Goal: Book appointment/travel/reservation

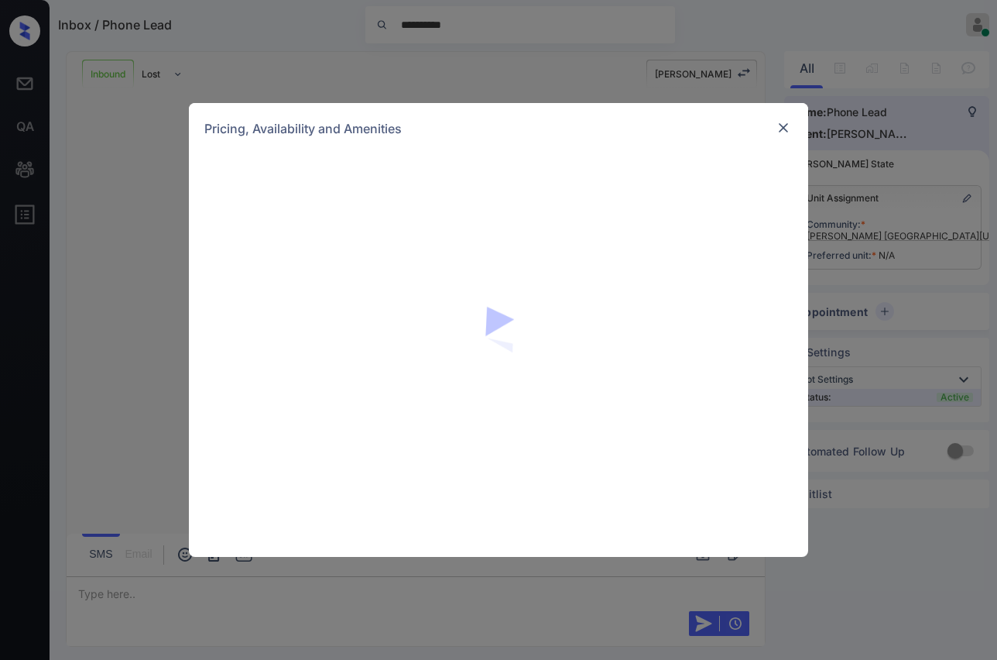
scroll to position [141, 0]
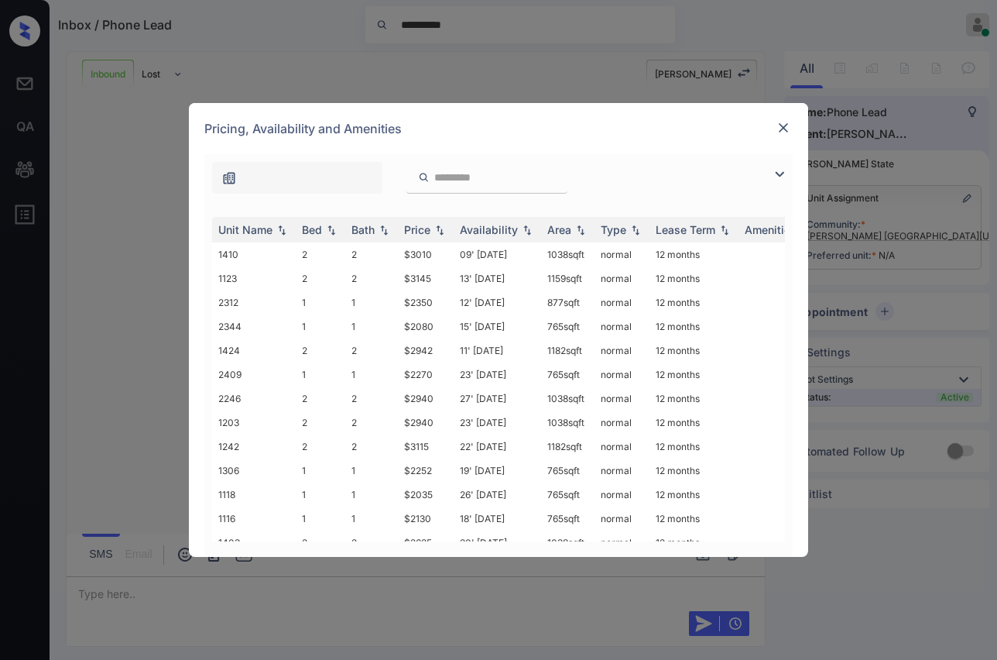
click at [150, 274] on div "**********" at bounding box center [498, 330] width 997 height 660
click at [788, 121] on img at bounding box center [783, 127] width 15 height 15
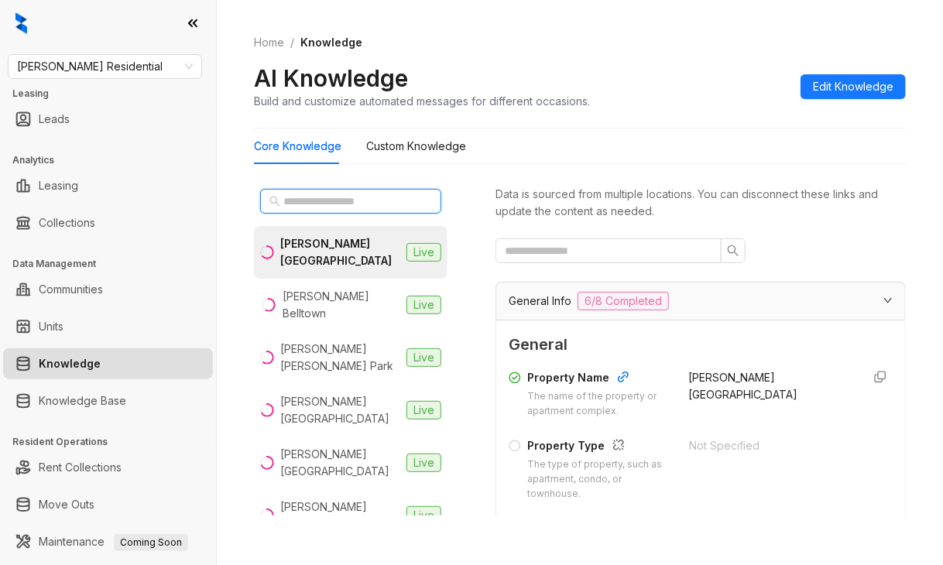
click at [363, 201] on input "text" at bounding box center [351, 201] width 136 height 17
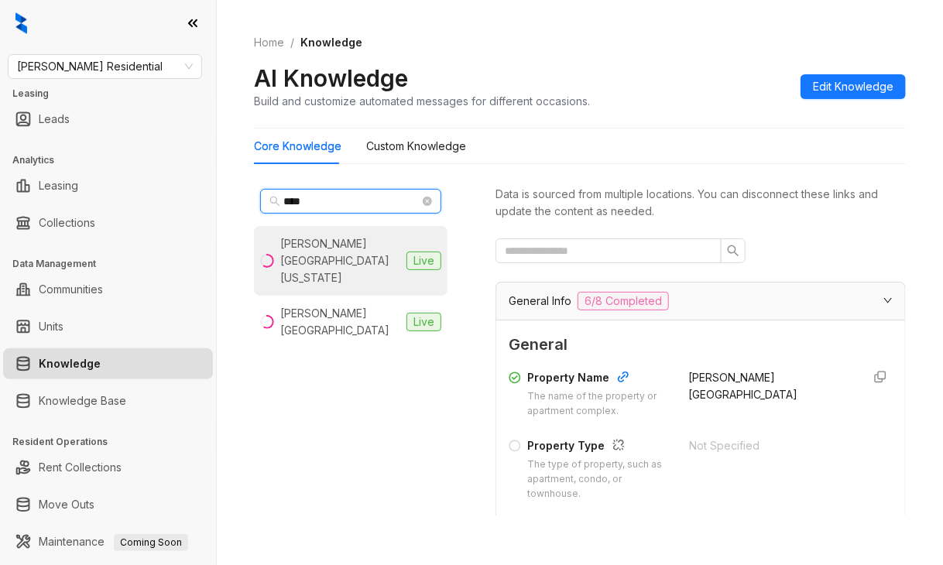
type input "****"
click at [310, 255] on div "Griffis Lake Washington" at bounding box center [340, 260] width 120 height 51
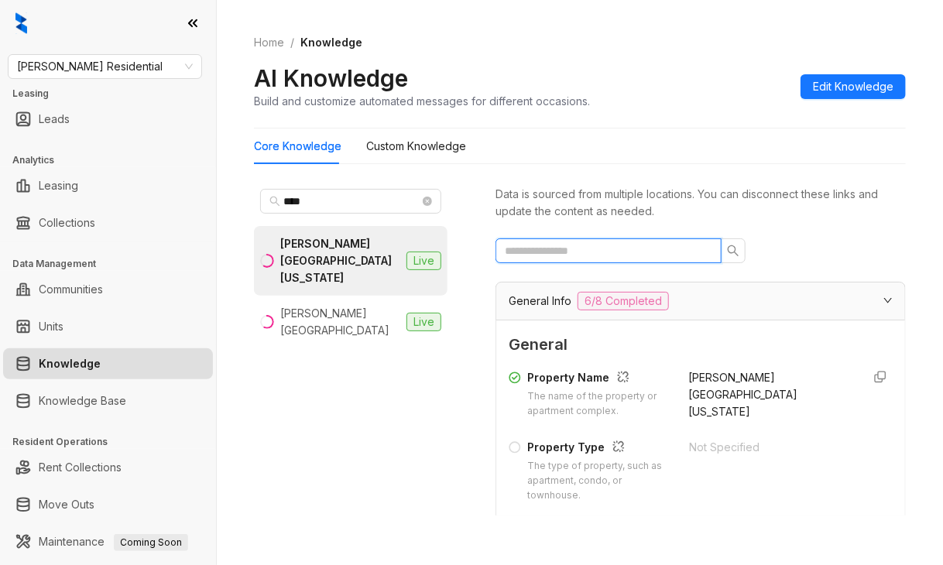
click at [570, 255] on input "text" at bounding box center [602, 250] width 195 height 17
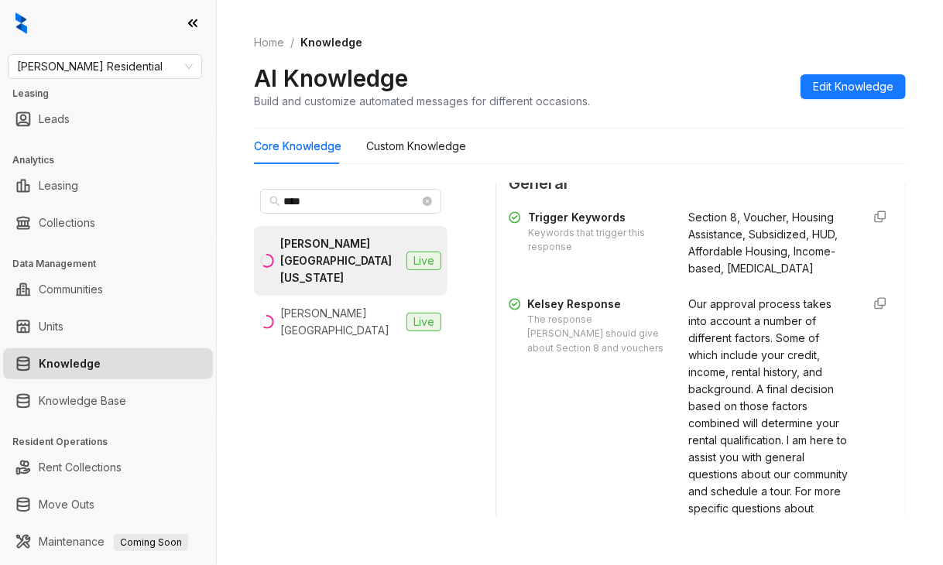
scroll to position [465, 0]
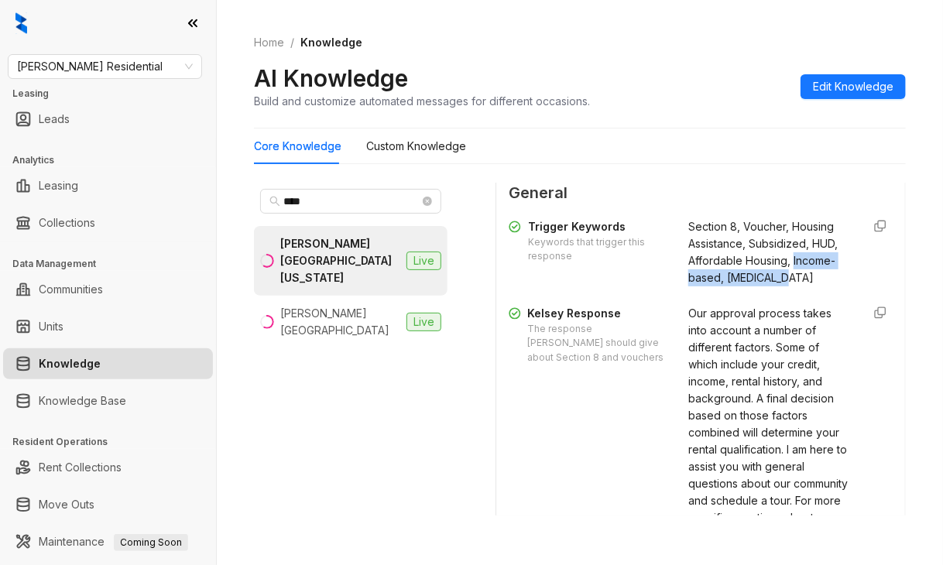
drag, startPoint x: 674, startPoint y: 341, endPoint x: 718, endPoint y: 357, distance: 47.0
click at [718, 286] on div "Section 8, Voucher, Housing Assistance, Subsidized, HUD, Affordable Housing, In…" at bounding box center [768, 252] width 161 height 68
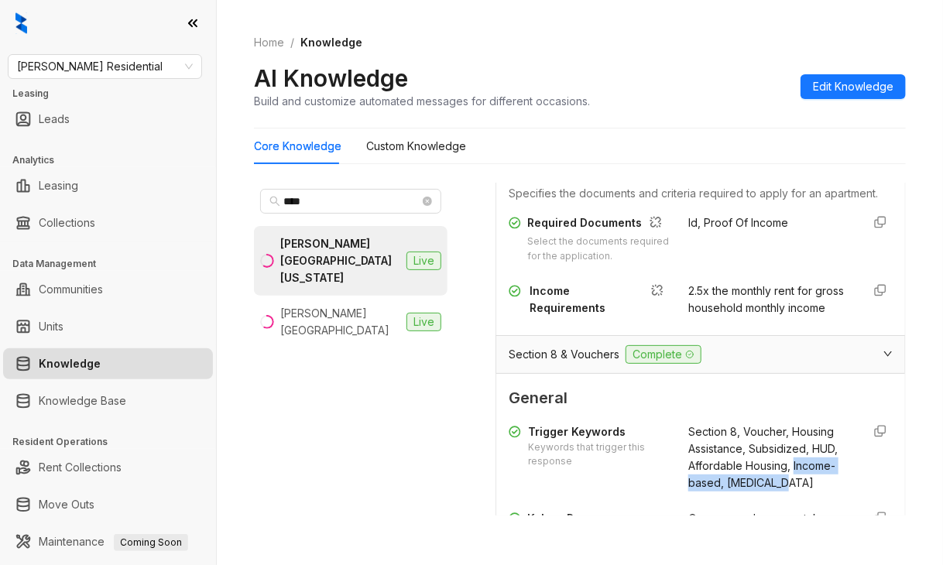
scroll to position [232, 0]
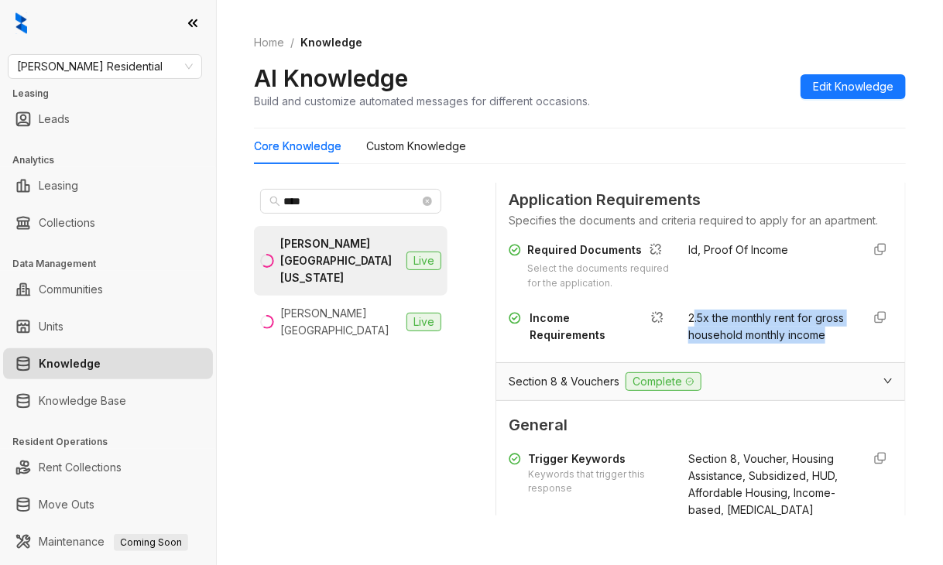
drag, startPoint x: 677, startPoint y: 347, endPoint x: 756, endPoint y: 385, distance: 86.9
click at [756, 344] on div "2.5x the monthly rent for gross household monthly income" at bounding box center [768, 327] width 161 height 34
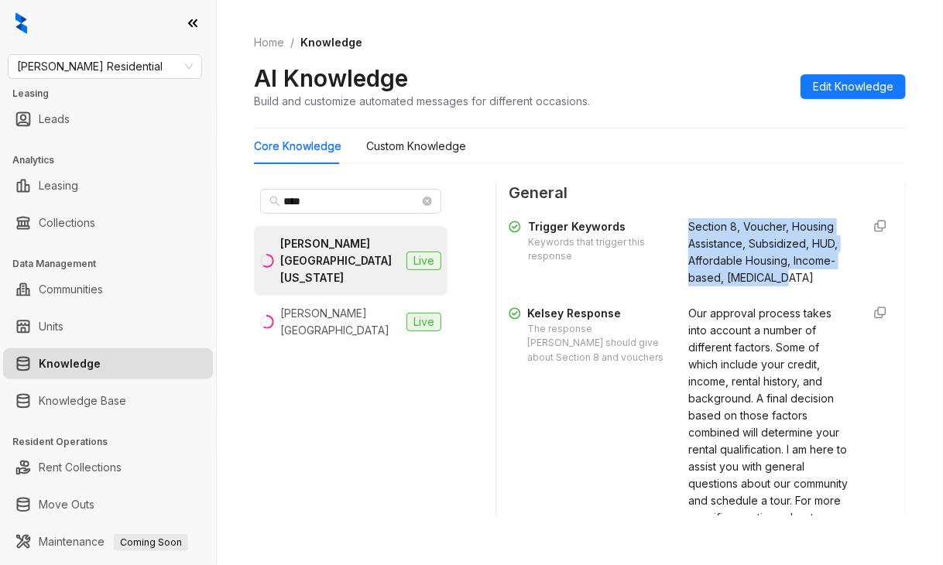
drag, startPoint x: 670, startPoint y: 273, endPoint x: 797, endPoint y: 365, distance: 155.8
click at [797, 286] on div "Section 8, Voucher, Housing Assistance, Subsidized, HUD, Affordable Housing, In…" at bounding box center [768, 252] width 161 height 68
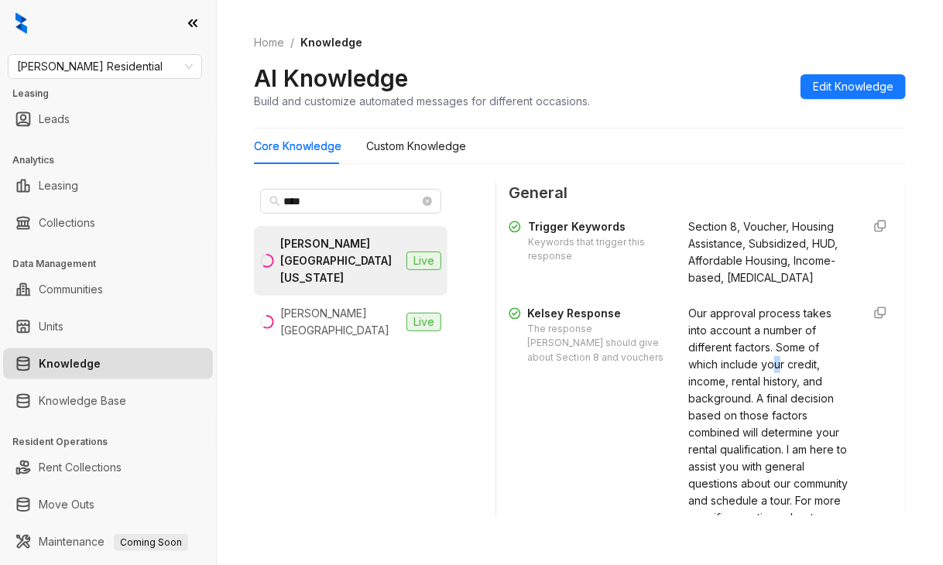
click at [761, 437] on div "Our approval process takes into account a number of different factors. Some of …" at bounding box center [768, 458] width 161 height 307
click at [688, 389] on span "Our approval process takes into account a number of different factors. Some of …" at bounding box center [768, 458] width 161 height 303
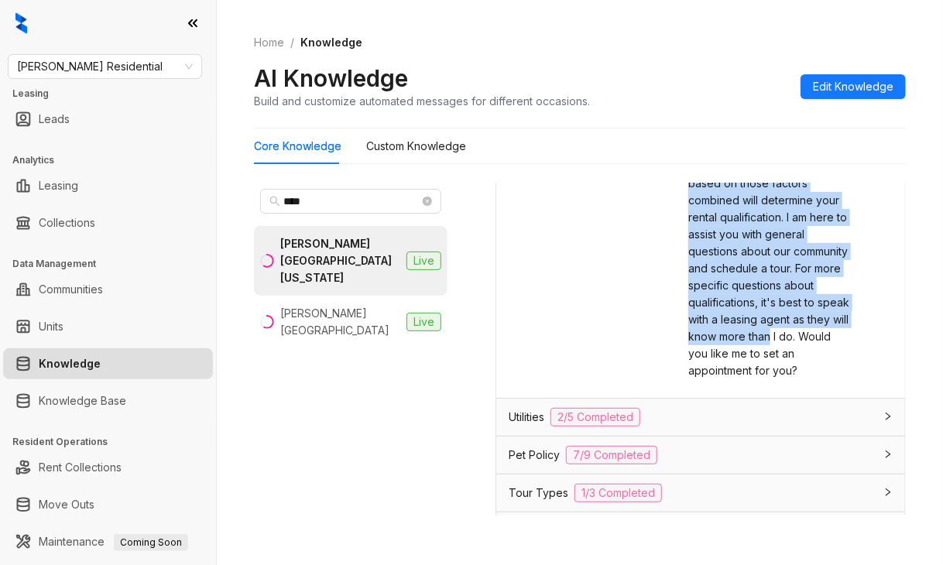
scroll to position [774, 0]
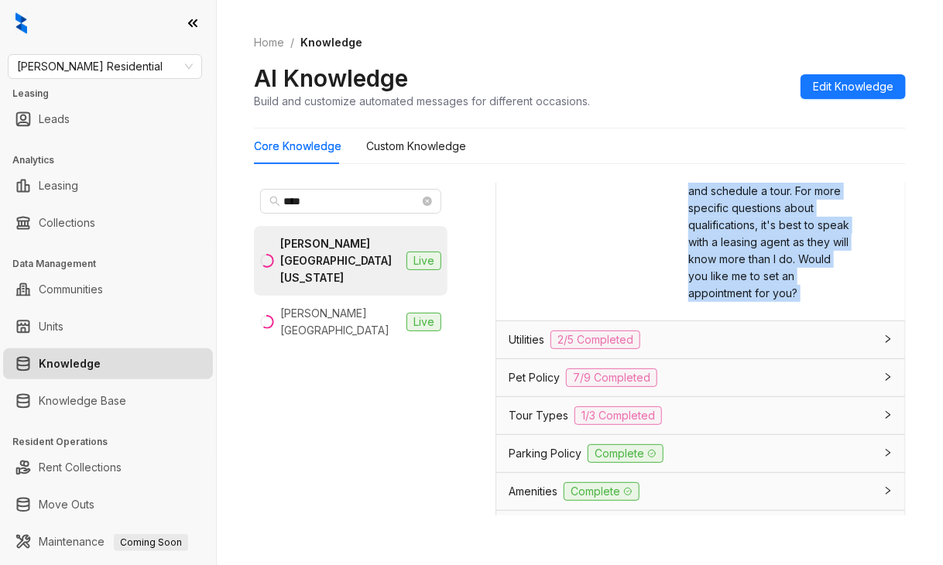
drag, startPoint x: 672, startPoint y: 393, endPoint x: 829, endPoint y: 418, distance: 159.2
click at [829, 308] on div "Trigger Keywords Keywords that trigger this response Section 8, Voucher, Housin…" at bounding box center [701, 105] width 384 height 406
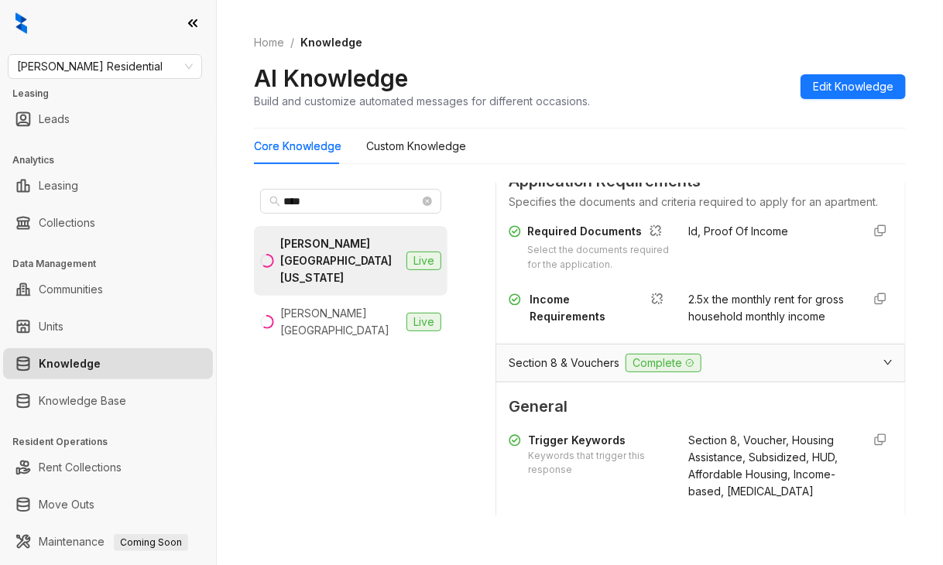
scroll to position [155, 0]
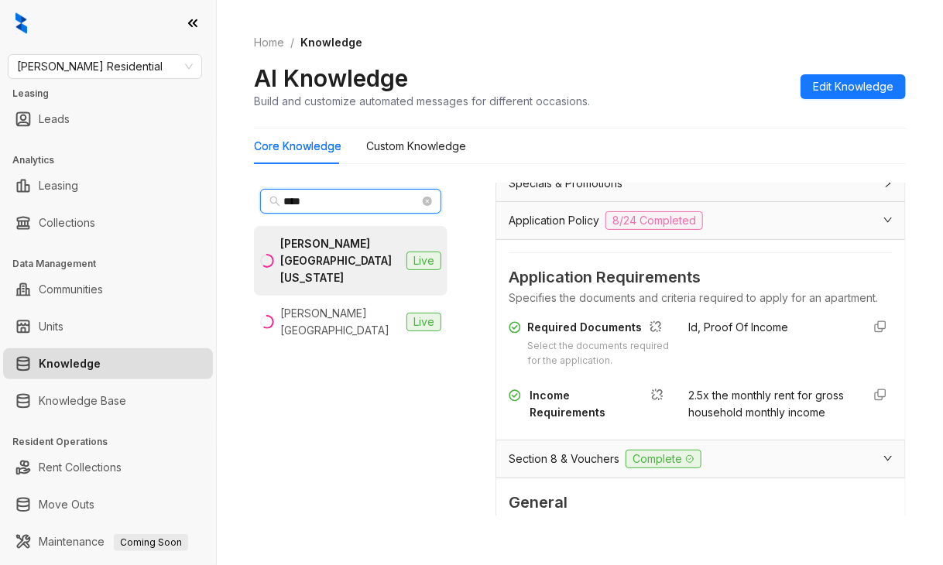
drag, startPoint x: 289, startPoint y: 203, endPoint x: 243, endPoint y: 204, distance: 45.7
click at [243, 204] on div "Home / Knowledge AI Knowledge Build and customize automated messages for differ…" at bounding box center [580, 282] width 726 height 565
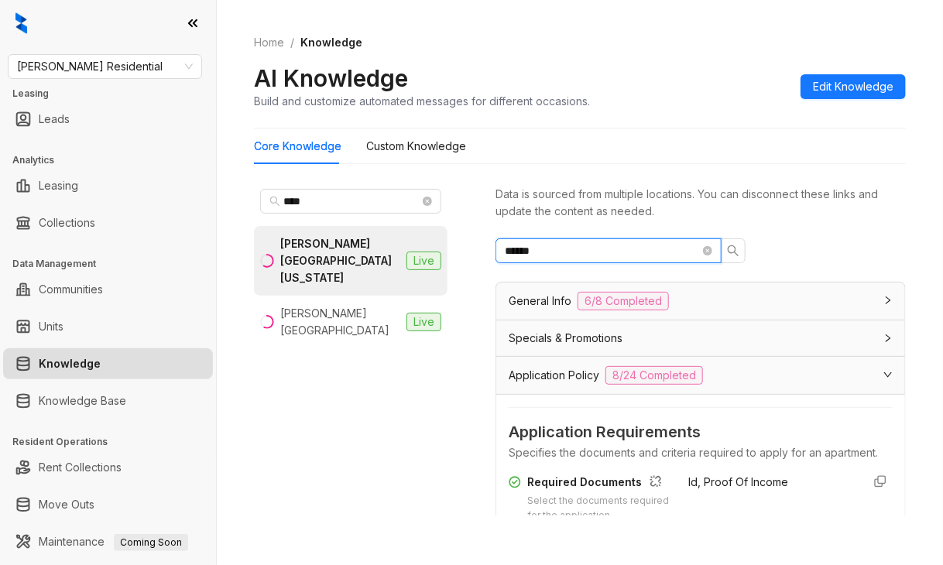
drag, startPoint x: 579, startPoint y: 247, endPoint x: 432, endPoint y: 251, distance: 147.2
click at [432, 251] on div "**** Griffis Lake Washington Live Griffis Lakeline Station Live Data is sourced…" at bounding box center [580, 353] width 652 height 352
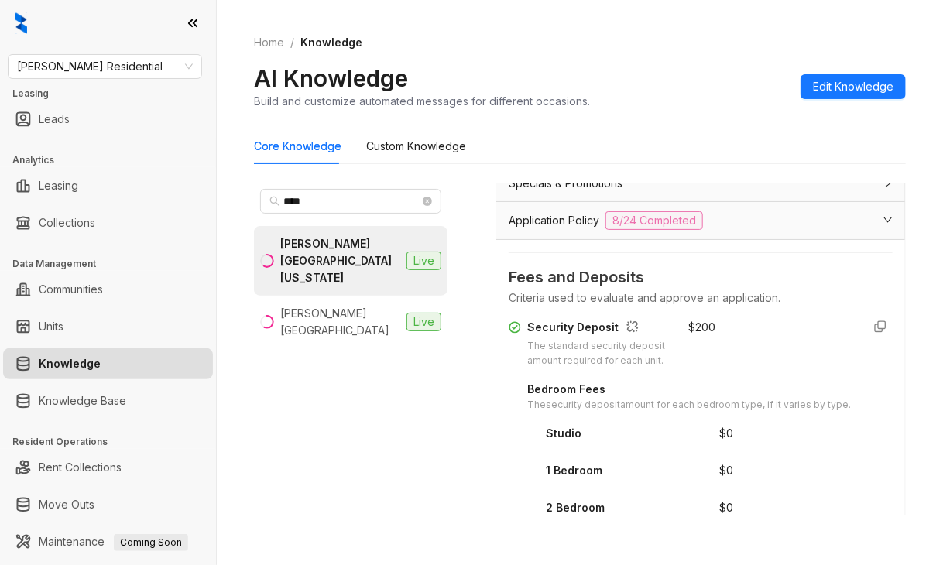
scroll to position [155, 0]
type input "****"
drag, startPoint x: 674, startPoint y: 330, endPoint x: 713, endPoint y: 330, distance: 39.5
click at [713, 330] on div "$ 200" at bounding box center [768, 344] width 161 height 50
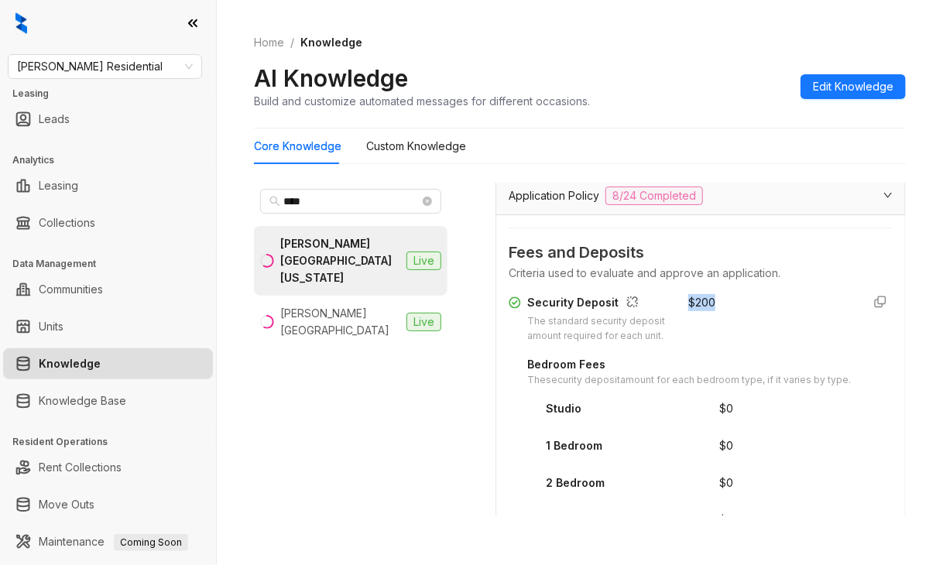
scroll to position [77, 0]
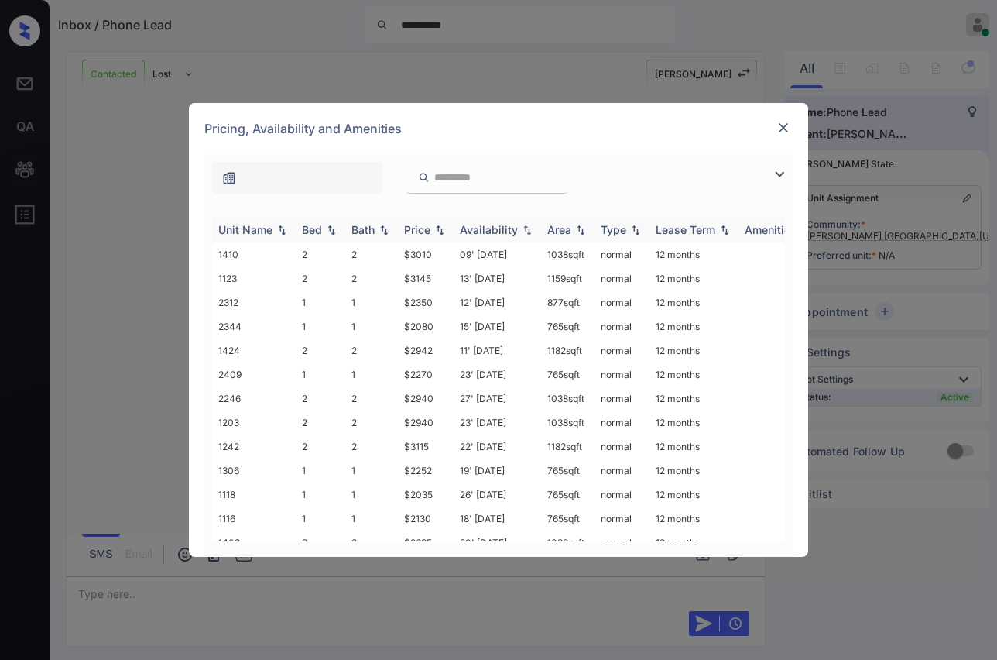
scroll to position [4992, 0]
click at [307, 227] on div "Bed" at bounding box center [312, 229] width 20 height 13
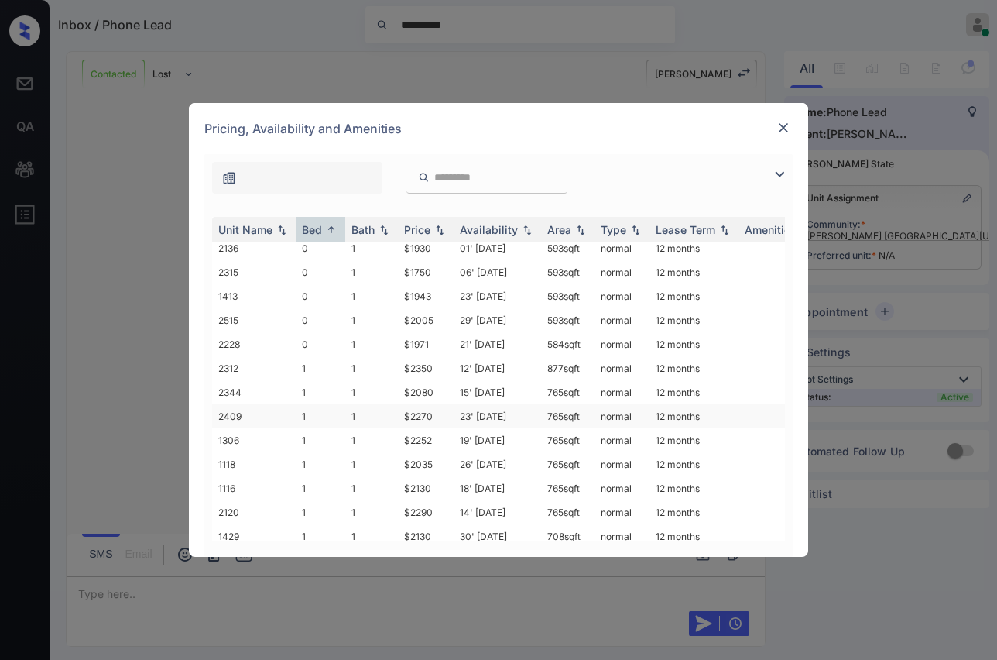
scroll to position [258, 0]
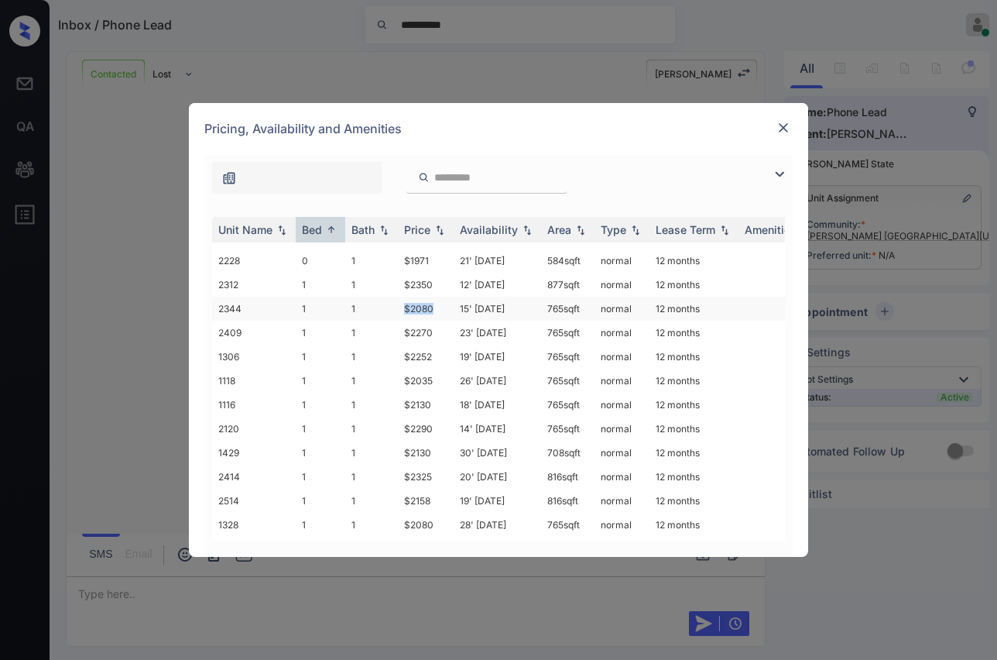
drag, startPoint x: 403, startPoint y: 298, endPoint x: 441, endPoint y: 298, distance: 37.2
click at [441, 298] on tr "2344 1 1 $2080 15' May 25 765 sqft normal 12 months" at bounding box center [616, 309] width 809 height 24
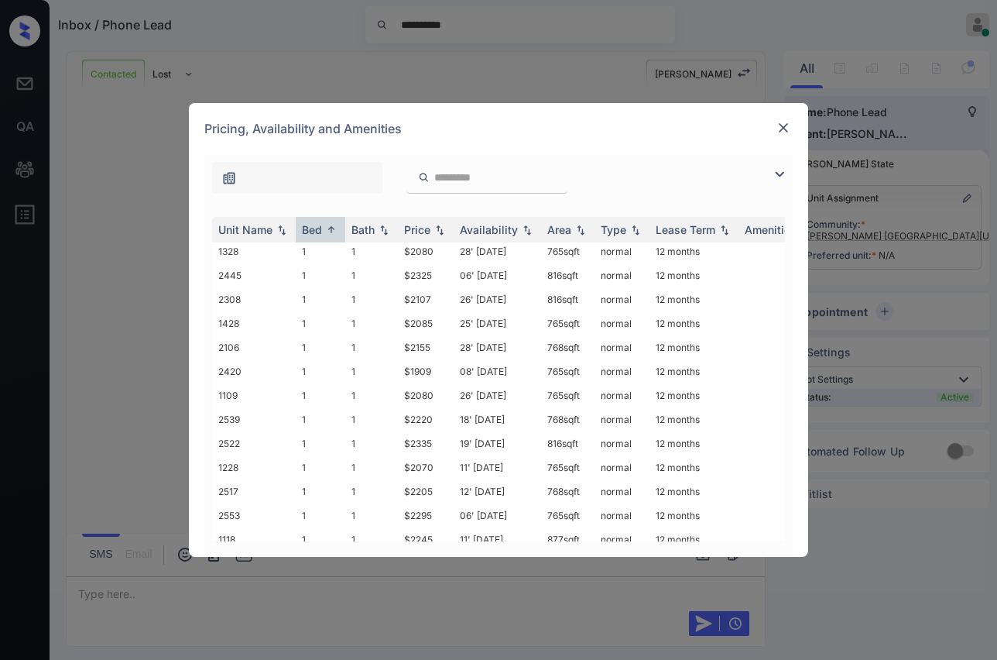
scroll to position [516, 0]
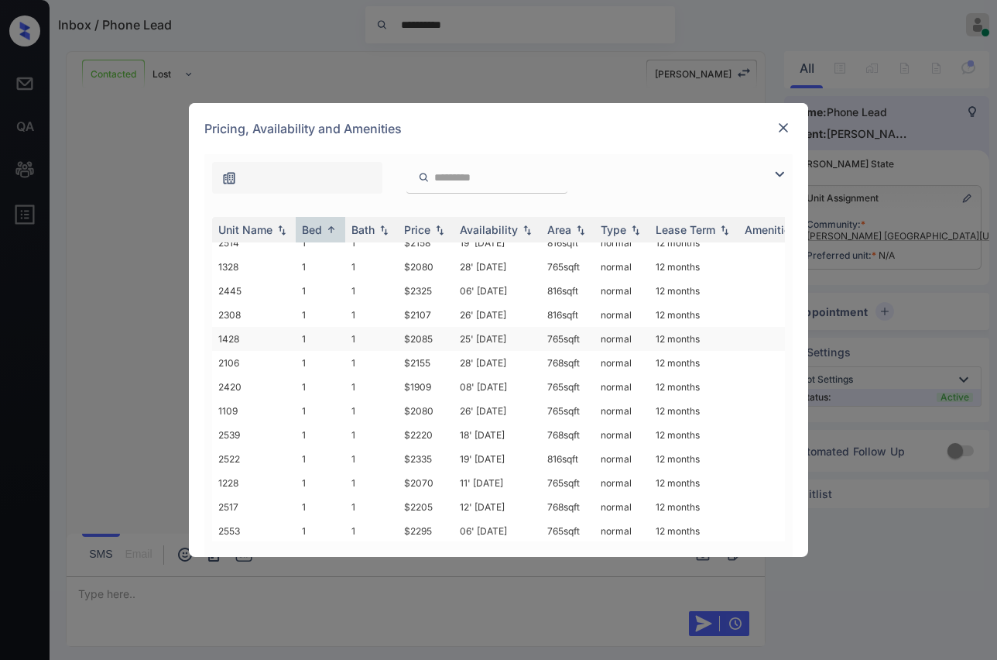
click at [404, 327] on td "$2085" at bounding box center [426, 339] width 56 height 24
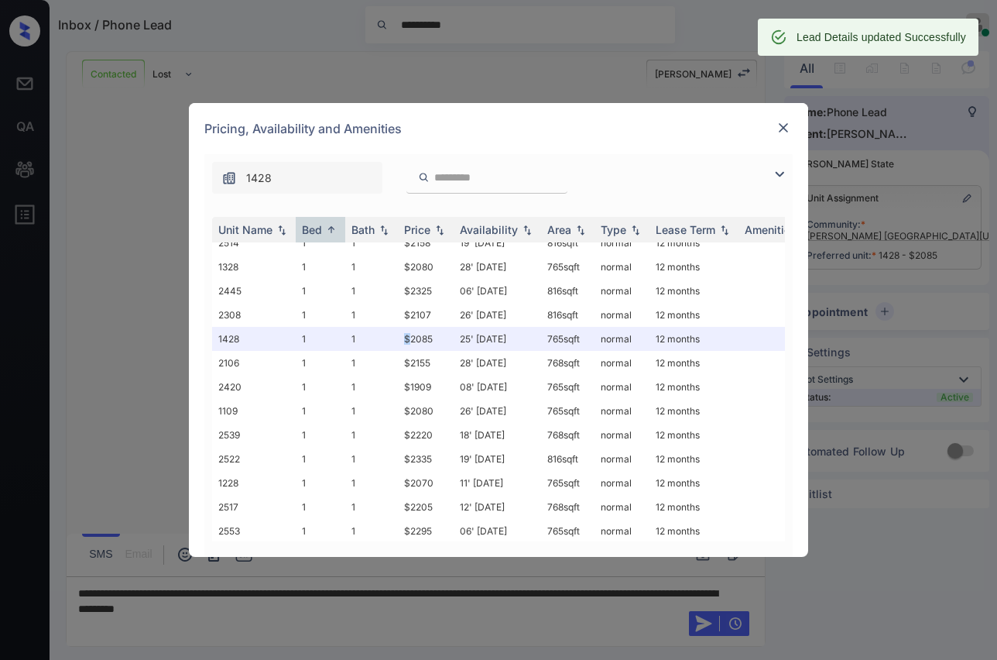
click at [784, 122] on img at bounding box center [783, 127] width 15 height 15
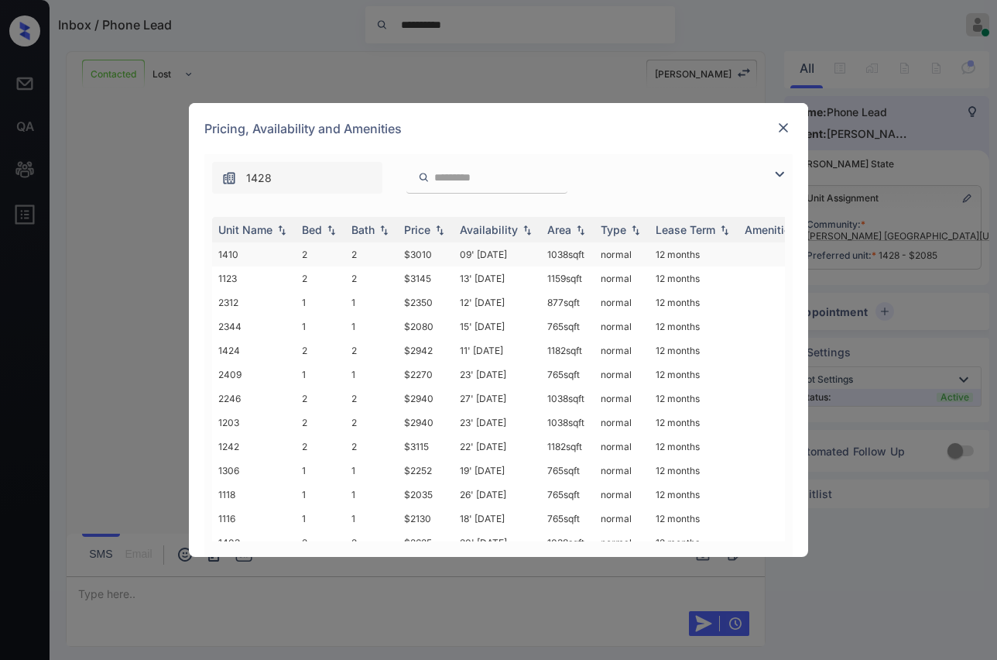
scroll to position [4992, 0]
click at [306, 234] on div "Bed" at bounding box center [312, 229] width 20 height 13
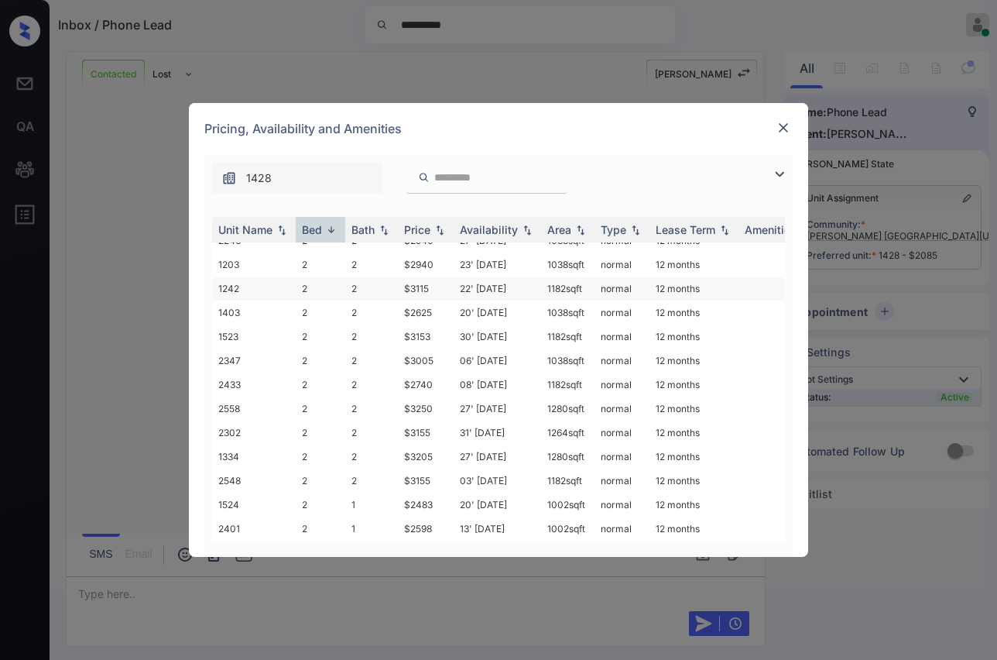
scroll to position [0, 0]
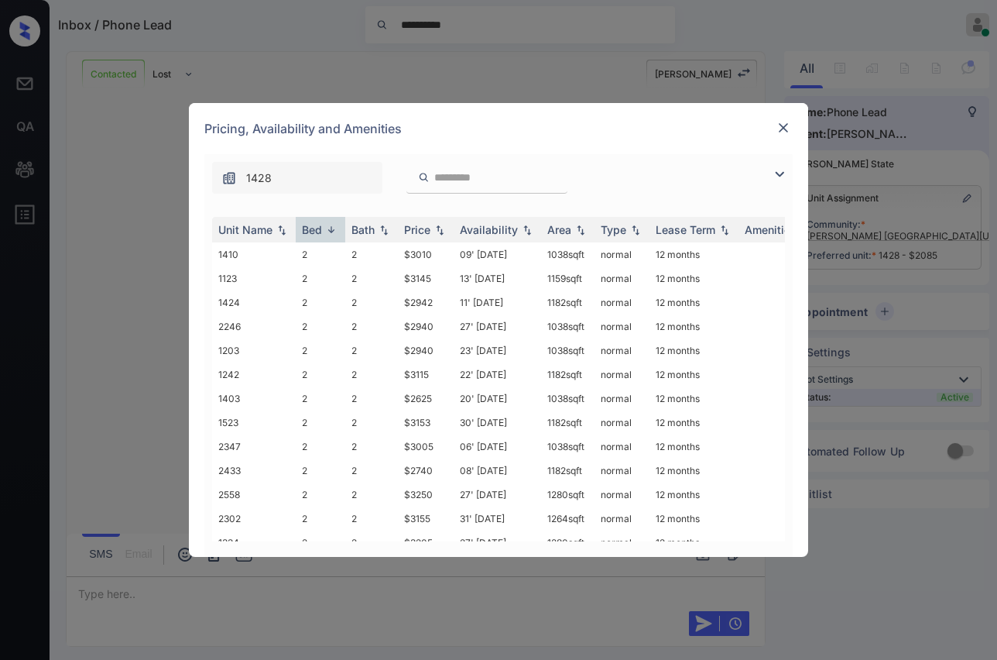
click at [782, 133] on img at bounding box center [783, 127] width 15 height 15
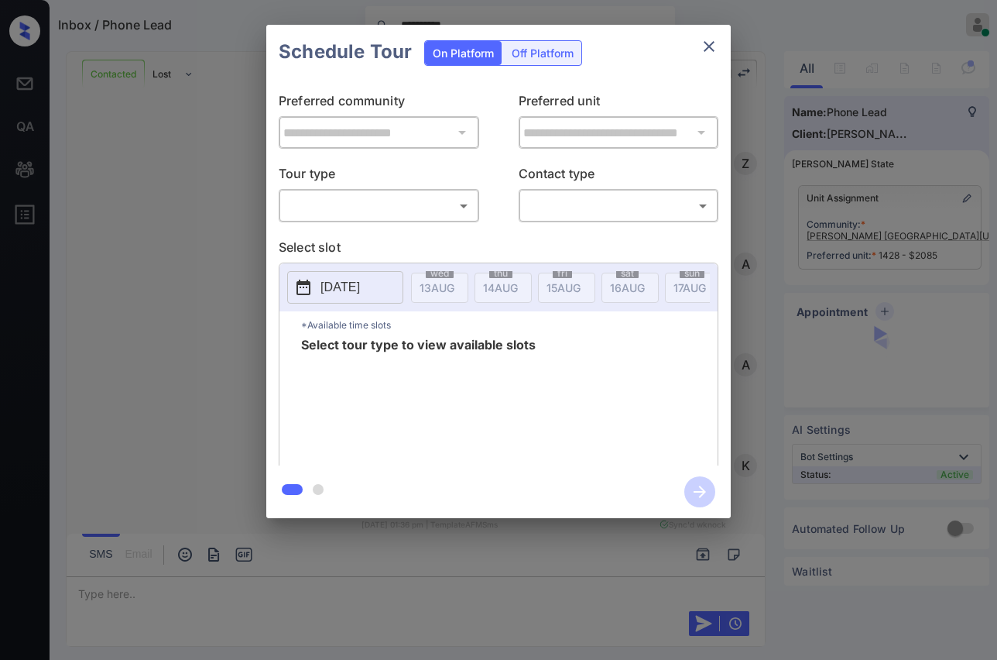
scroll to position [5092, 0]
click at [365, 200] on body "**********" at bounding box center [498, 330] width 997 height 660
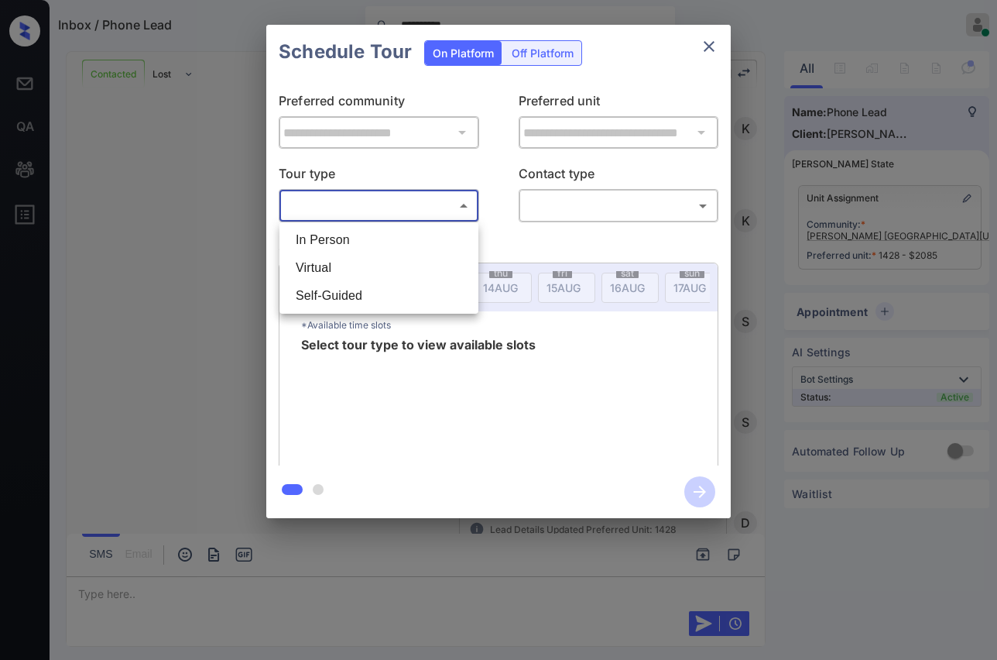
click at [327, 238] on li "In Person" at bounding box center [378, 240] width 191 height 28
type input "********"
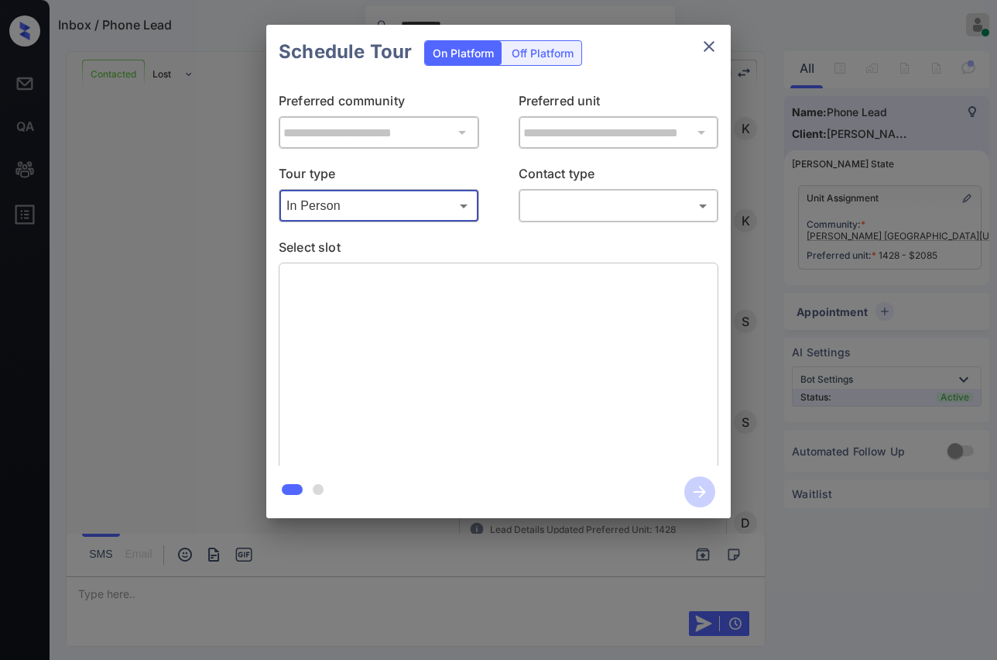
click at [557, 207] on body "**********" at bounding box center [498, 330] width 997 height 660
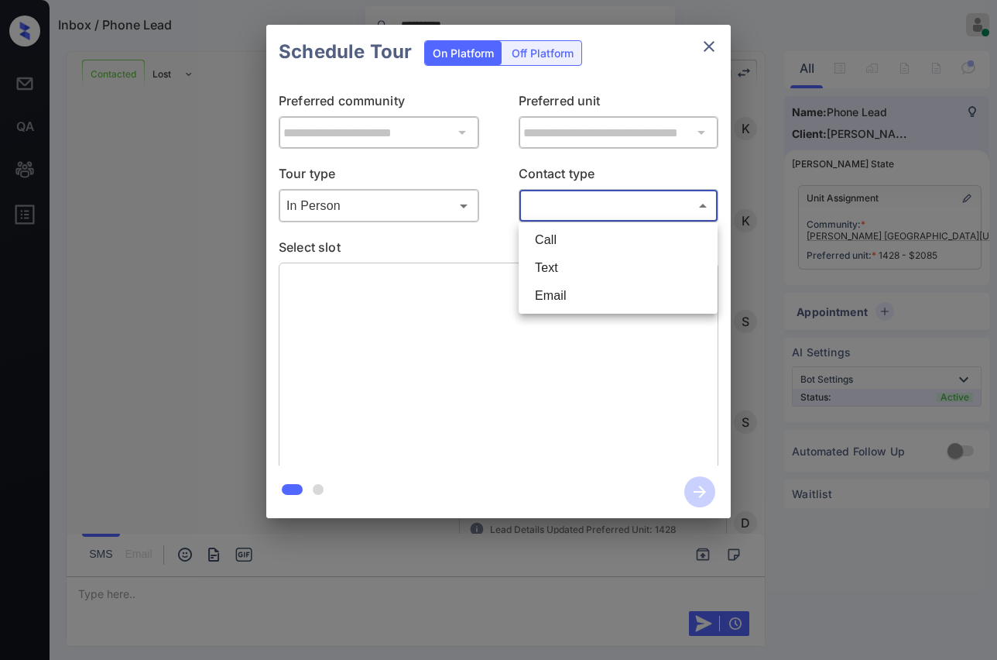
click at [545, 270] on li "Text" at bounding box center [618, 268] width 191 height 28
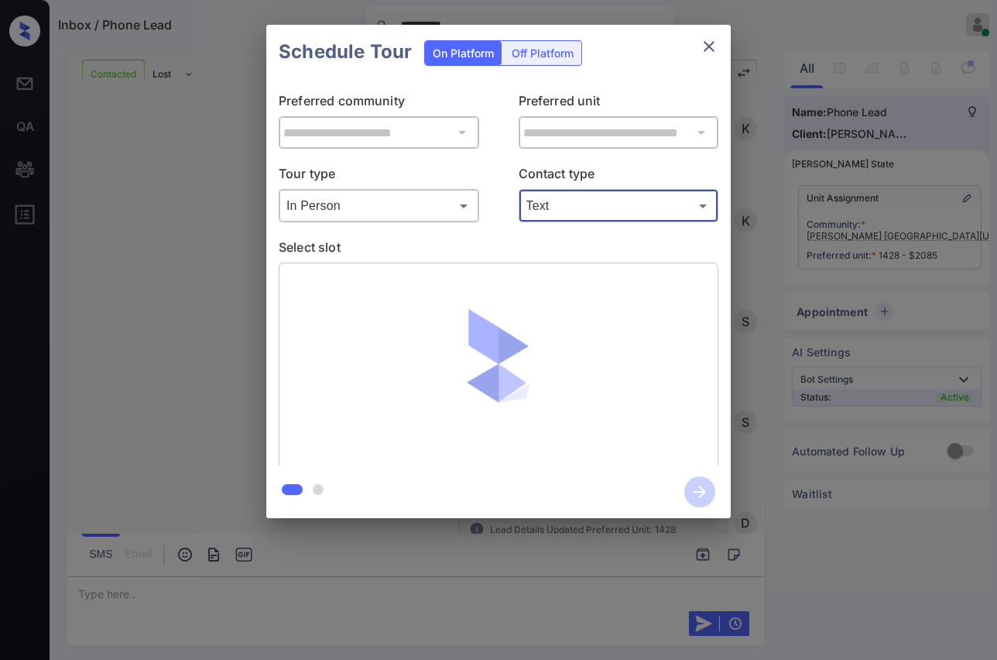
type input "****"
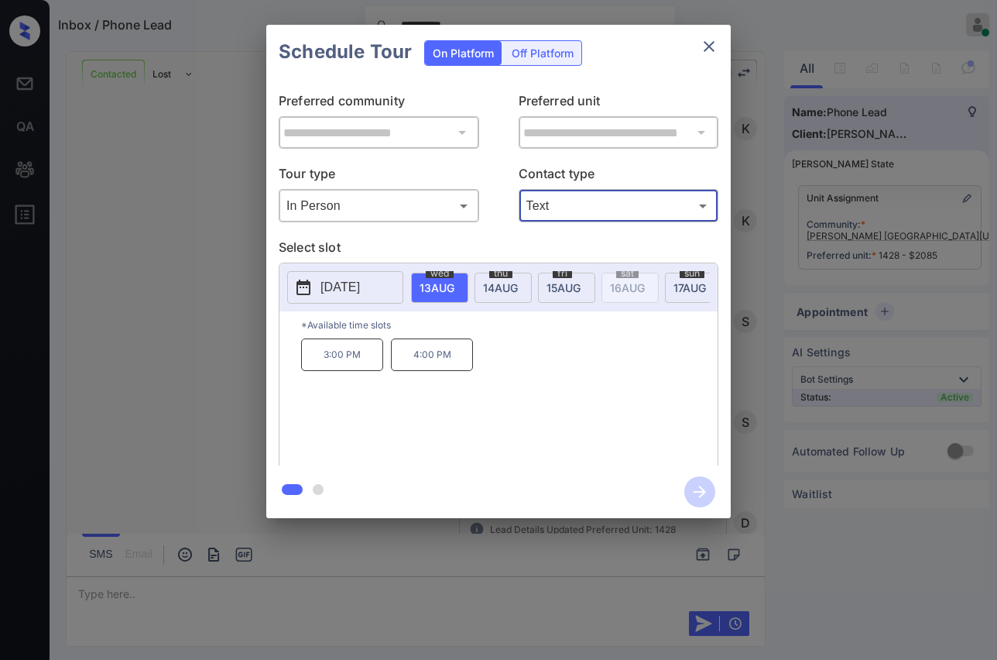
click at [705, 45] on icon "close" at bounding box center [709, 46] width 19 height 19
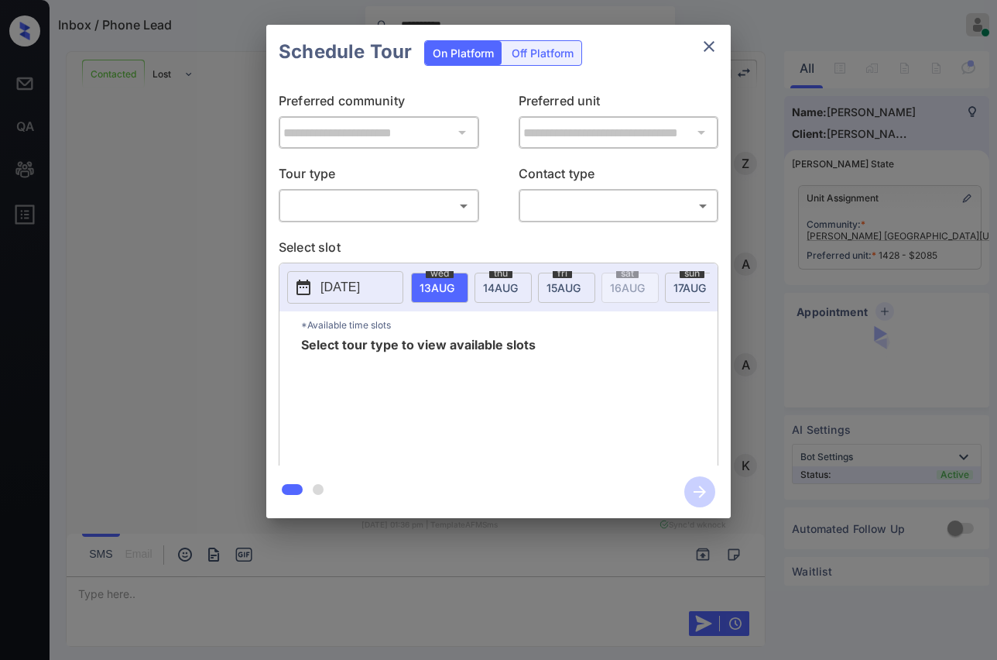
click at [361, 197] on body "**********" at bounding box center [498, 330] width 997 height 660
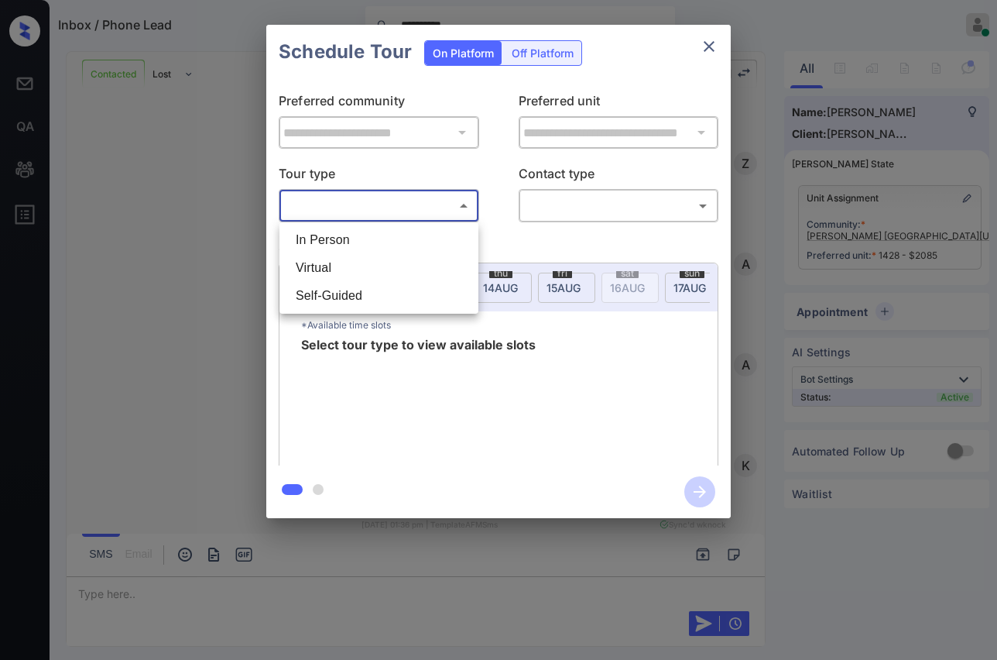
scroll to position [5194, 0]
click at [374, 231] on li "In Person" at bounding box center [378, 240] width 191 height 28
click at [585, 204] on div at bounding box center [498, 330] width 997 height 660
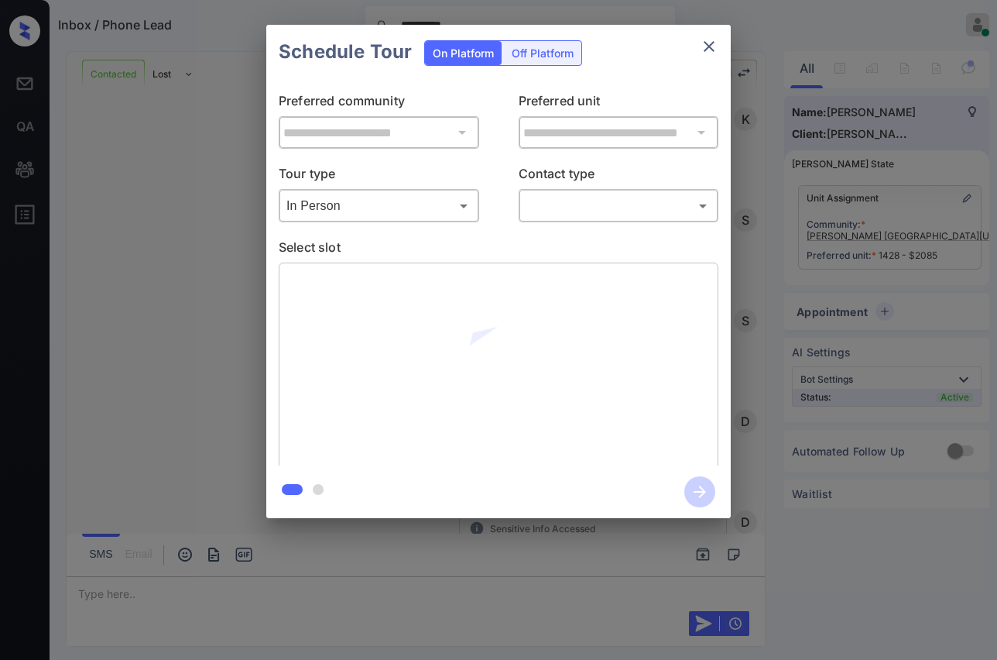
type input "********"
click at [577, 208] on body "**********" at bounding box center [498, 330] width 997 height 660
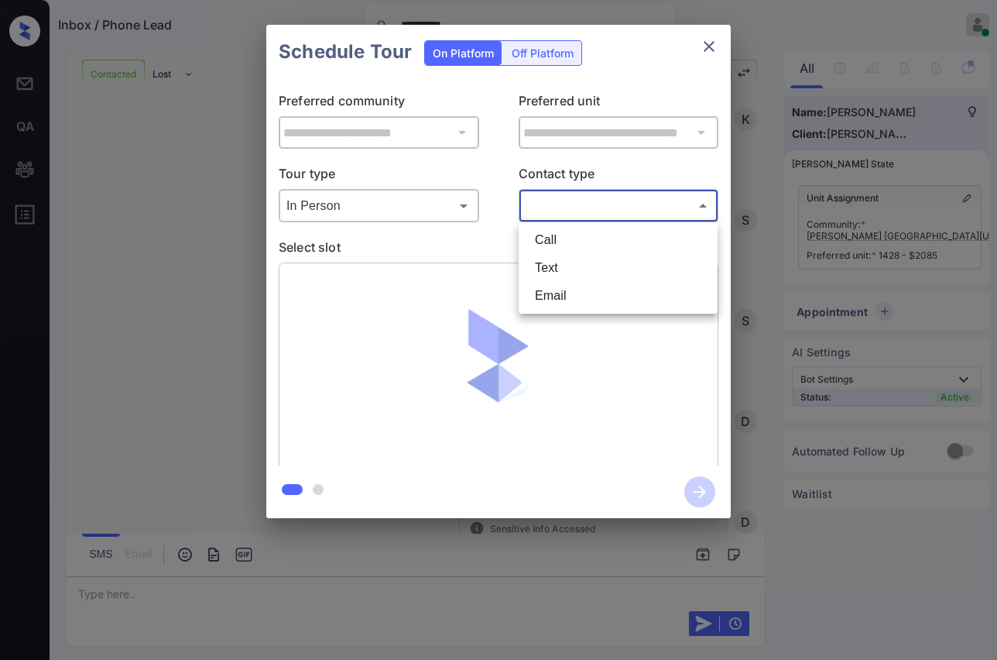
click at [545, 268] on li "Text" at bounding box center [618, 268] width 191 height 28
type input "****"
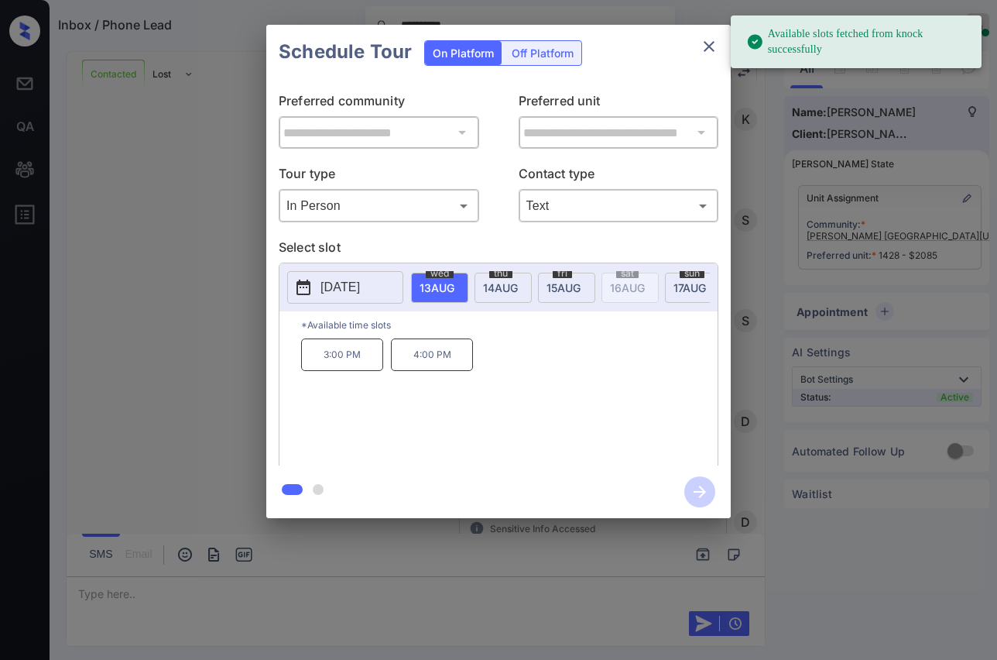
click at [325, 368] on p "3:00 PM" at bounding box center [342, 354] width 82 height 33
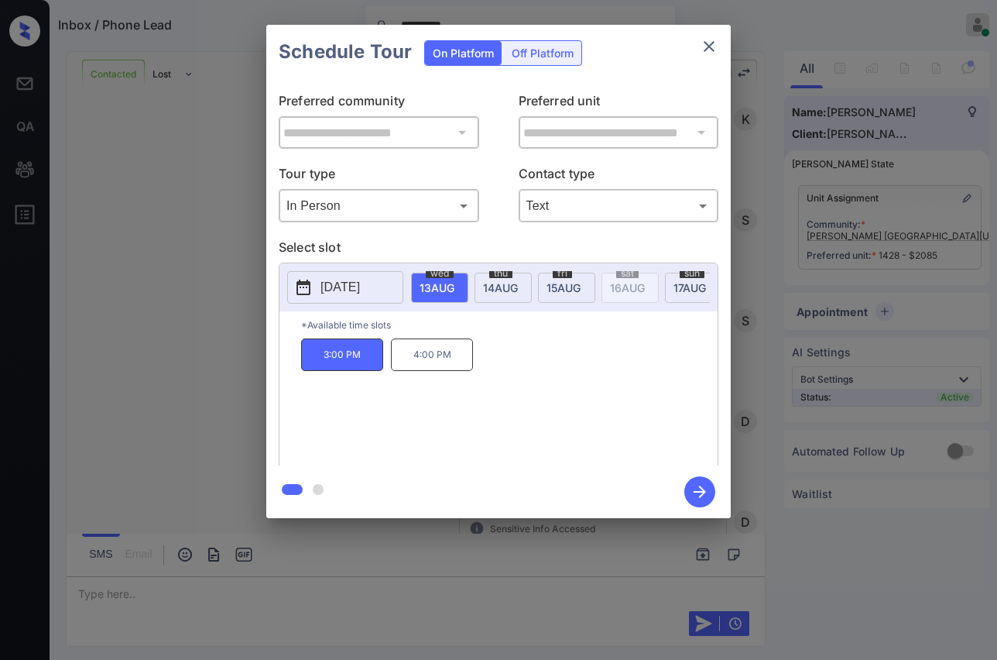
click at [696, 482] on icon "button" at bounding box center [699, 491] width 31 height 31
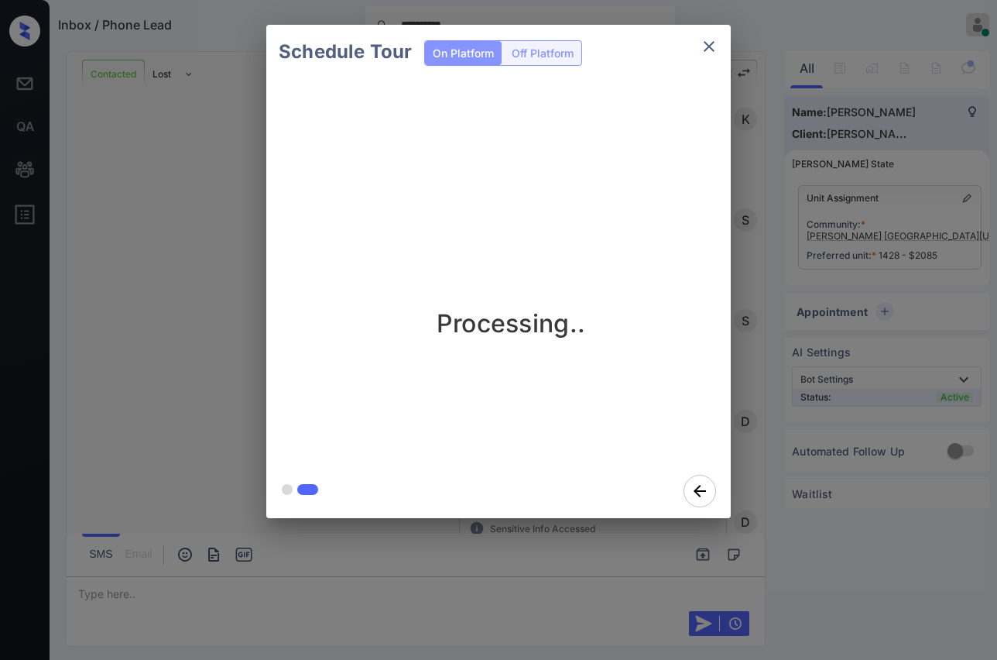
click at [962, 0] on div "Schedule Tour On Platform Off Platform Processing.." at bounding box center [498, 271] width 997 height 543
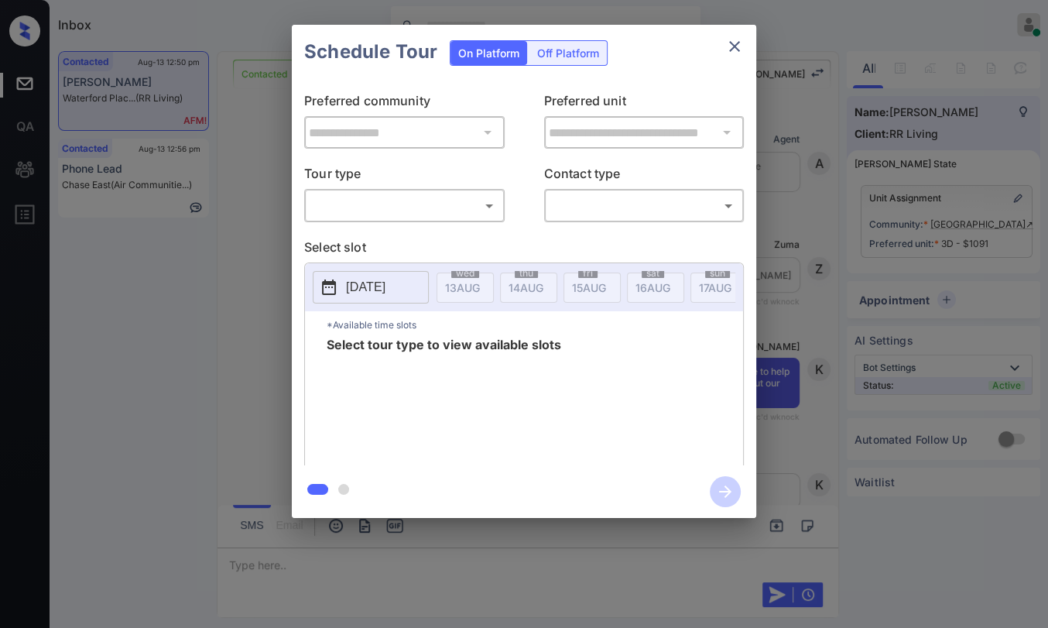
scroll to position [2038, 0]
click at [736, 45] on icon "close" at bounding box center [734, 46] width 11 height 11
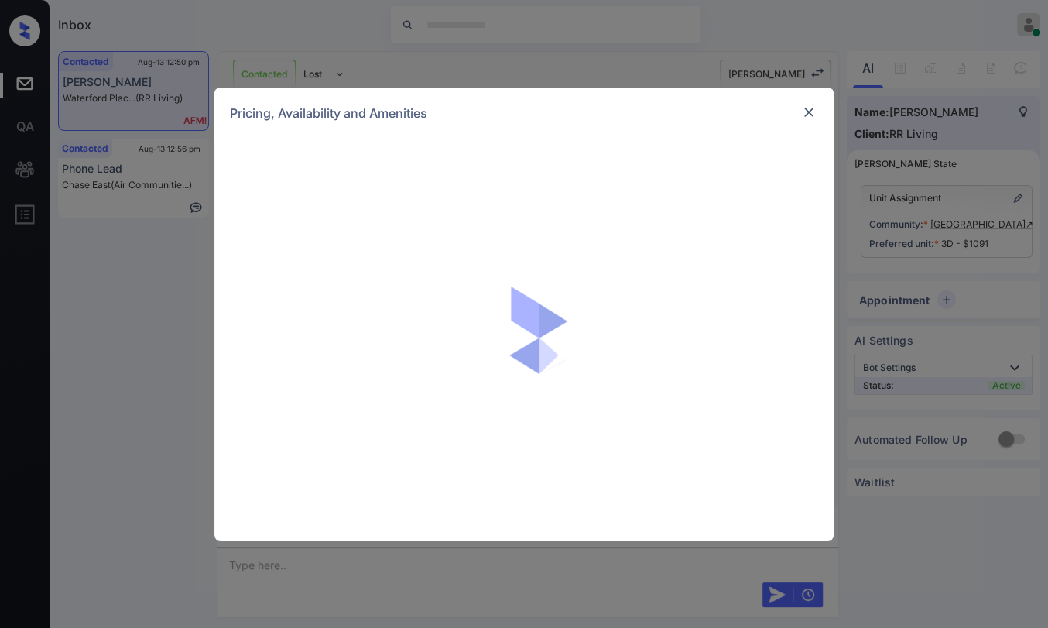
scroll to position [2038, 0]
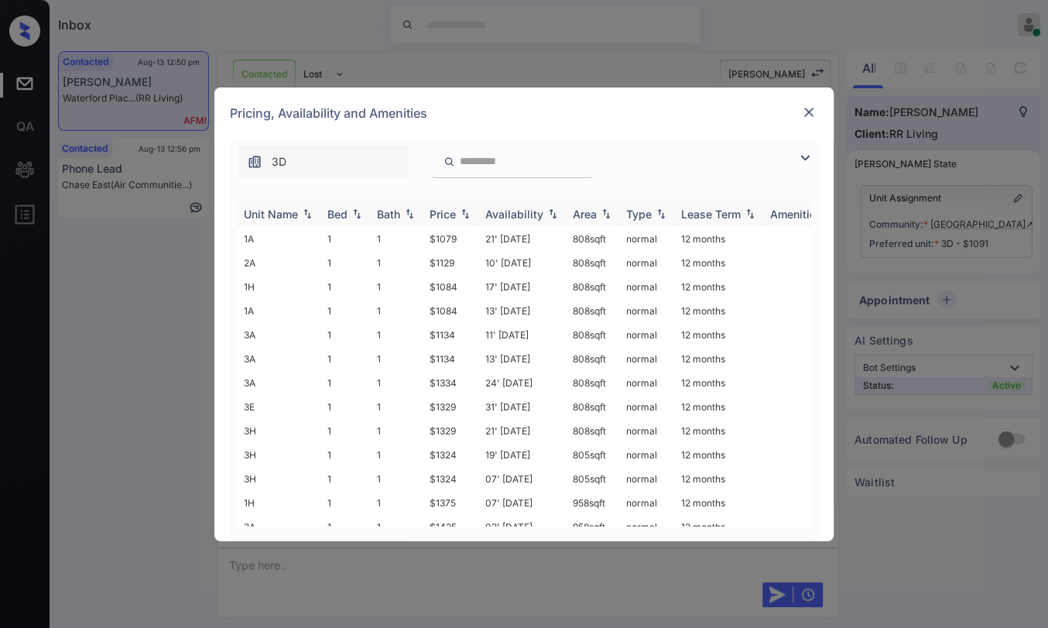
click at [329, 210] on div "Bed" at bounding box center [338, 213] width 20 height 13
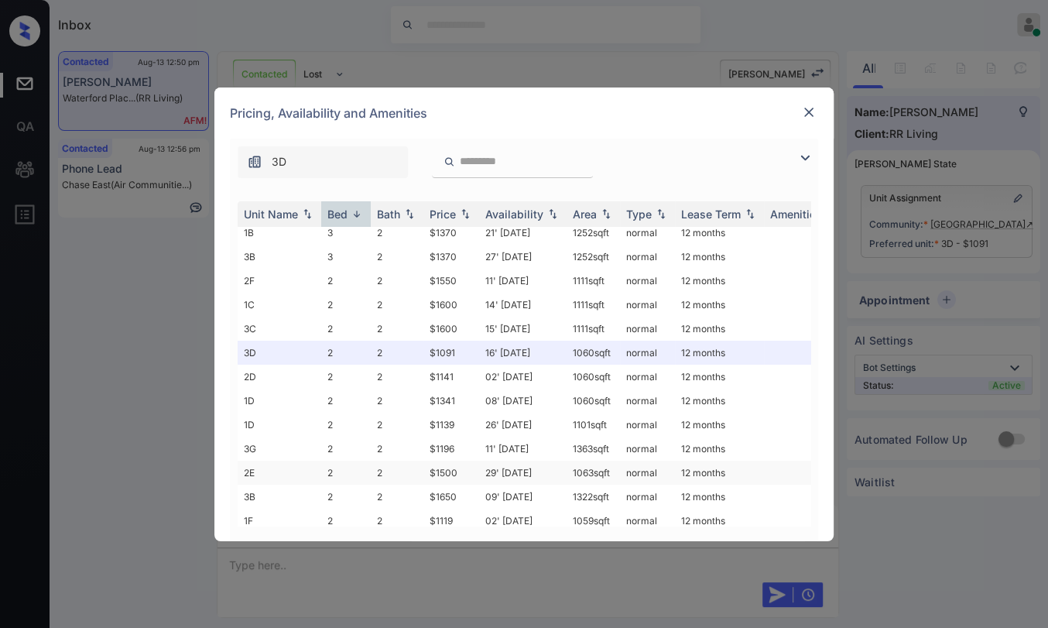
scroll to position [0, 0]
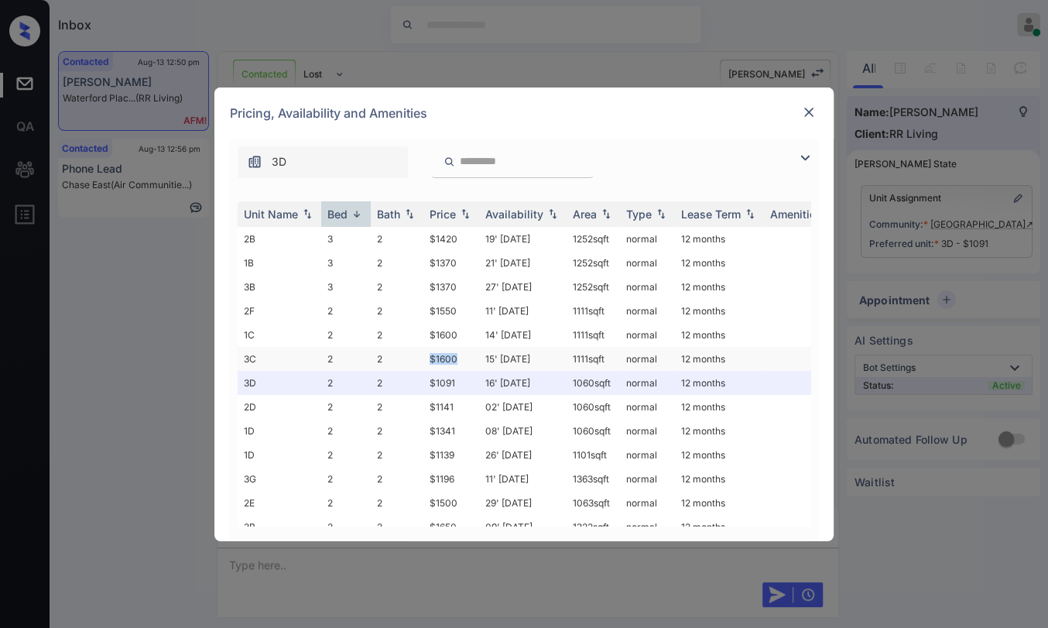
drag, startPoint x: 423, startPoint y: 355, endPoint x: 460, endPoint y: 355, distance: 37.2
click at [460, 355] on td "$1600" at bounding box center [452, 359] width 56 height 24
copy td "$1600"
drag, startPoint x: 446, startPoint y: 470, endPoint x: 458, endPoint y: 470, distance: 11.6
click at [458, 470] on td "$1196" at bounding box center [452, 479] width 56 height 24
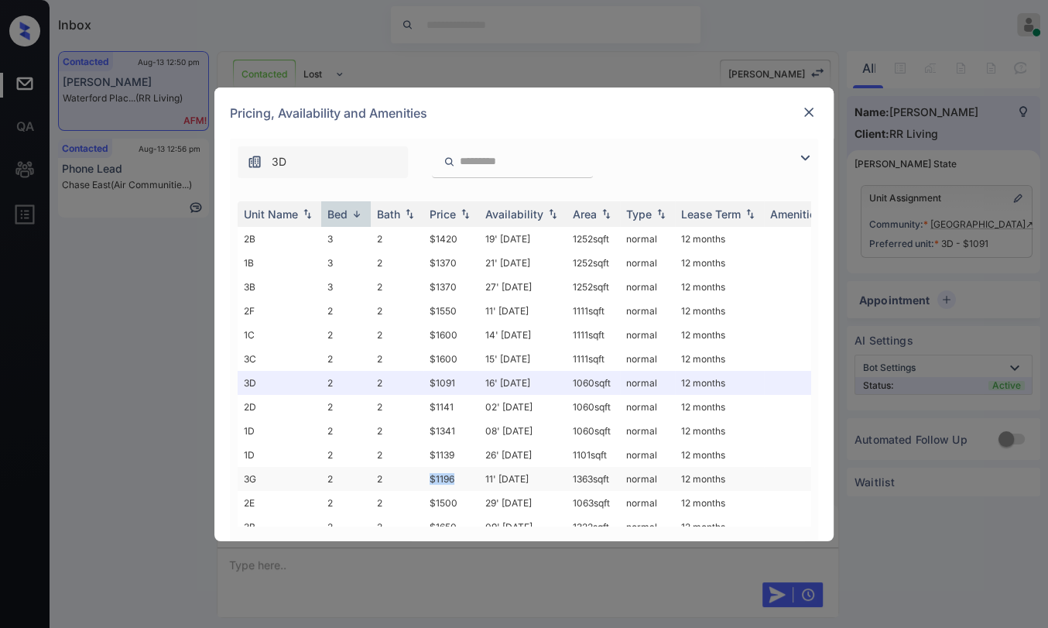
copy td "$1196"
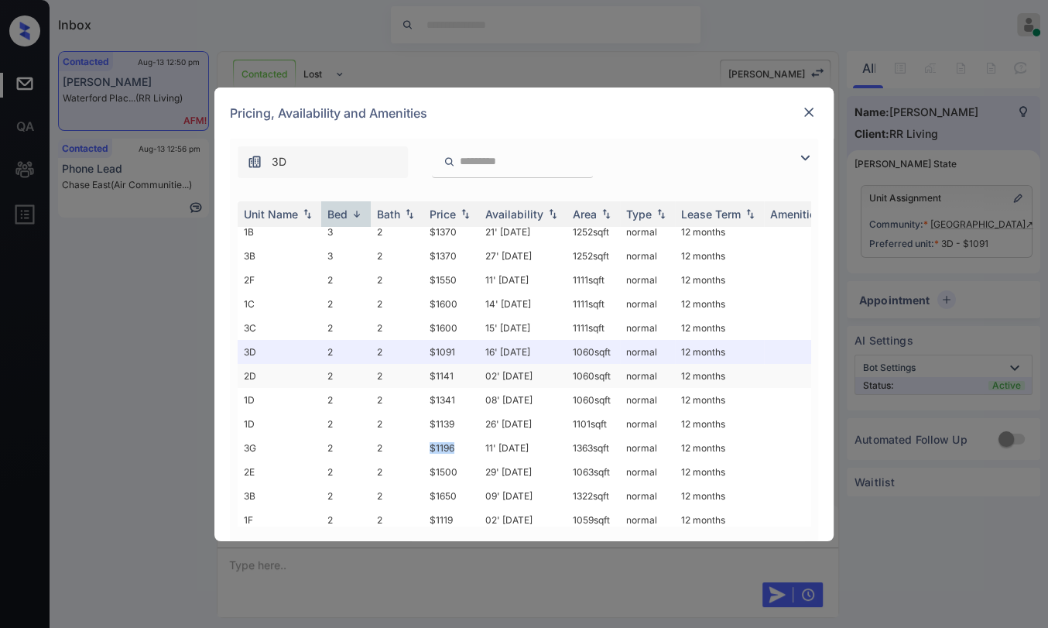
scroll to position [86, 0]
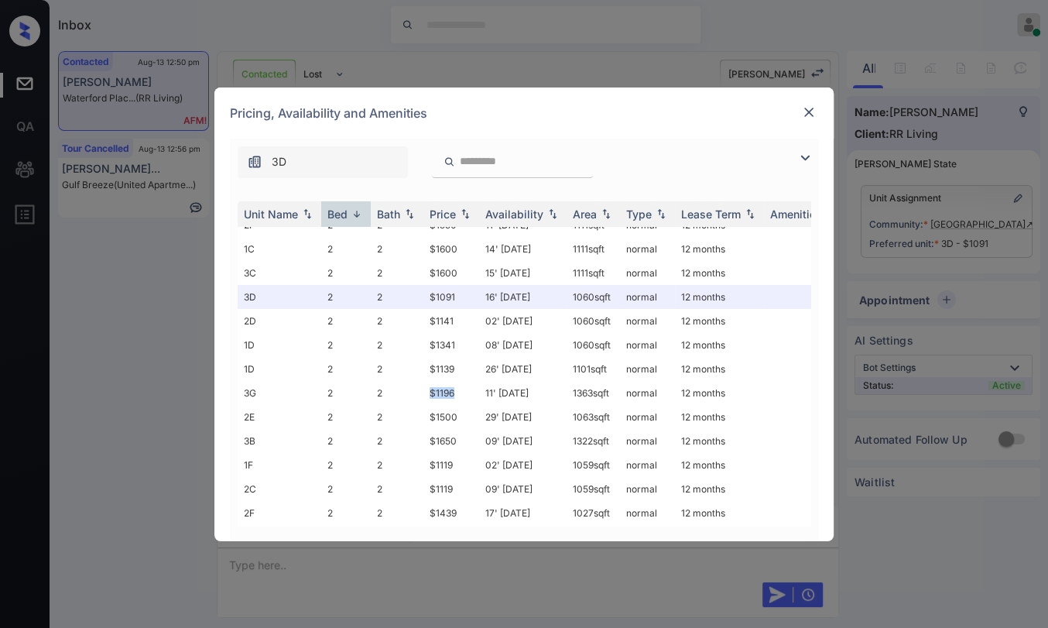
click at [807, 117] on img at bounding box center [808, 112] width 15 height 15
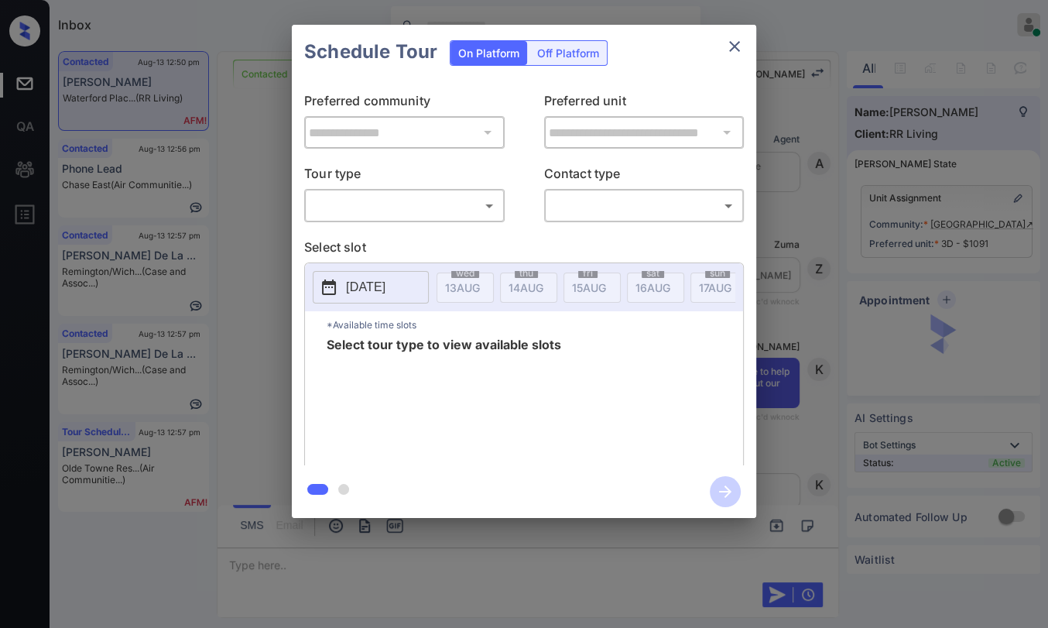
click at [417, 196] on body "Inbox Danielle Dela Cruz Online Set yourself offline Set yourself on break Prof…" at bounding box center [524, 314] width 1048 height 628
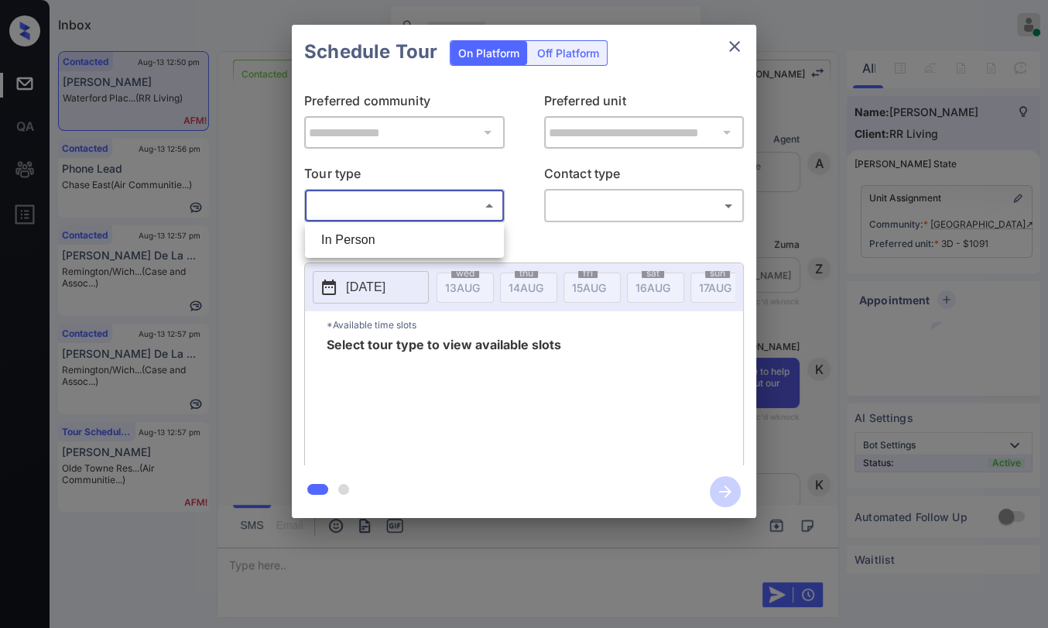
scroll to position [2038, 0]
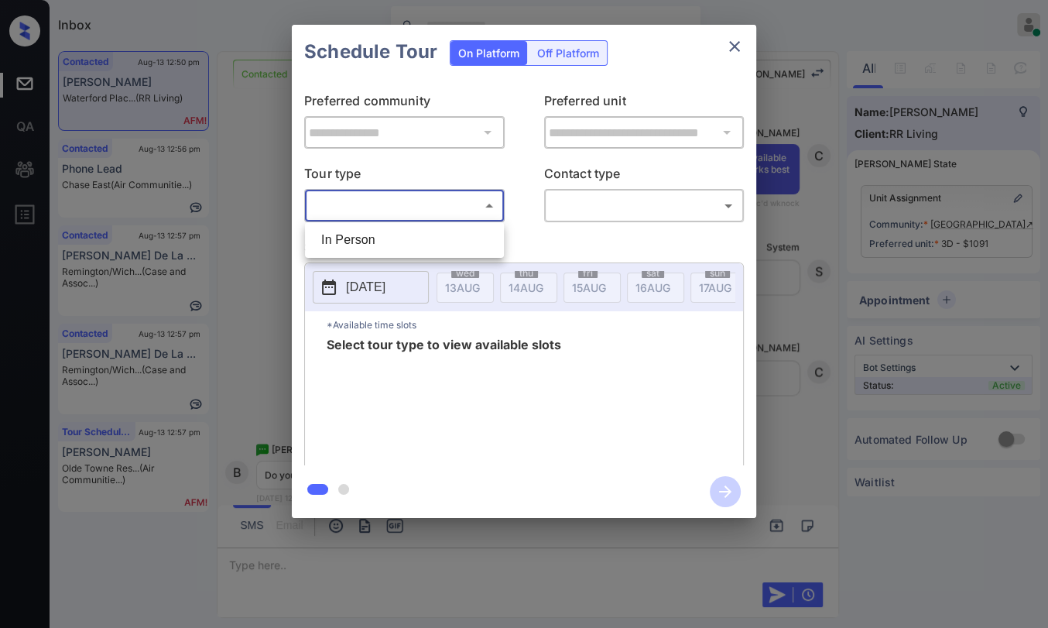
click at [355, 225] on ul "In Person" at bounding box center [404, 240] width 199 height 36
click at [358, 234] on li "In Person" at bounding box center [404, 240] width 191 height 28
type input "********"
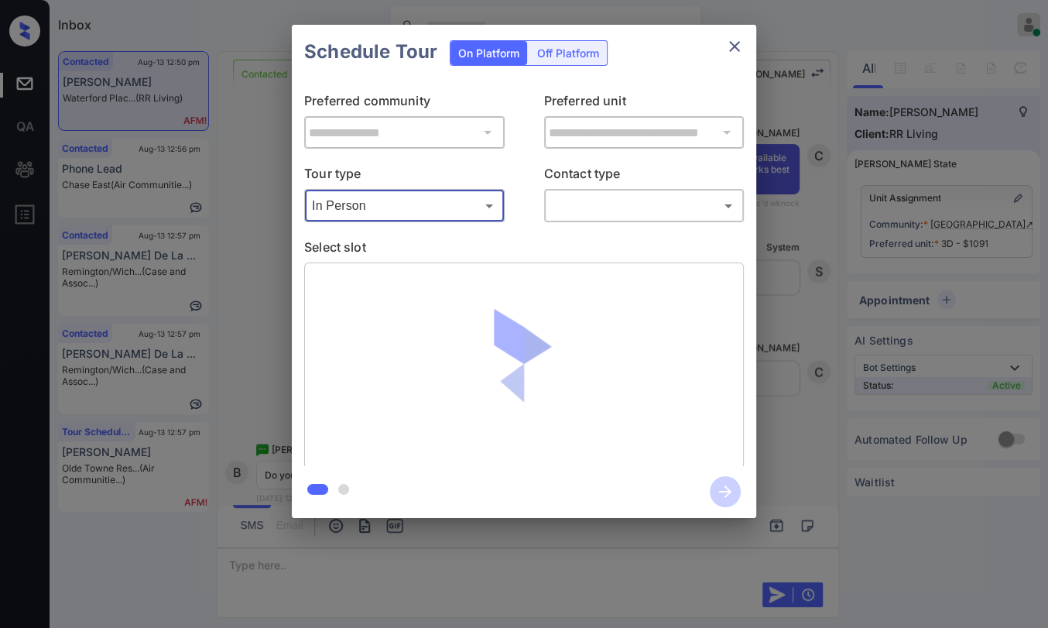
click at [586, 214] on div at bounding box center [524, 314] width 1048 height 628
click at [589, 214] on body "Inbox Danielle Dela Cruz Online Set yourself offline Set yourself on break Prof…" at bounding box center [524, 314] width 1048 height 628
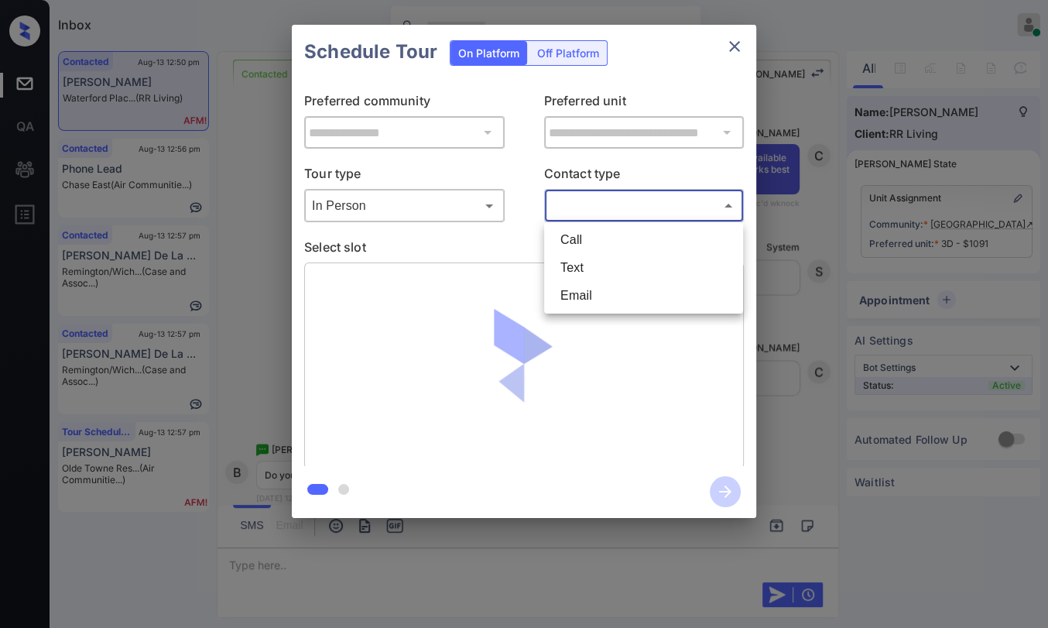
click at [577, 259] on li "Text" at bounding box center [643, 268] width 191 height 28
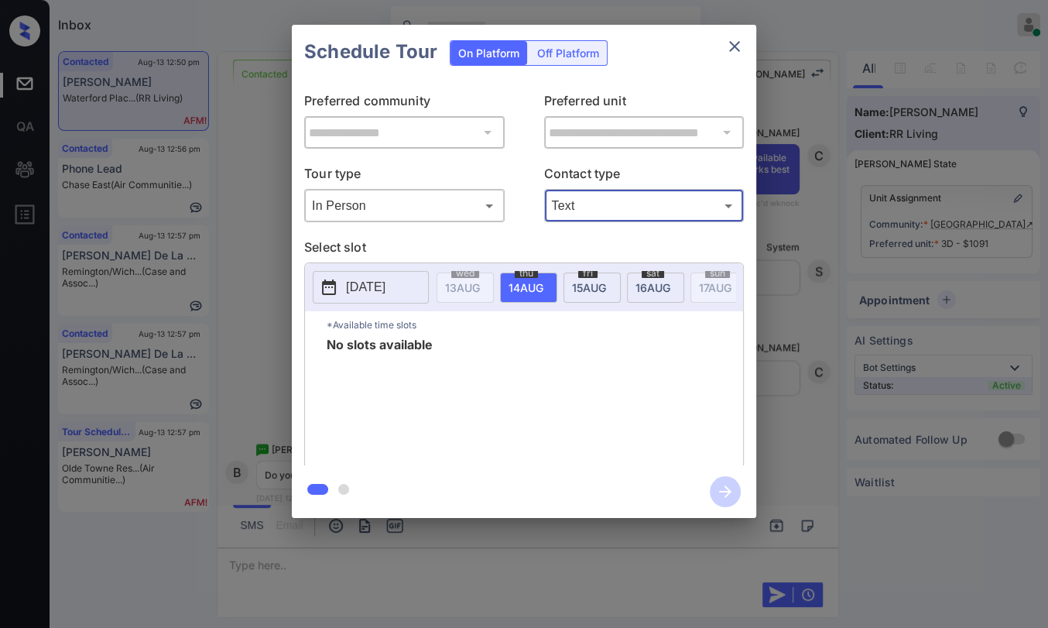
type input "****"
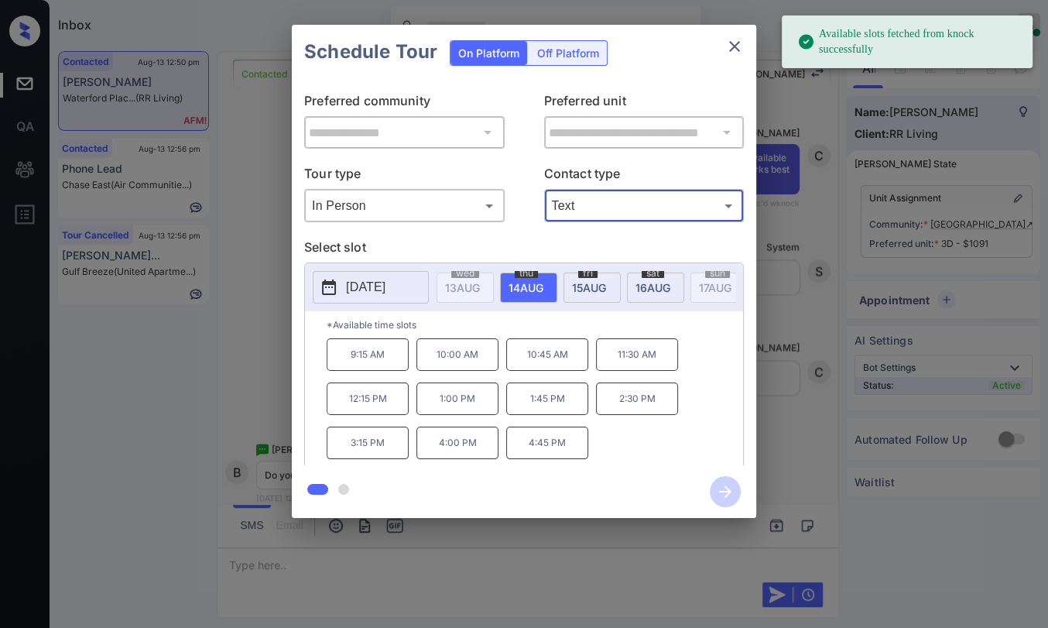
click at [480, 281] on span "[DATE]" at bounding box center [462, 287] width 35 height 13
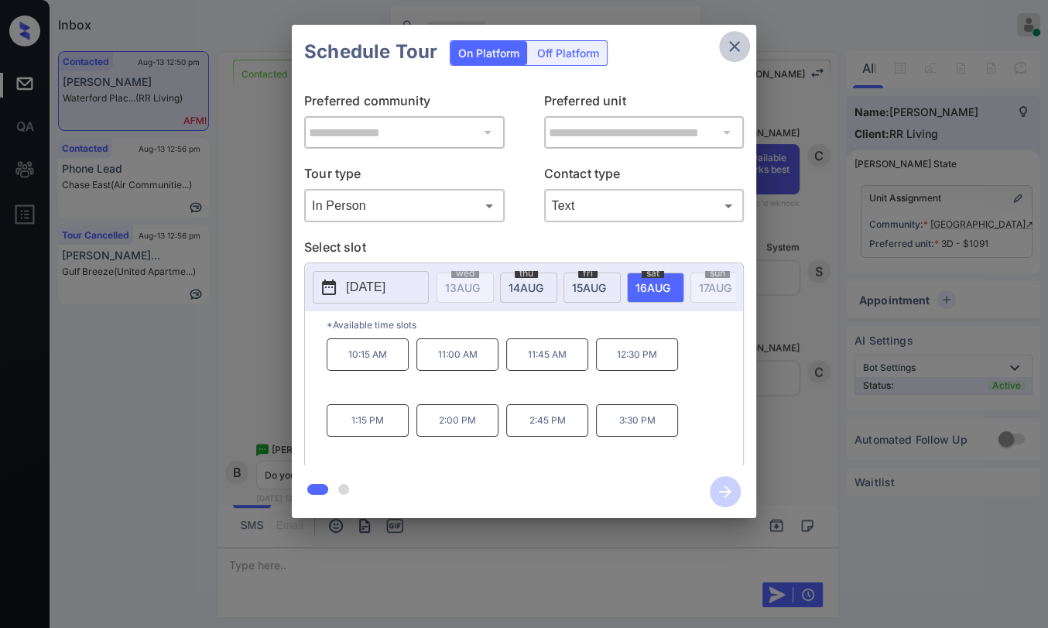
click at [732, 51] on icon "close" at bounding box center [734, 46] width 19 height 19
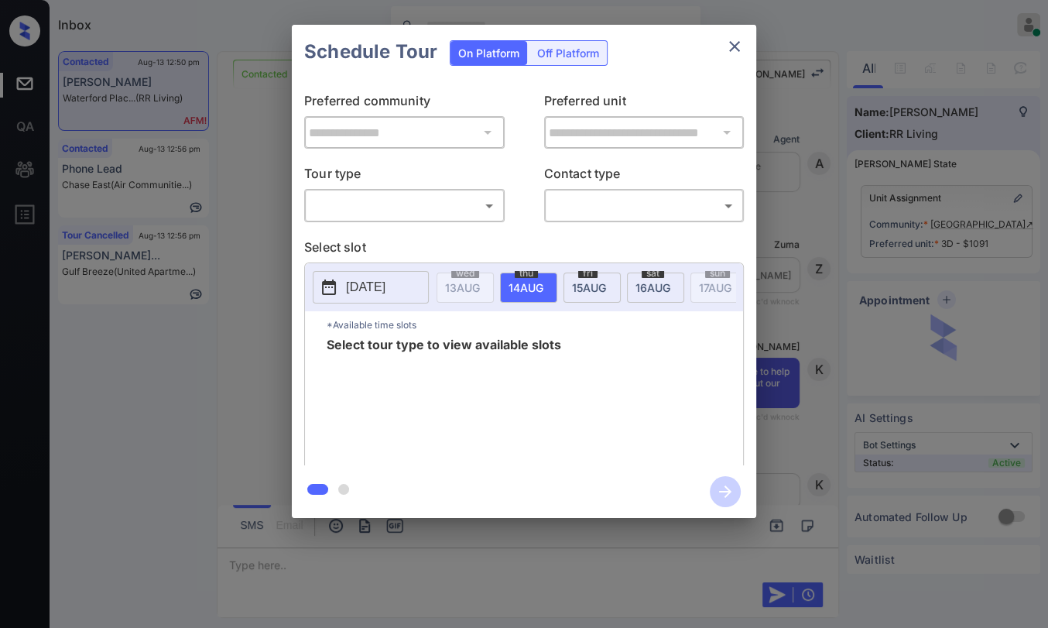
scroll to position [2038, 0]
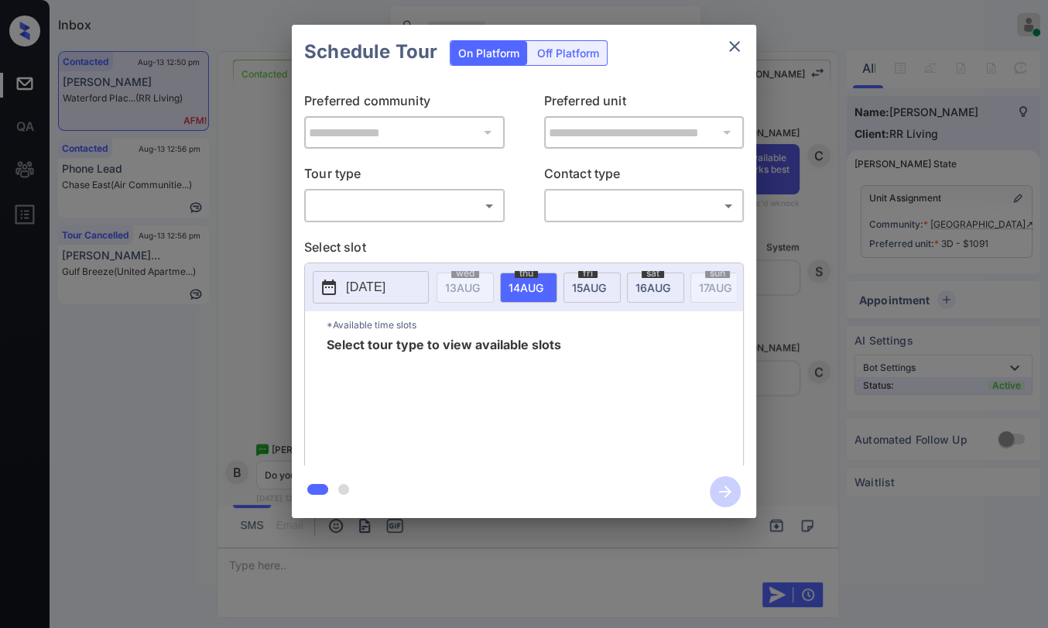
click at [425, 207] on body "Inbox Danielle Dela Cruz Online Set yourself offline Set yourself on break Prof…" at bounding box center [524, 314] width 1048 height 628
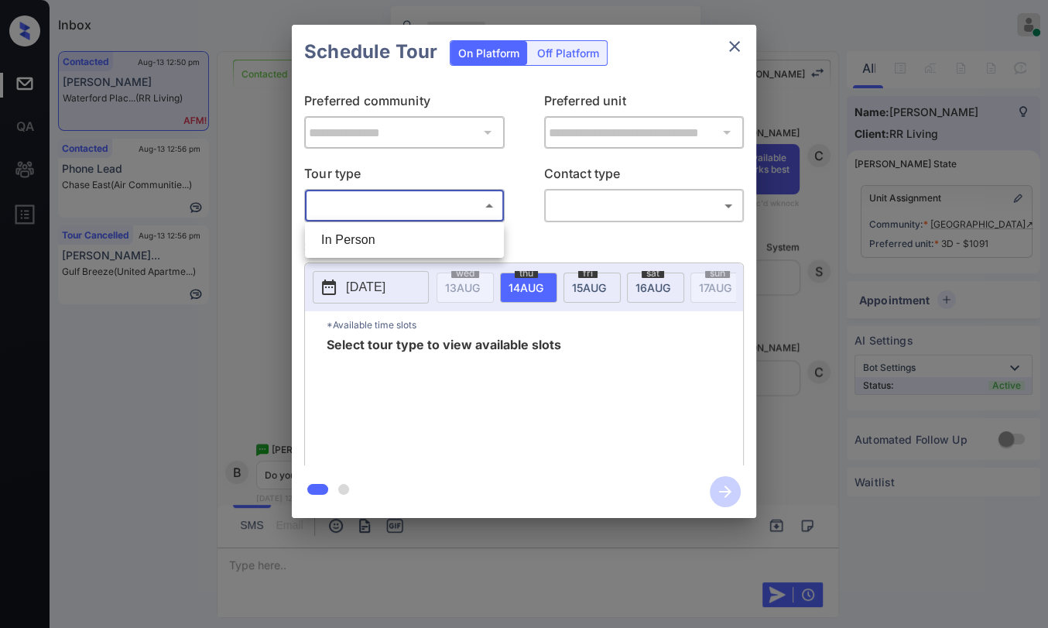
click at [383, 237] on li "In Person" at bounding box center [404, 240] width 191 height 28
type input "********"
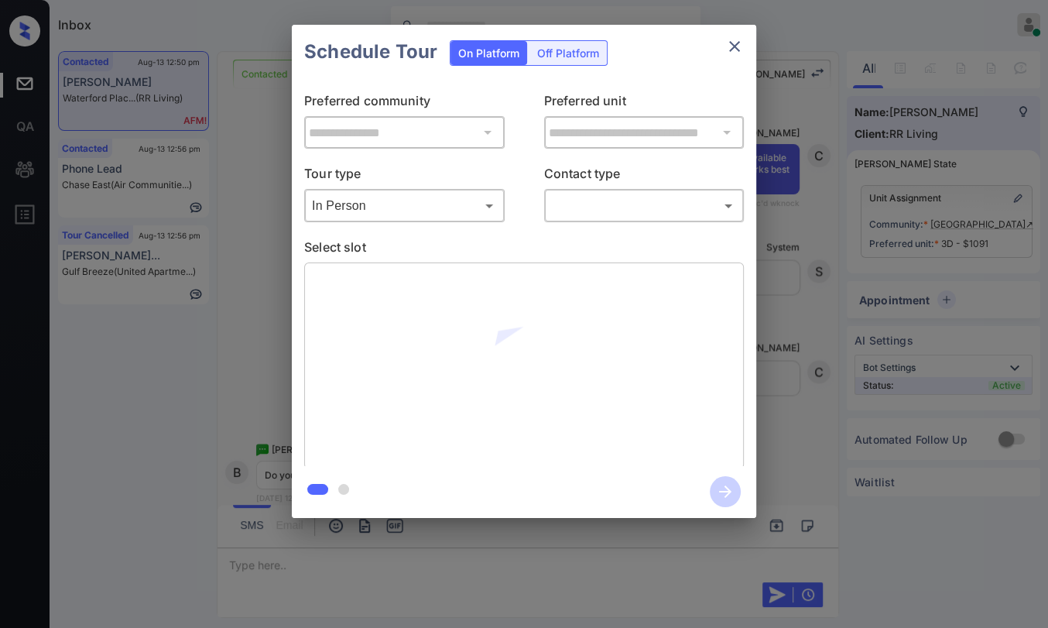
click at [601, 218] on div "​ ​" at bounding box center [644, 205] width 201 height 33
click at [605, 194] on body "Inbox Danielle Dela Cruz Online Set yourself offline Set yourself on break Prof…" at bounding box center [524, 314] width 1048 height 628
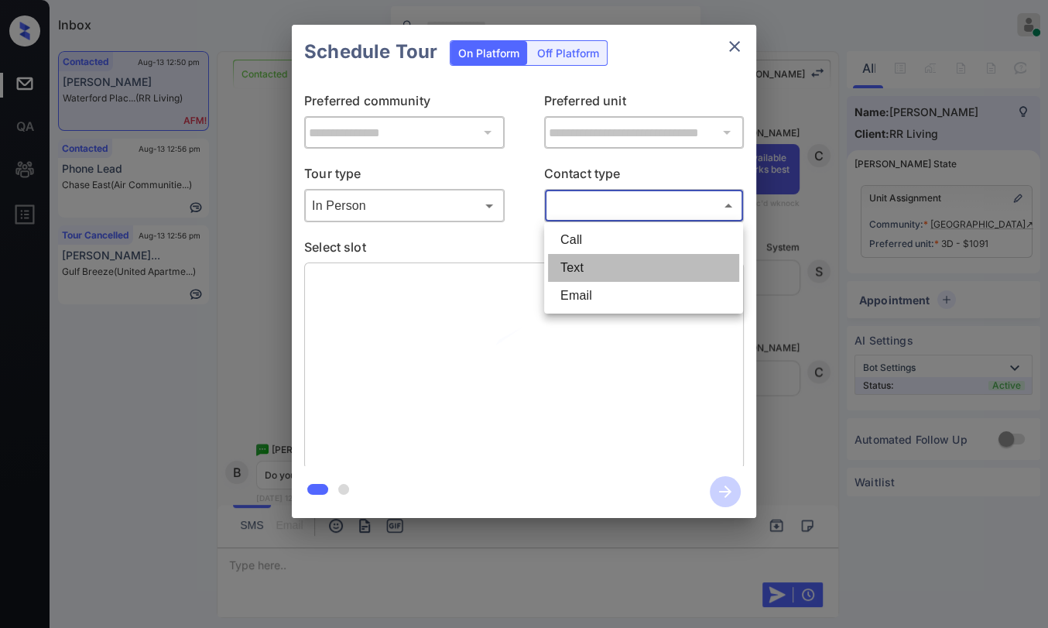
click at [569, 266] on li "Text" at bounding box center [643, 268] width 191 height 28
type input "****"
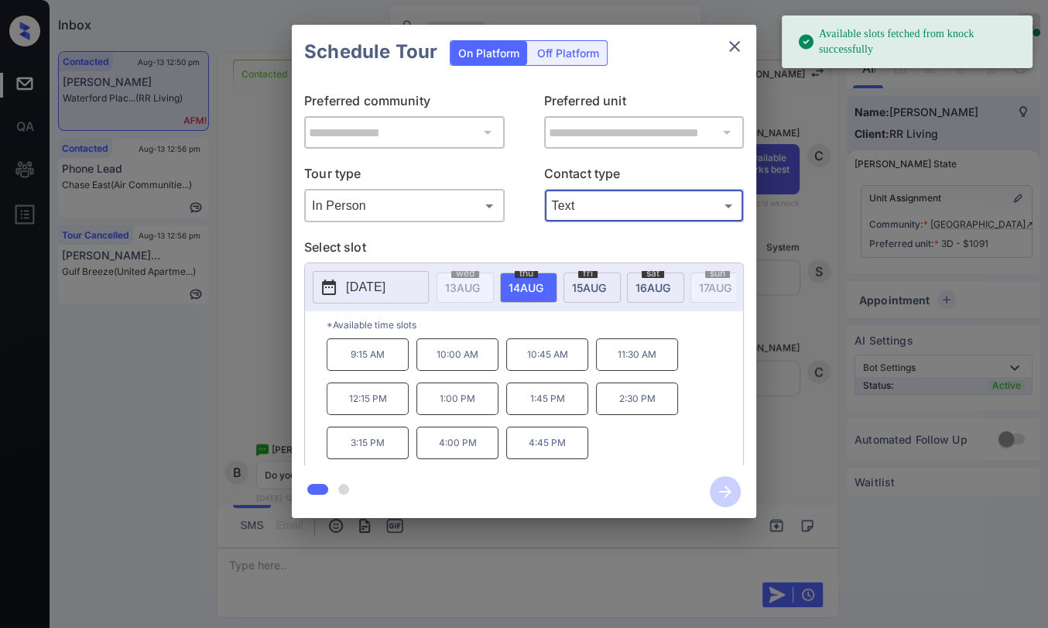
click at [480, 283] on span "16 AUG" at bounding box center [462, 287] width 35 height 13
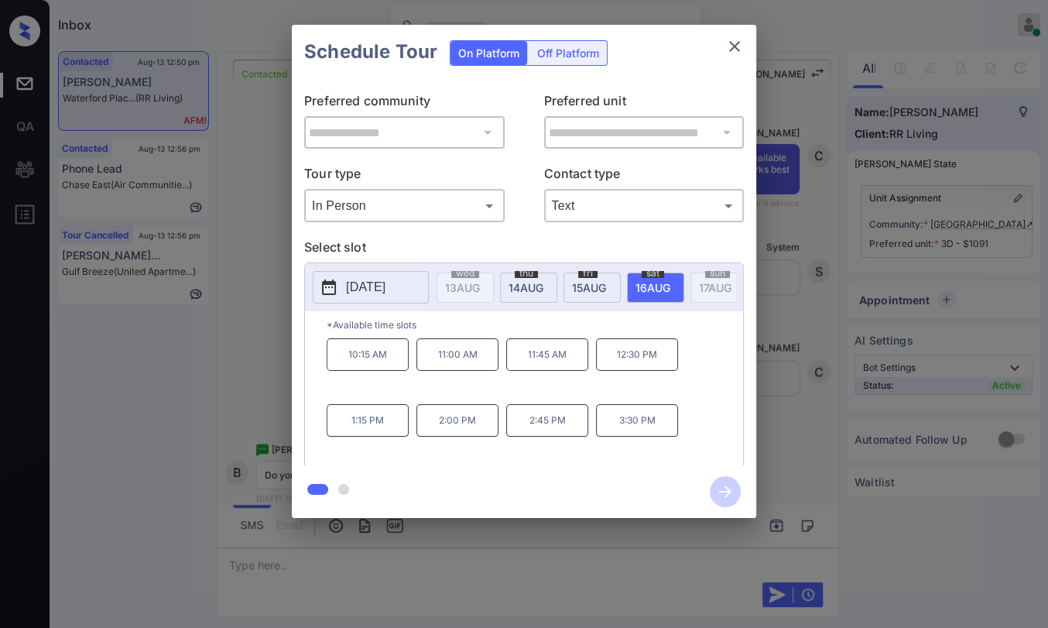
click at [349, 431] on p "1:15 PM" at bounding box center [368, 420] width 82 height 33
click at [720, 485] on icon "button" at bounding box center [725, 491] width 31 height 31
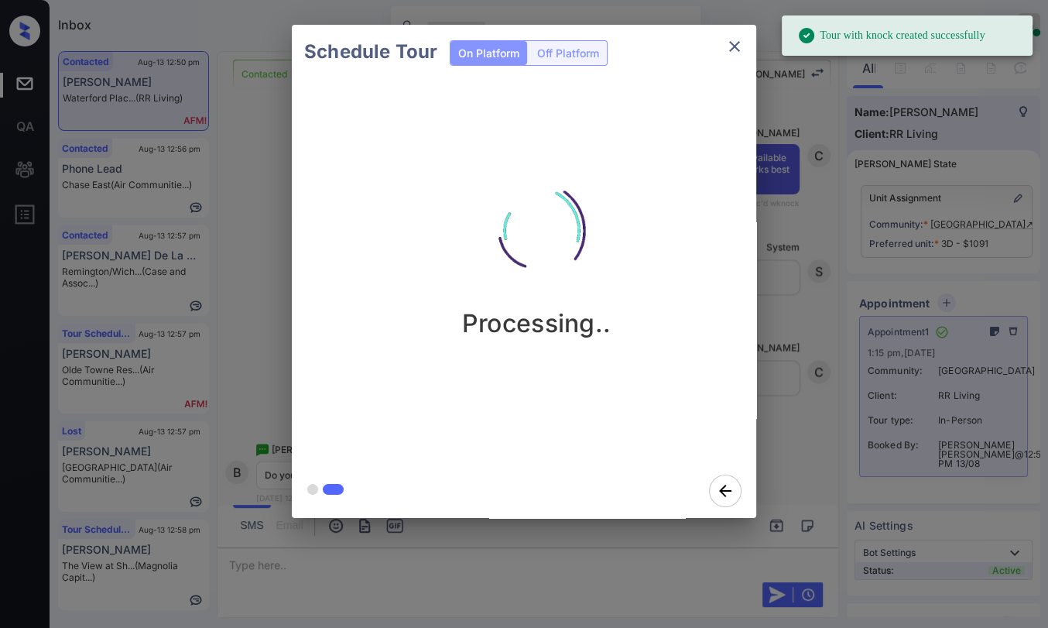
click at [730, 46] on icon "close" at bounding box center [734, 46] width 19 height 19
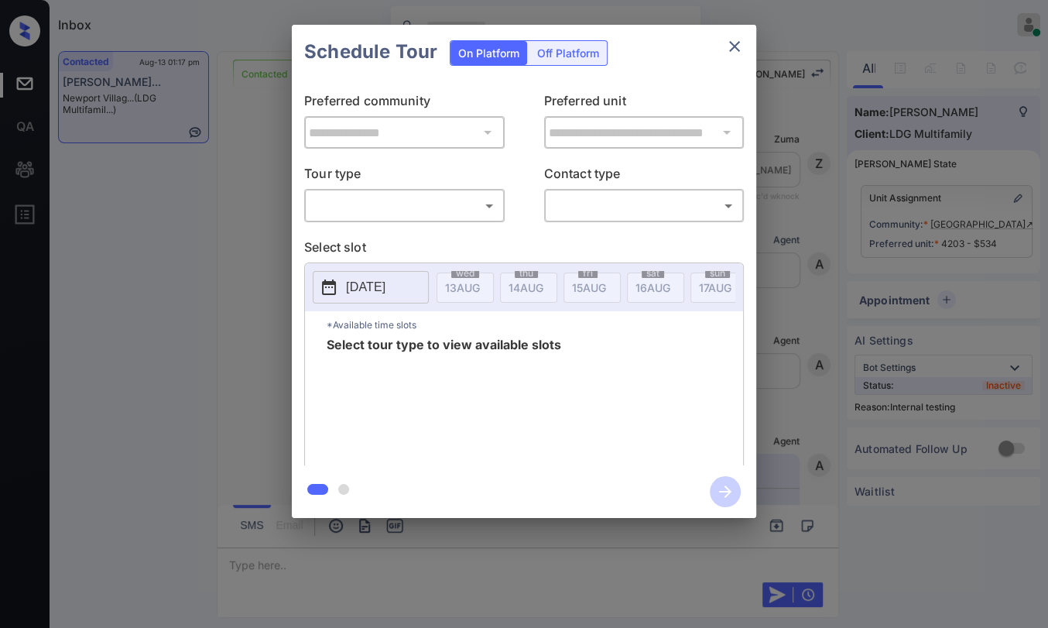
scroll to position [6533, 0]
click at [424, 197] on body "Inbox [PERSON_NAME] [PERSON_NAME] Online Set yourself offline Set yourself on b…" at bounding box center [524, 314] width 1048 height 628
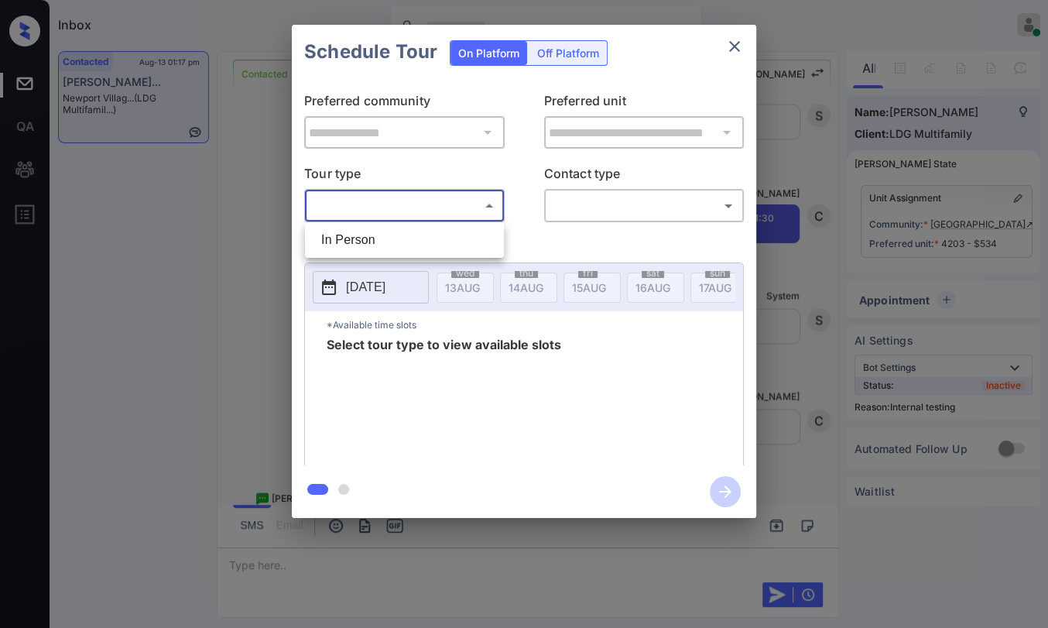
click at [372, 236] on li "In Person" at bounding box center [404, 240] width 191 height 28
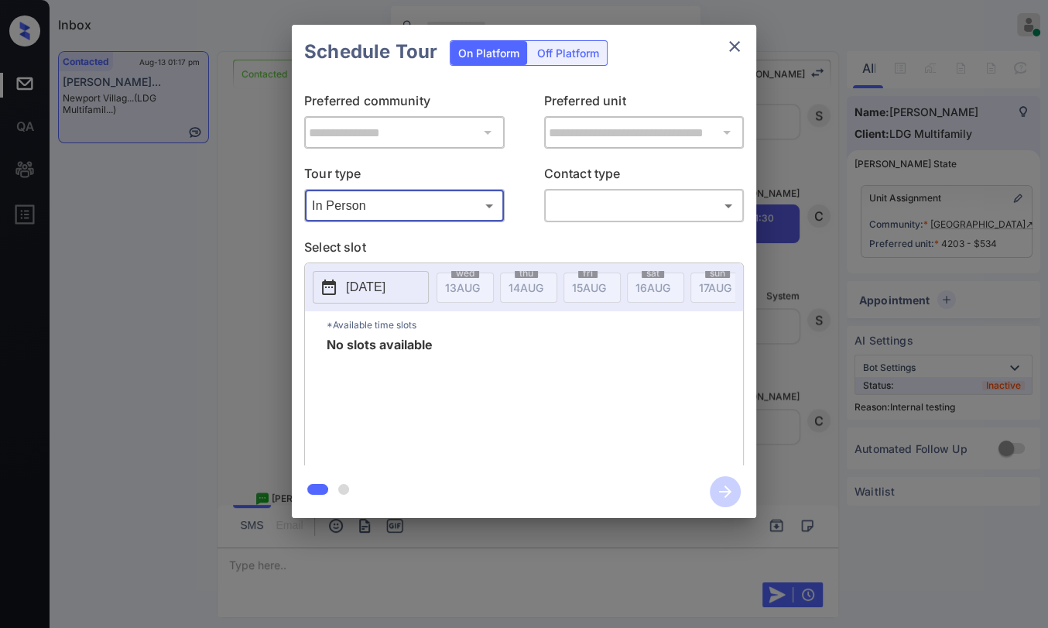
type input "********"
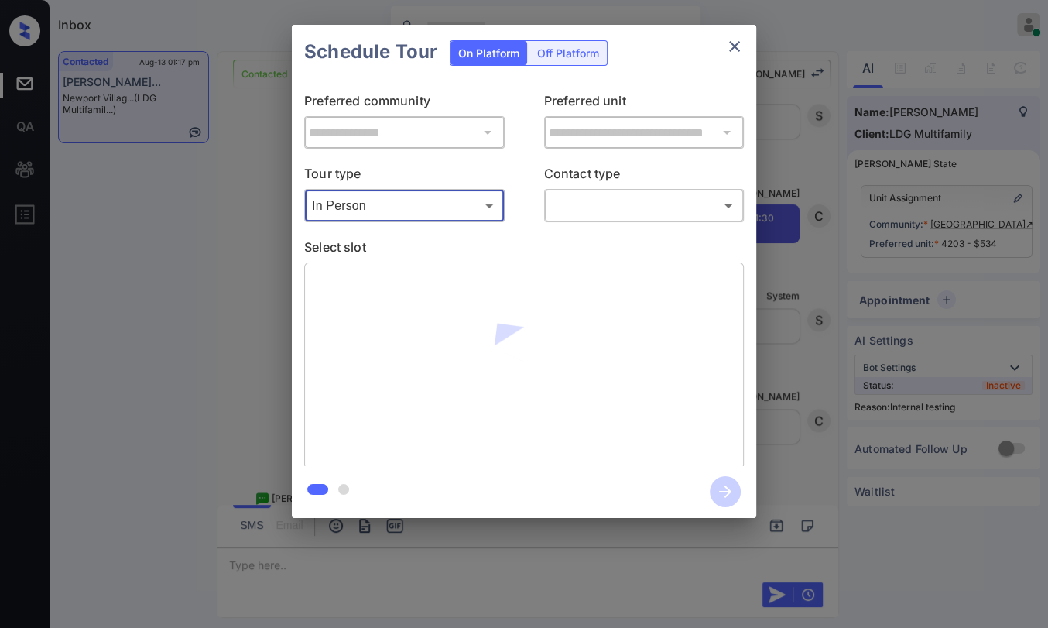
click at [620, 211] on body "Inbox [PERSON_NAME] [PERSON_NAME] Online Set yourself offline Set yourself on b…" at bounding box center [524, 314] width 1048 height 628
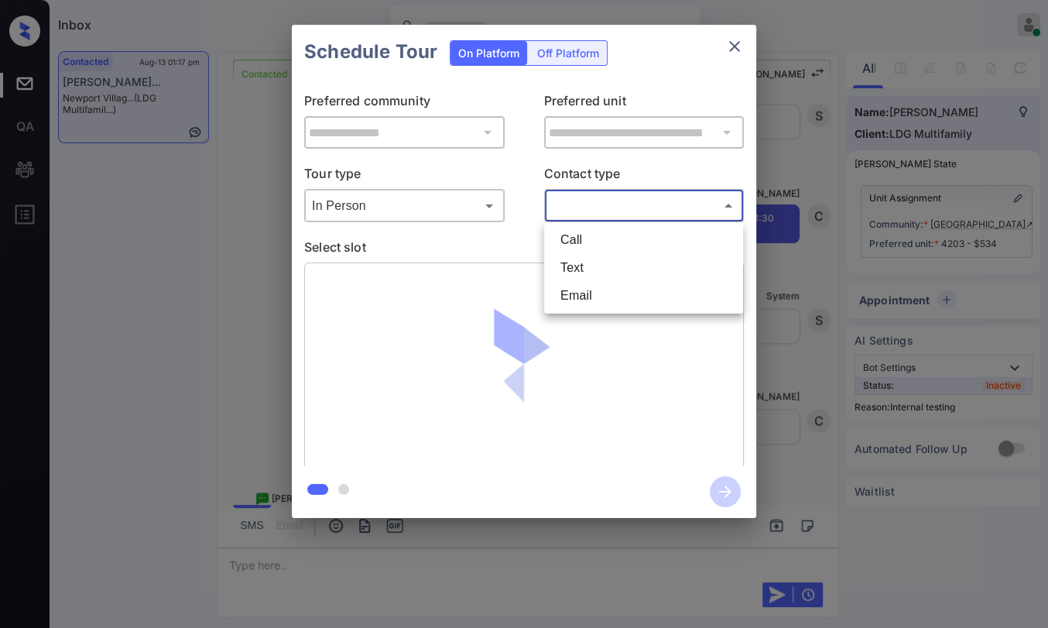
click at [577, 262] on li "Text" at bounding box center [643, 268] width 191 height 28
type input "****"
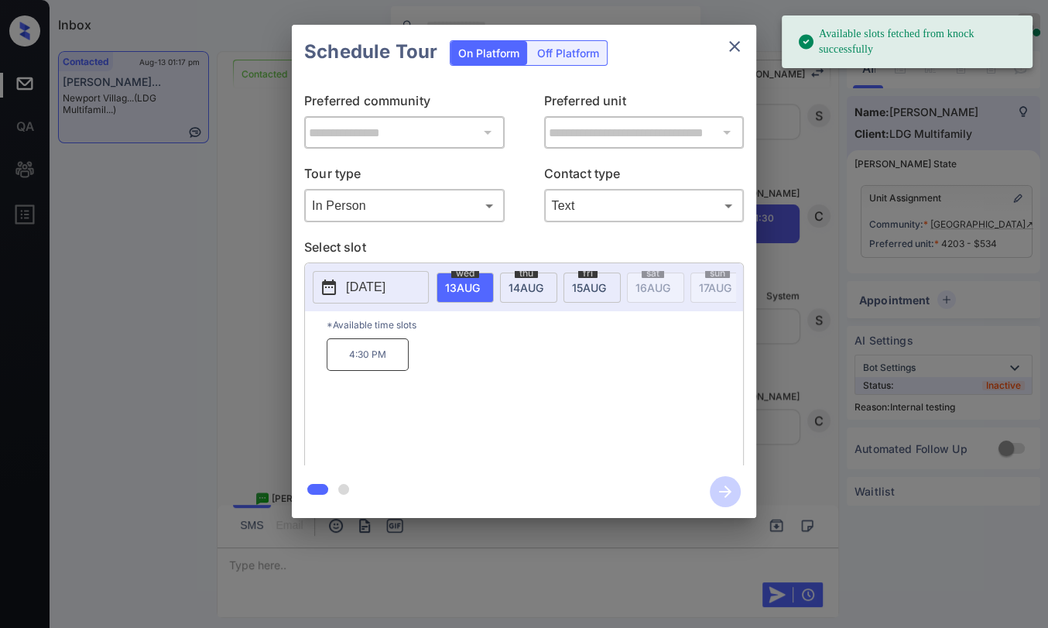
click at [542, 276] on div "[DATE]" at bounding box center [528, 288] width 57 height 30
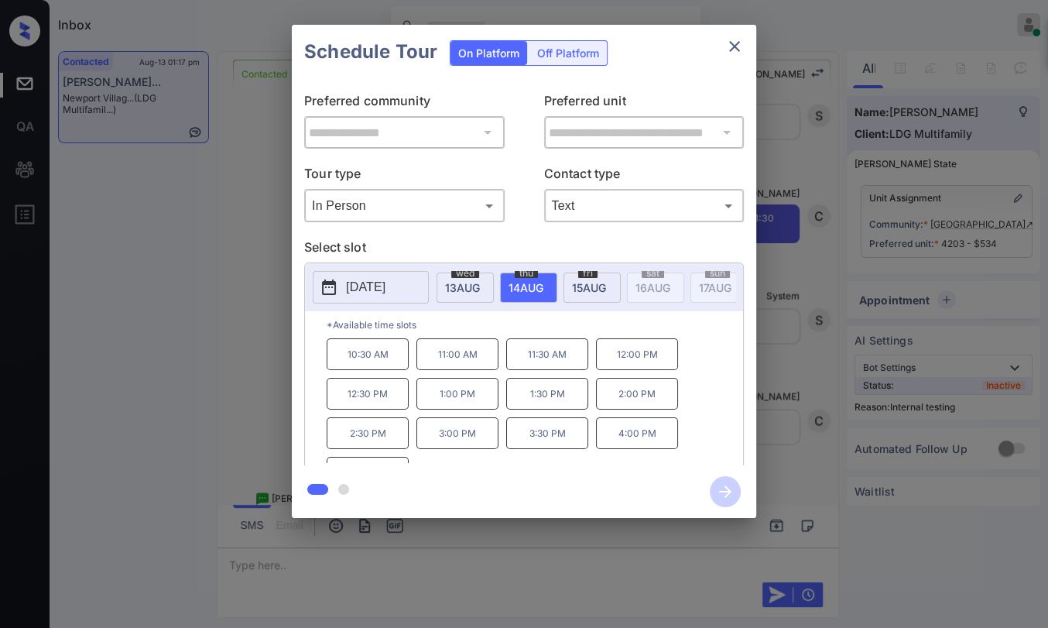
click at [551, 365] on p "11:30 AM" at bounding box center [547, 354] width 82 height 32
click at [725, 491] on icon "button" at bounding box center [725, 491] width 12 height 12
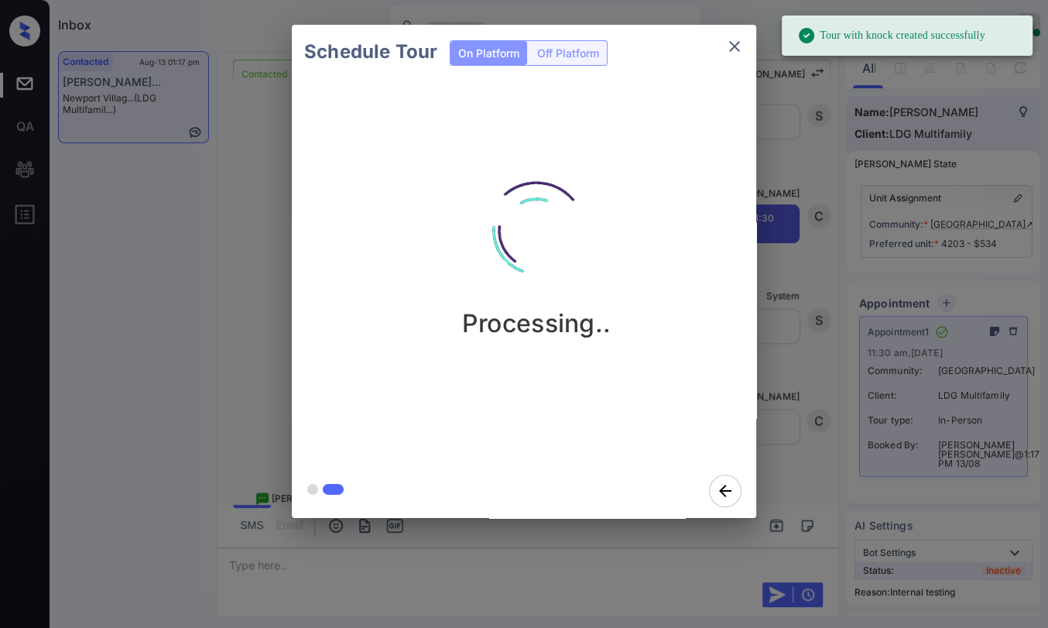
click at [727, 43] on icon "close" at bounding box center [734, 46] width 19 height 19
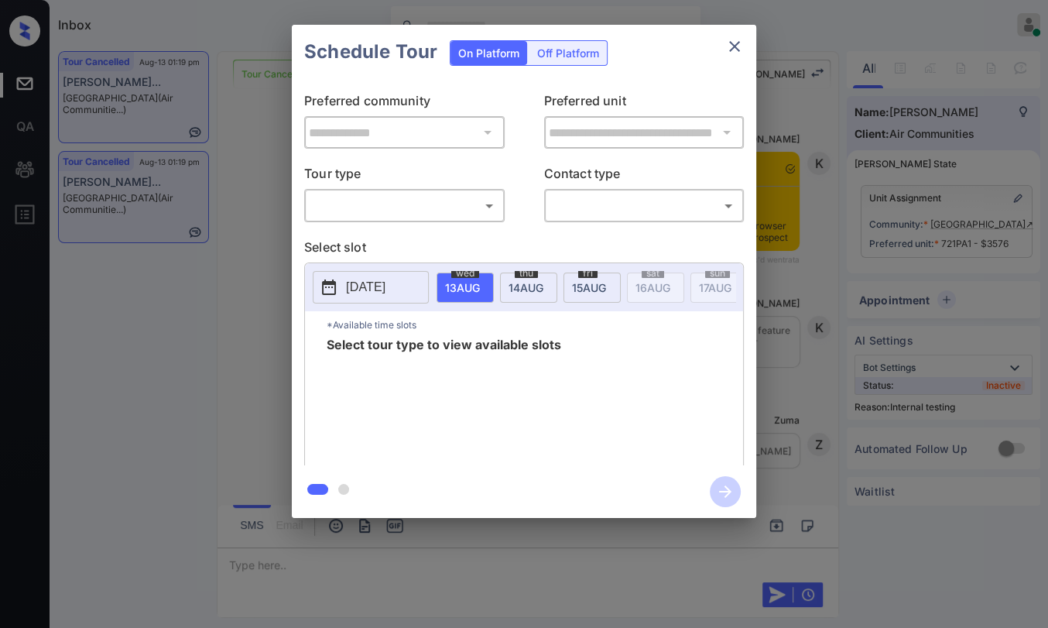
scroll to position [6948, 0]
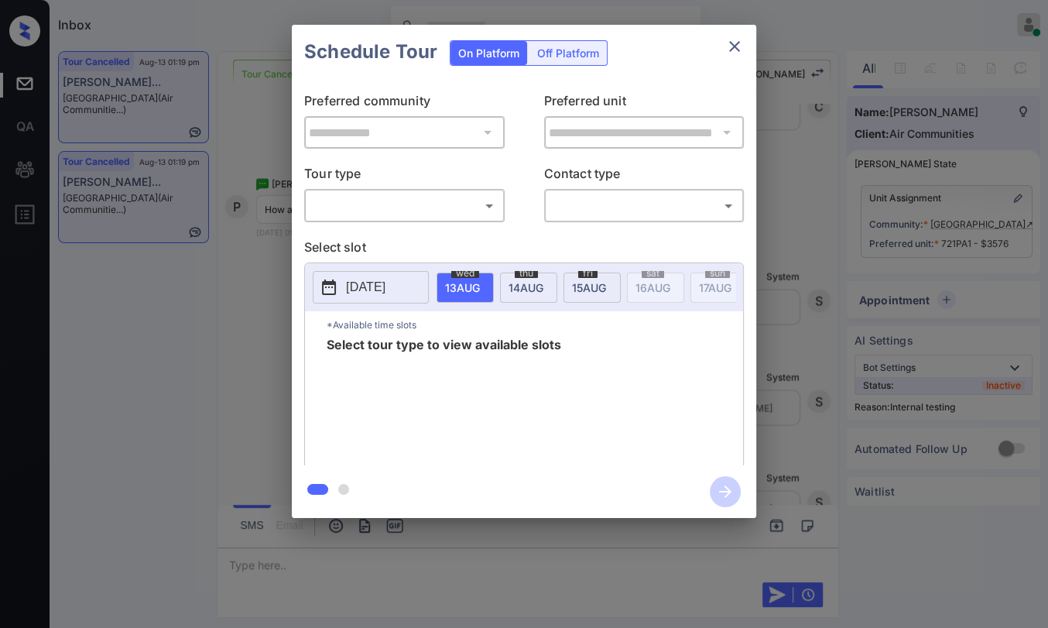
click at [424, 218] on div "​ ​" at bounding box center [404, 205] width 201 height 33
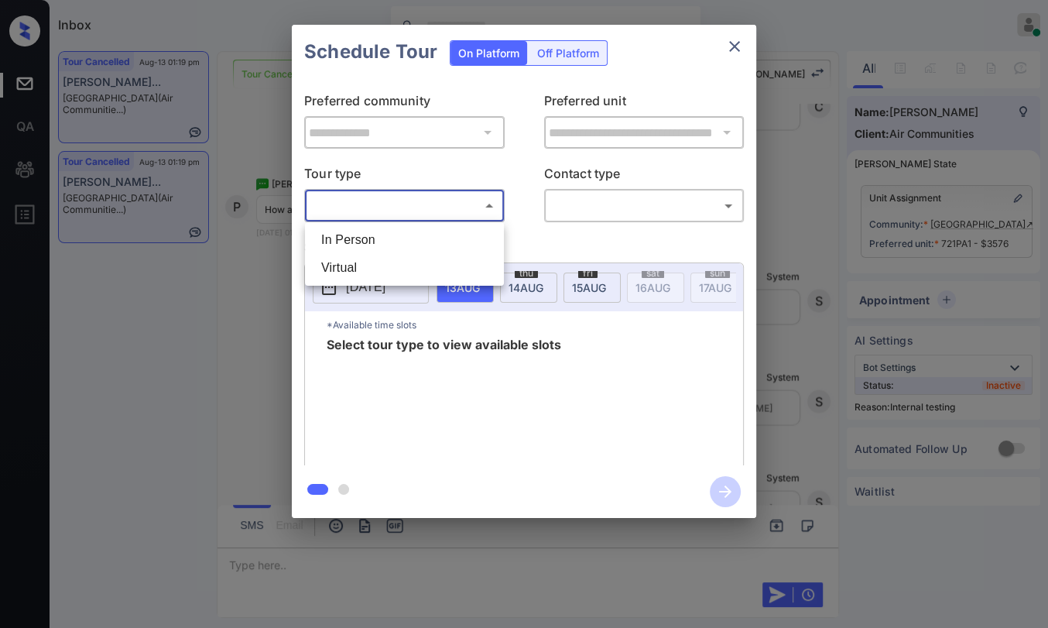
click at [388, 212] on body "Inbox [PERSON_NAME] [PERSON_NAME] Online Set yourself offline Set yourself on b…" at bounding box center [524, 314] width 1048 height 628
click at [372, 235] on li "In Person" at bounding box center [404, 240] width 191 height 28
type input "********"
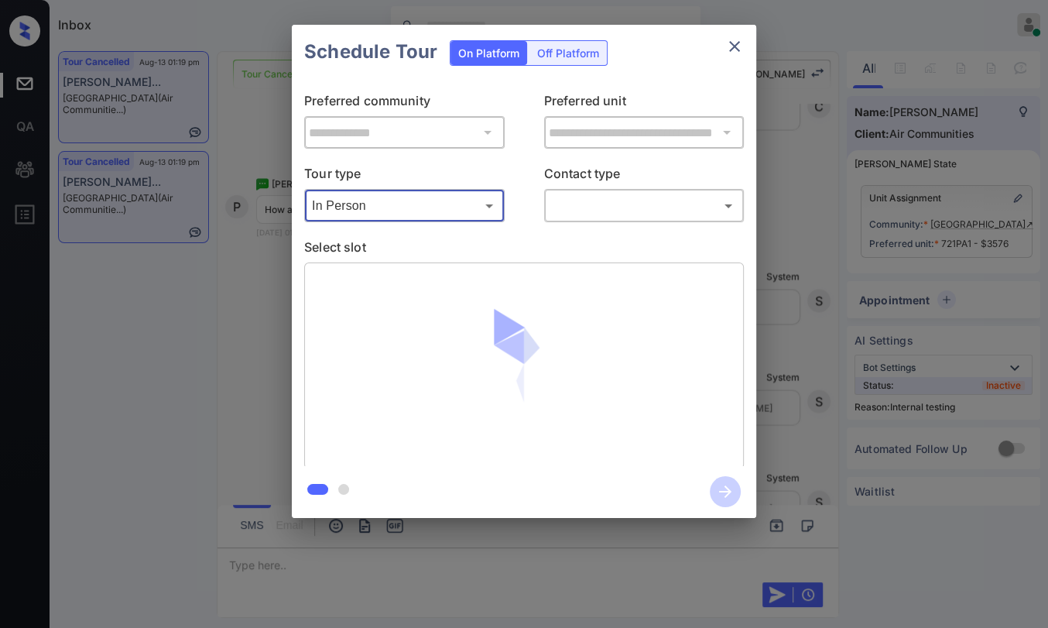
click at [564, 213] on body "Inbox [PERSON_NAME] [PERSON_NAME] Online Set yourself offline Set yourself on b…" at bounding box center [524, 314] width 1048 height 628
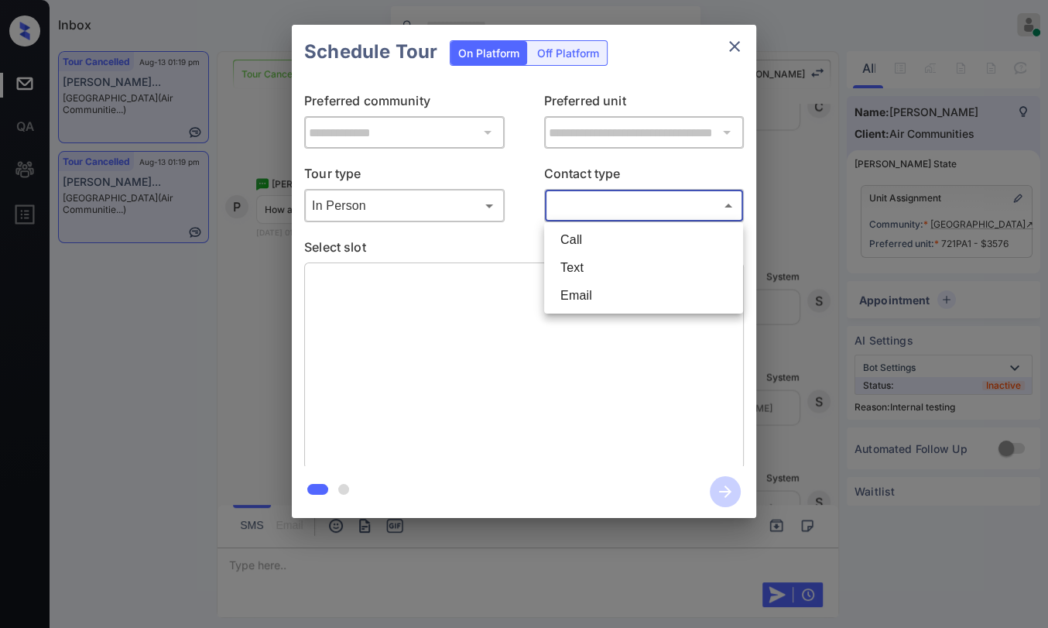
click at [574, 260] on li "Text" at bounding box center [643, 268] width 191 height 28
type input "****"
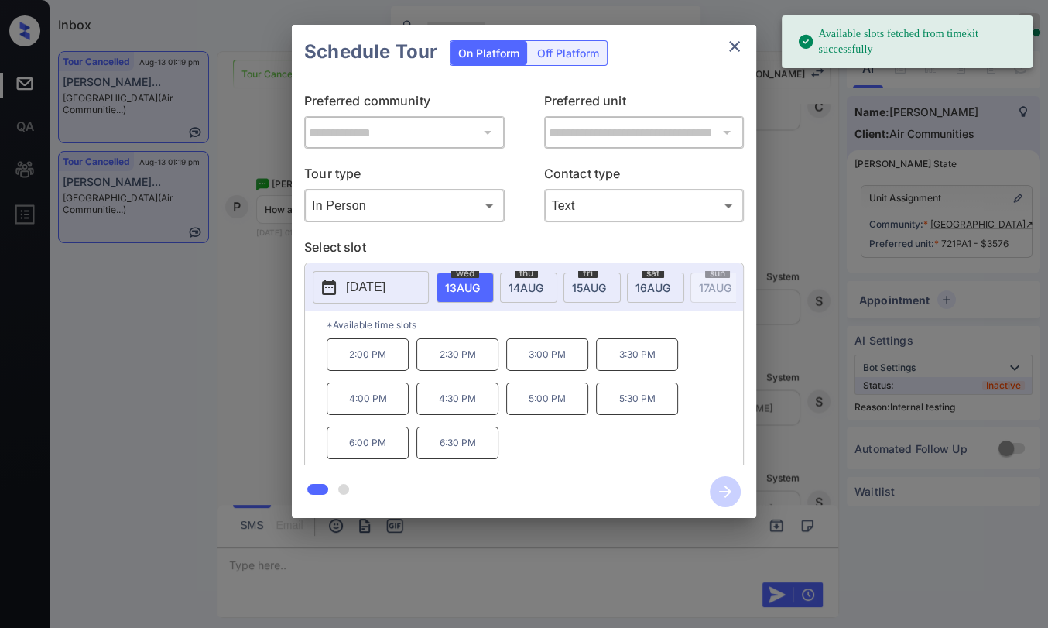
click at [480, 286] on span "[DATE]" at bounding box center [462, 287] width 35 height 13
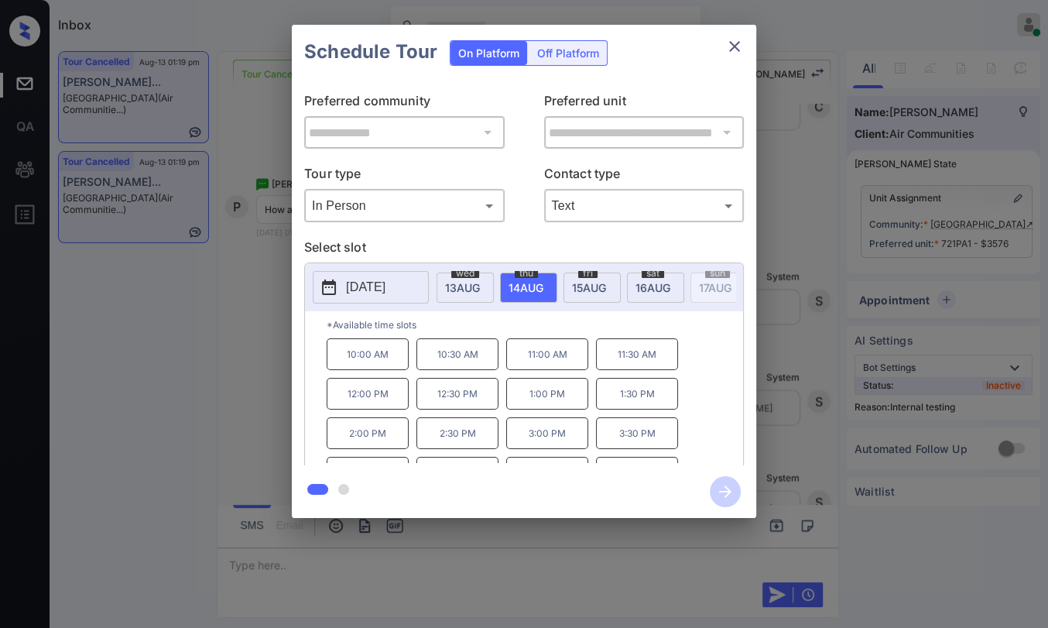
click at [535, 406] on p "1:00 PM" at bounding box center [547, 394] width 82 height 32
click at [728, 485] on icon "button" at bounding box center [725, 491] width 31 height 31
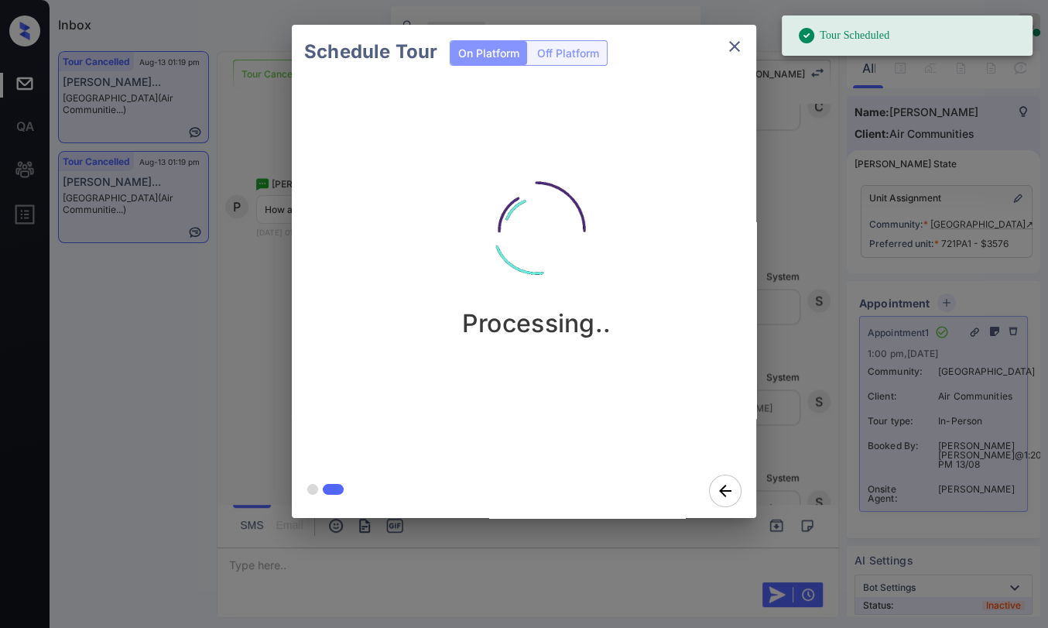
click at [737, 47] on icon "close" at bounding box center [734, 46] width 19 height 19
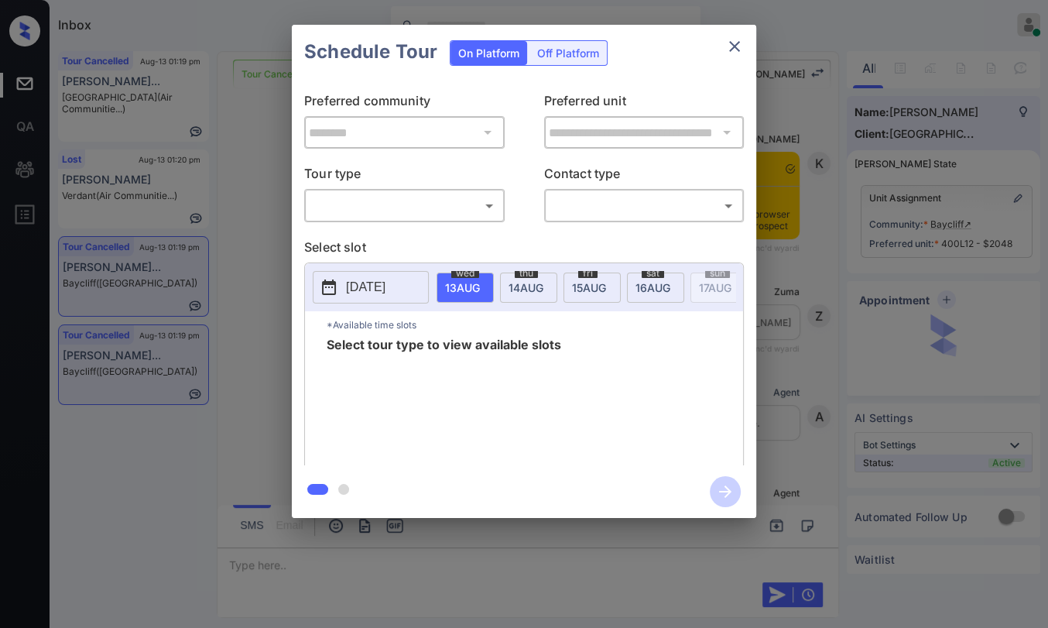
scroll to position [8164, 0]
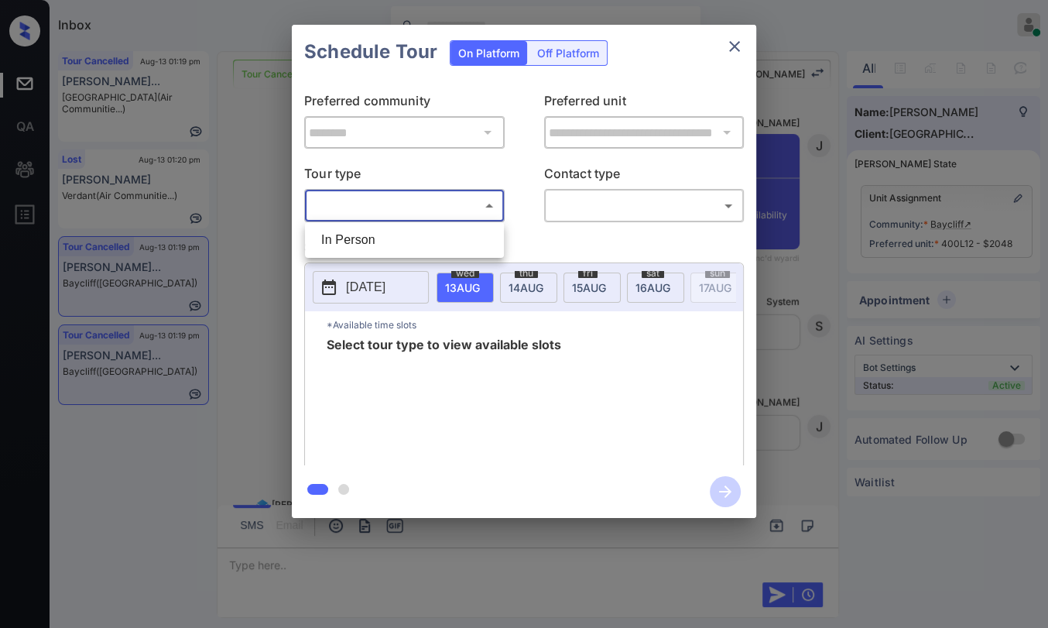
click at [373, 200] on body "Inbox Danielle Dela Cruz Online Set yourself offline Set yourself on break Prof…" at bounding box center [524, 314] width 1048 height 628
click at [372, 243] on li "In Person" at bounding box center [404, 240] width 191 height 28
type input "********"
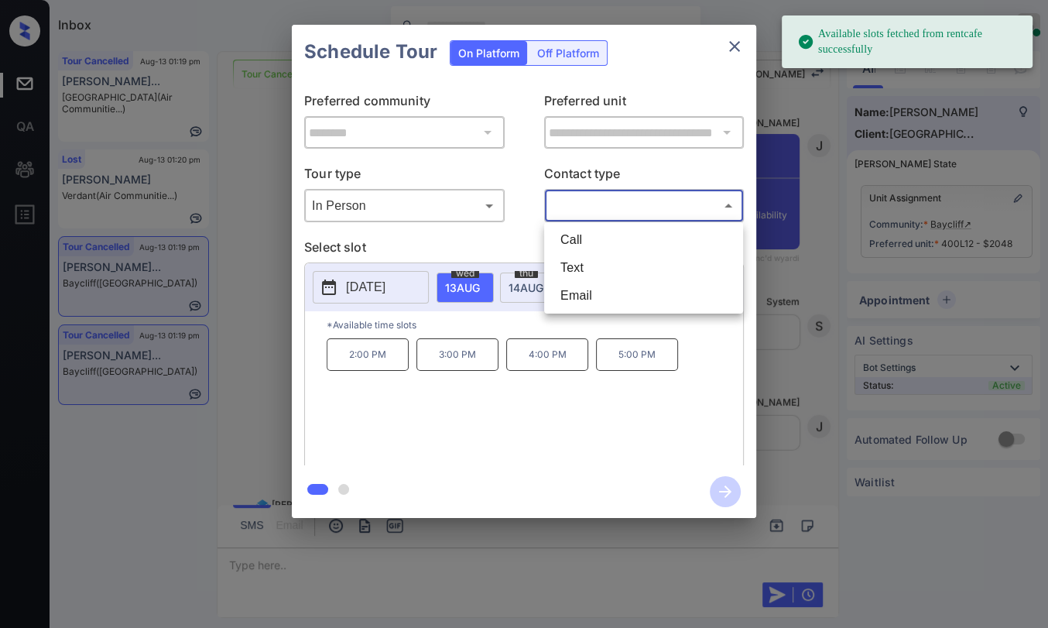
click at [616, 206] on body "Available slots fetched from rentcafe successfully Inbox Danielle Dela Cruz Onl…" at bounding box center [524, 314] width 1048 height 628
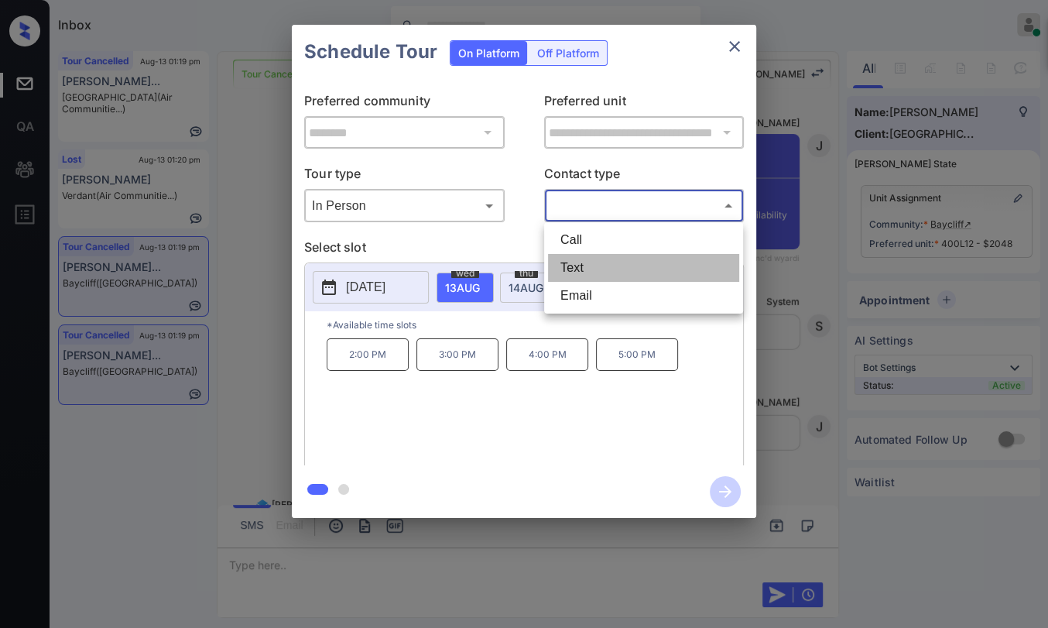
click at [572, 272] on li "Text" at bounding box center [643, 268] width 191 height 28
type input "****"
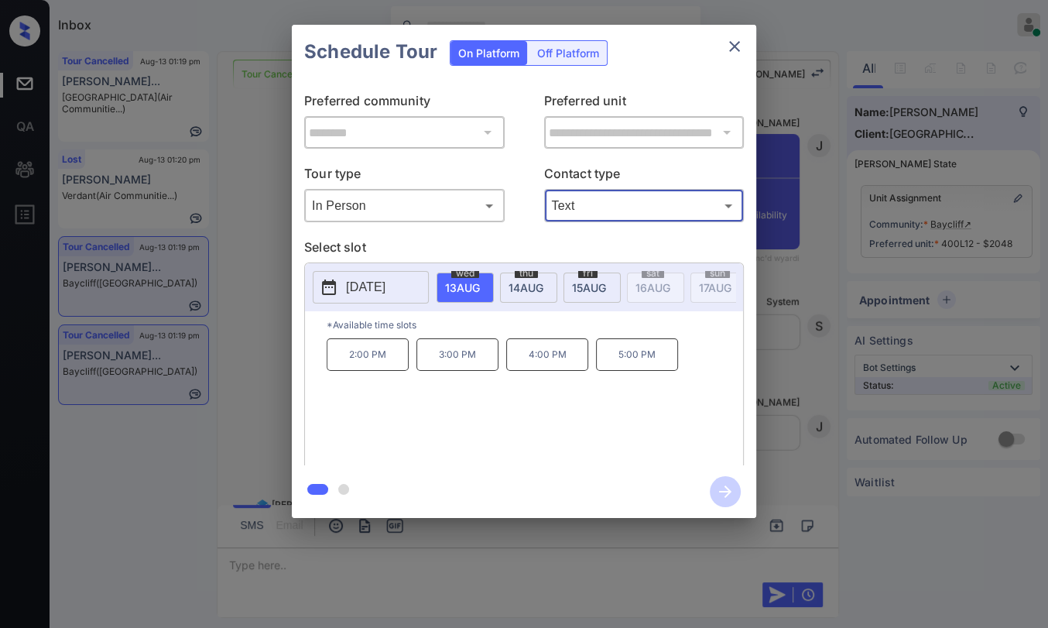
click at [382, 283] on p "2025-08-13" at bounding box center [365, 287] width 39 height 19
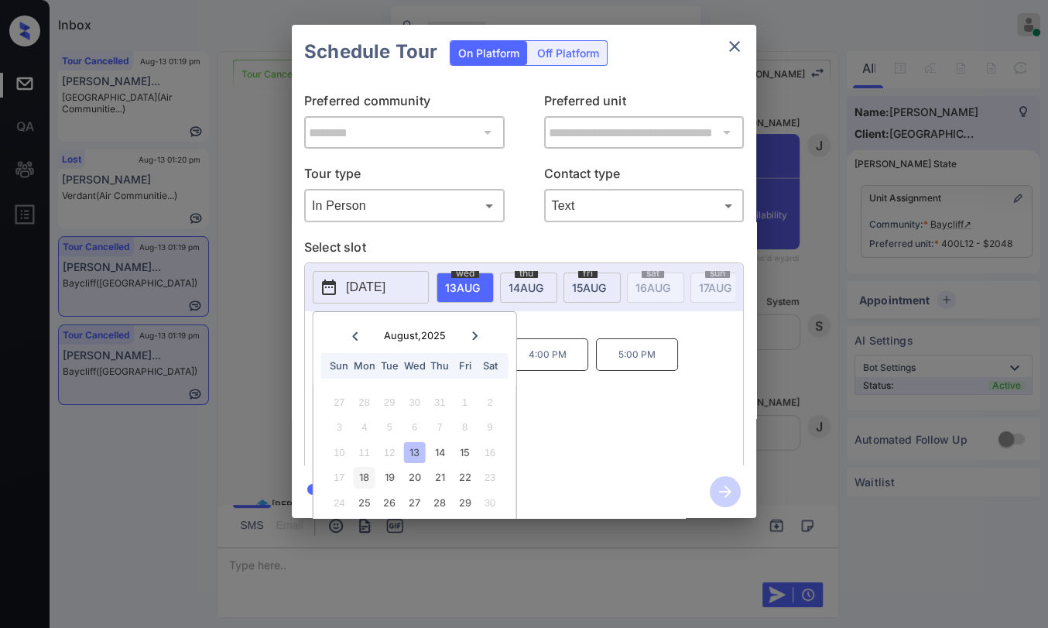
click at [368, 473] on div "18" at bounding box center [364, 477] width 21 height 21
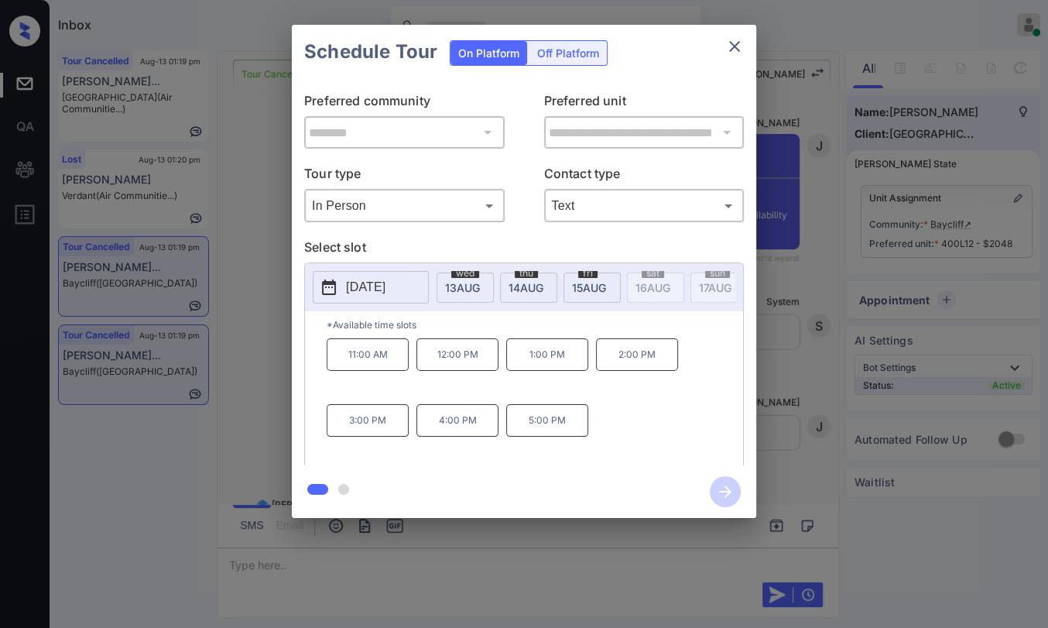
click at [635, 418] on div "11:00 AM 12:00 PM 1:00 PM 2:00 PM 3:00 PM 4:00 PM 5:00 PM" at bounding box center [535, 400] width 417 height 124
click at [368, 432] on p "3:00 PM" at bounding box center [368, 420] width 82 height 33
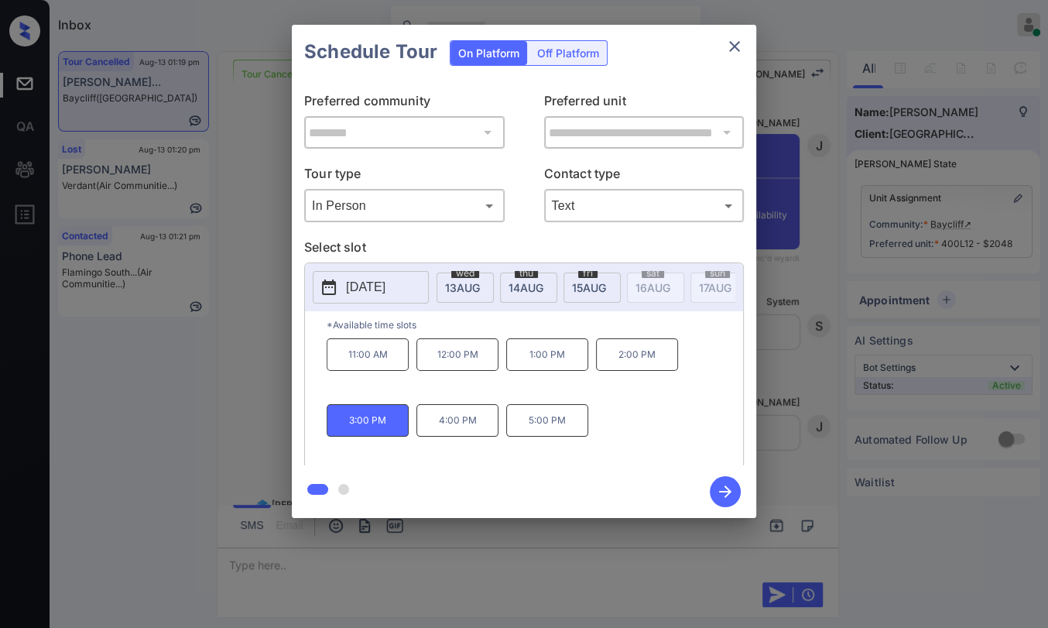
click at [718, 492] on icon "button" at bounding box center [725, 491] width 31 height 31
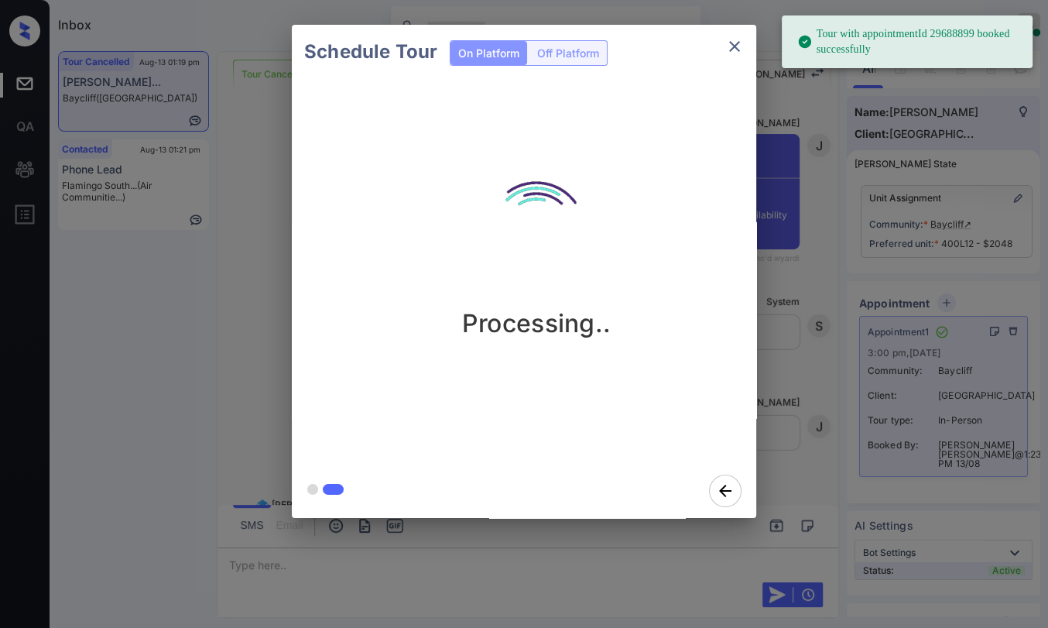
click at [726, 47] on icon "close" at bounding box center [734, 46] width 19 height 19
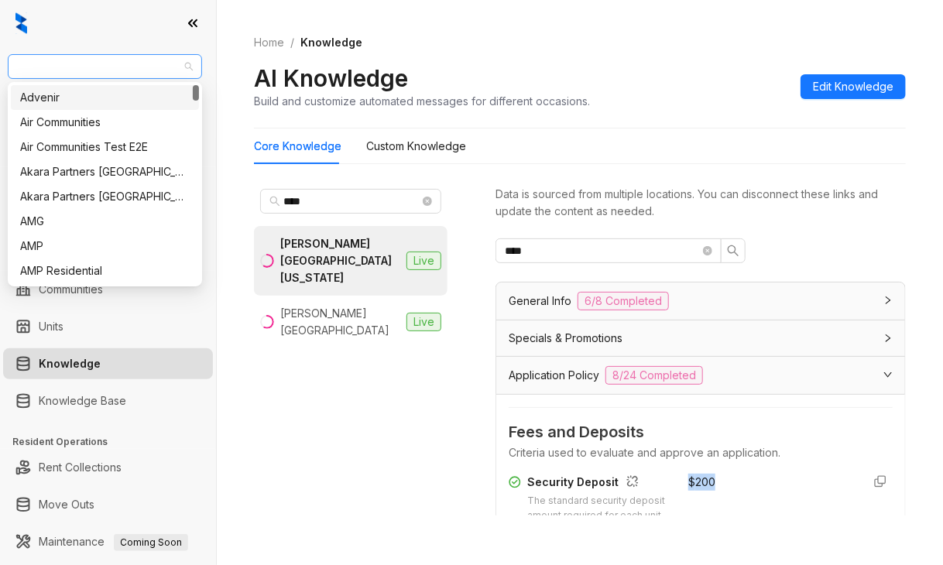
scroll to position [77, 0]
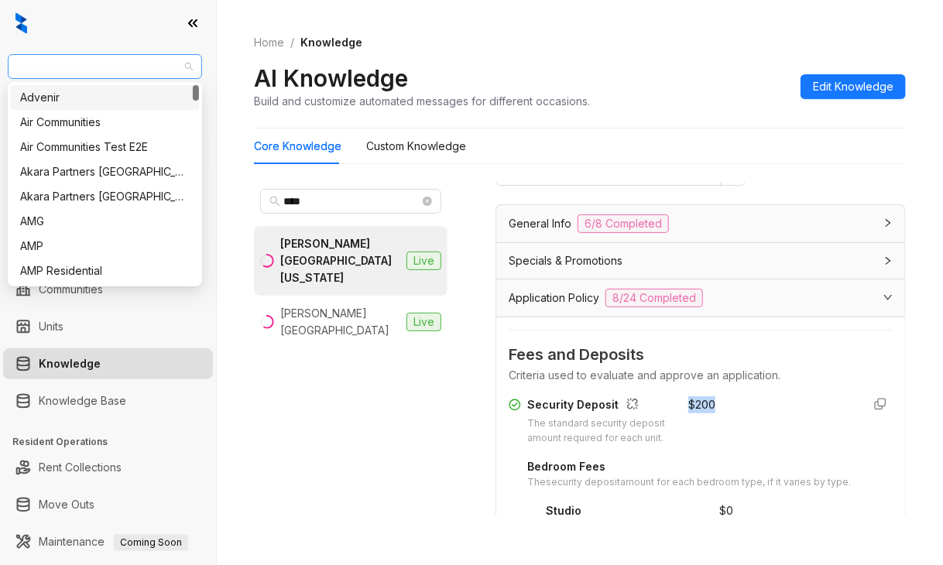
click at [71, 69] on span "[PERSON_NAME] Residential" at bounding box center [105, 66] width 176 height 23
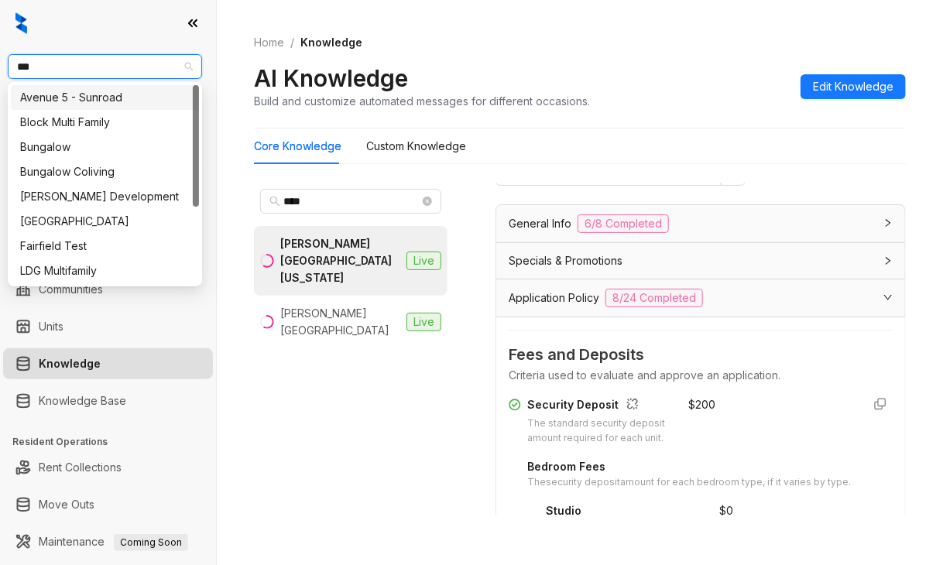
type input "****"
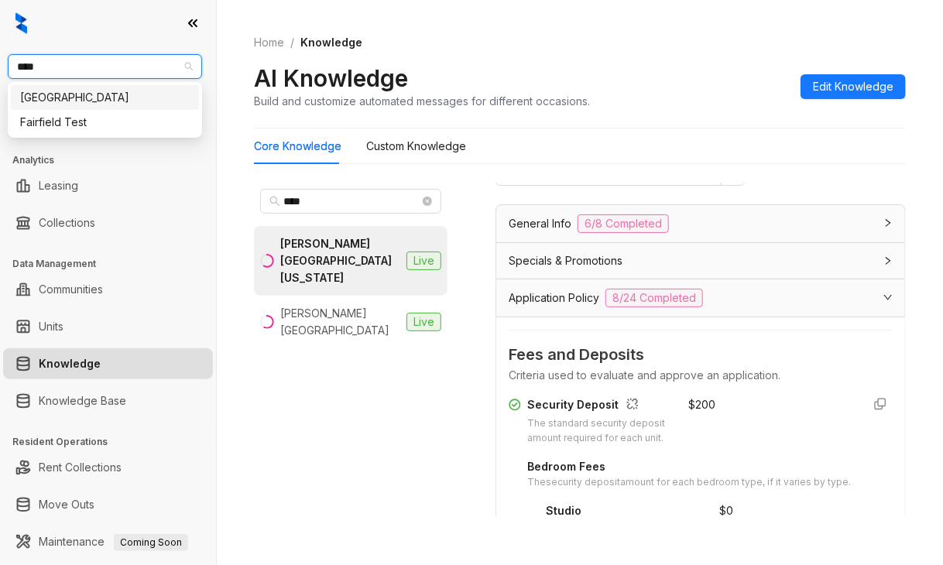
click at [43, 103] on div "[GEOGRAPHIC_DATA]" at bounding box center [105, 97] width 170 height 17
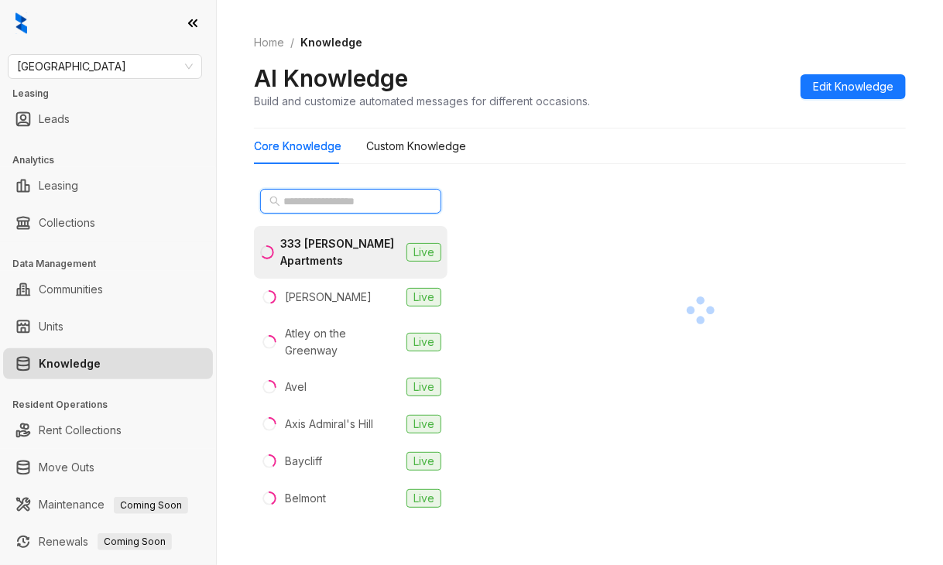
click at [334, 197] on input "text" at bounding box center [351, 201] width 136 height 17
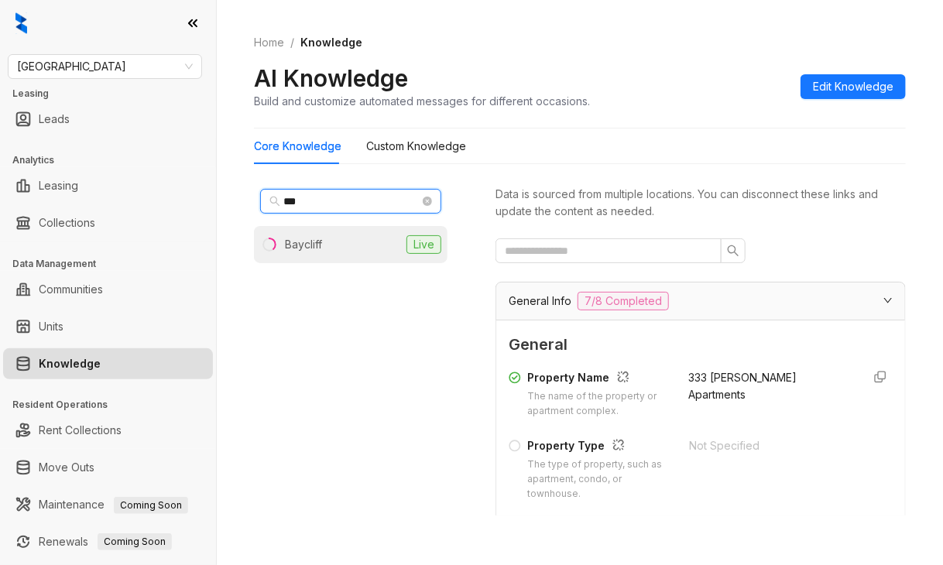
type input "***"
click at [300, 238] on div "Baycliff" at bounding box center [303, 244] width 37 height 17
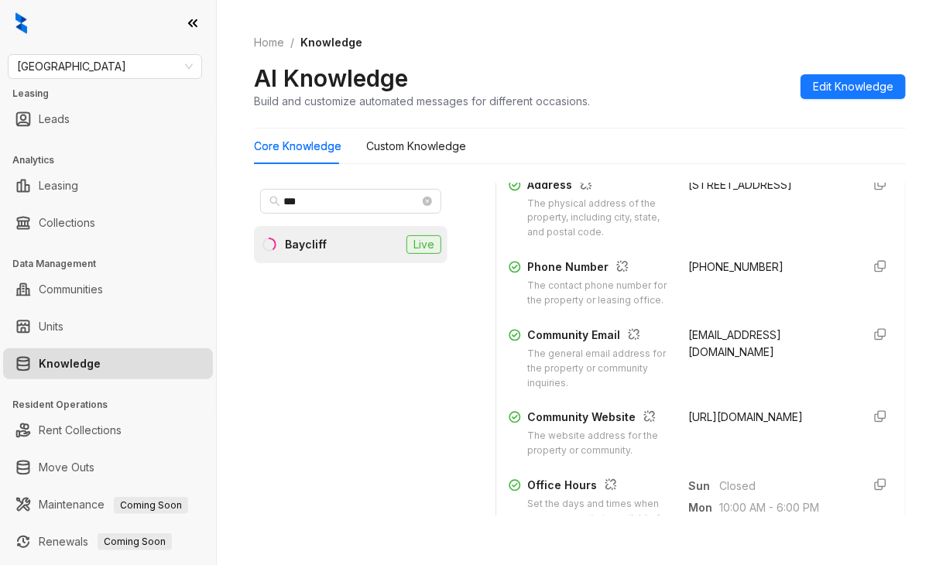
scroll to position [310, 0]
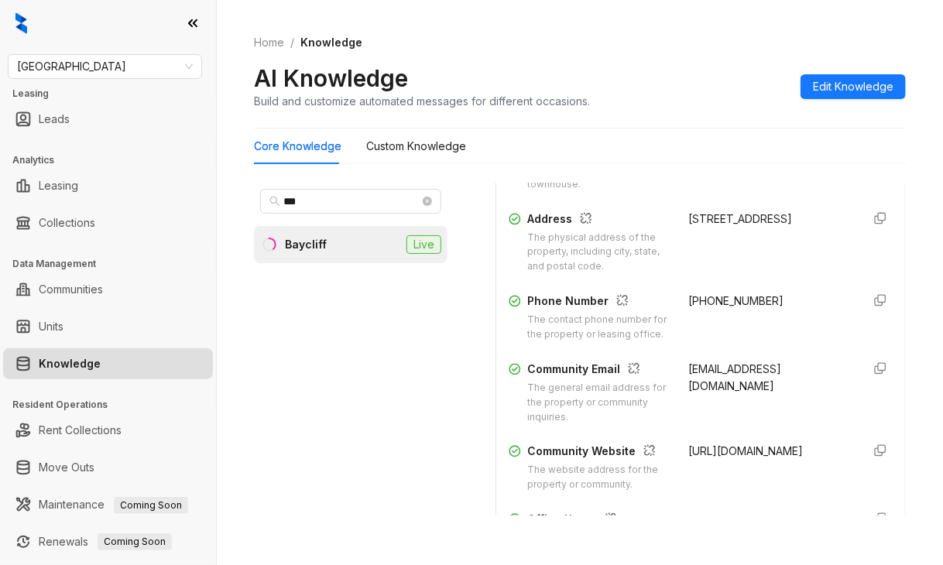
click at [688, 302] on span "(510) 519-3746" at bounding box center [735, 300] width 95 height 13
click at [688, 301] on span "(510) 519-3746" at bounding box center [735, 300] width 95 height 13
copy div "(510) 519-3746"
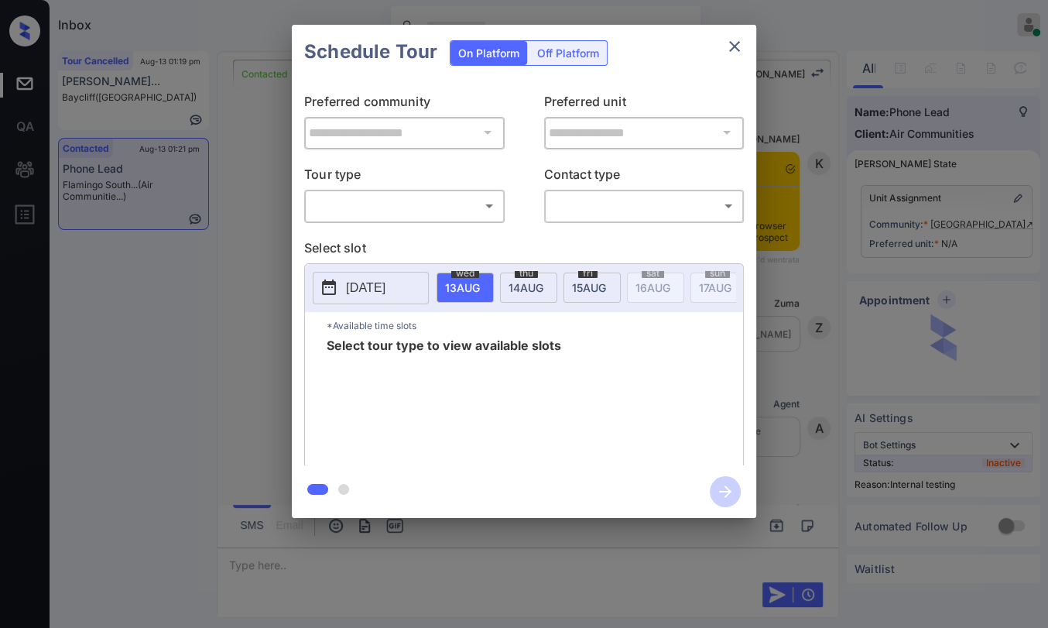
scroll to position [2231, 0]
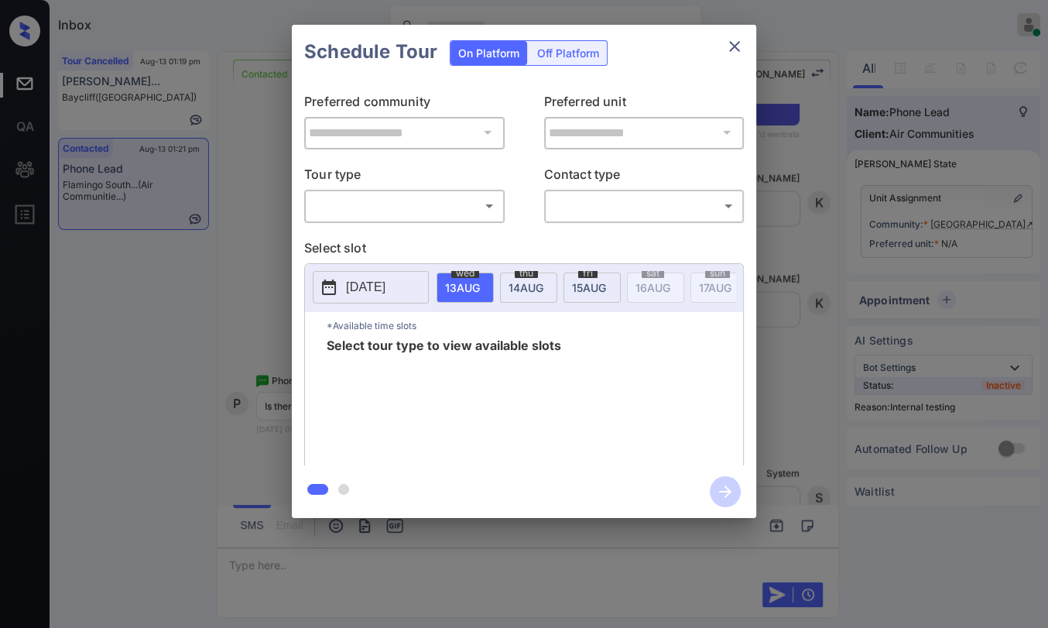
click at [451, 204] on body "Inbox [PERSON_NAME] [PERSON_NAME] Online Set yourself offline Set yourself on b…" at bounding box center [524, 314] width 1048 height 628
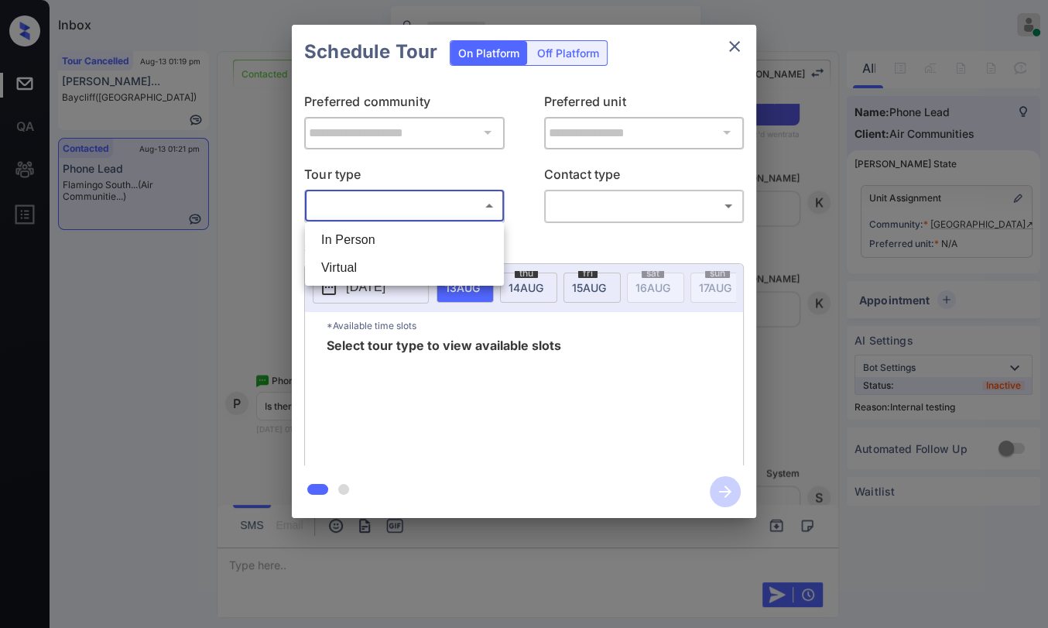
click at [365, 238] on li "In Person" at bounding box center [404, 240] width 191 height 28
type input "********"
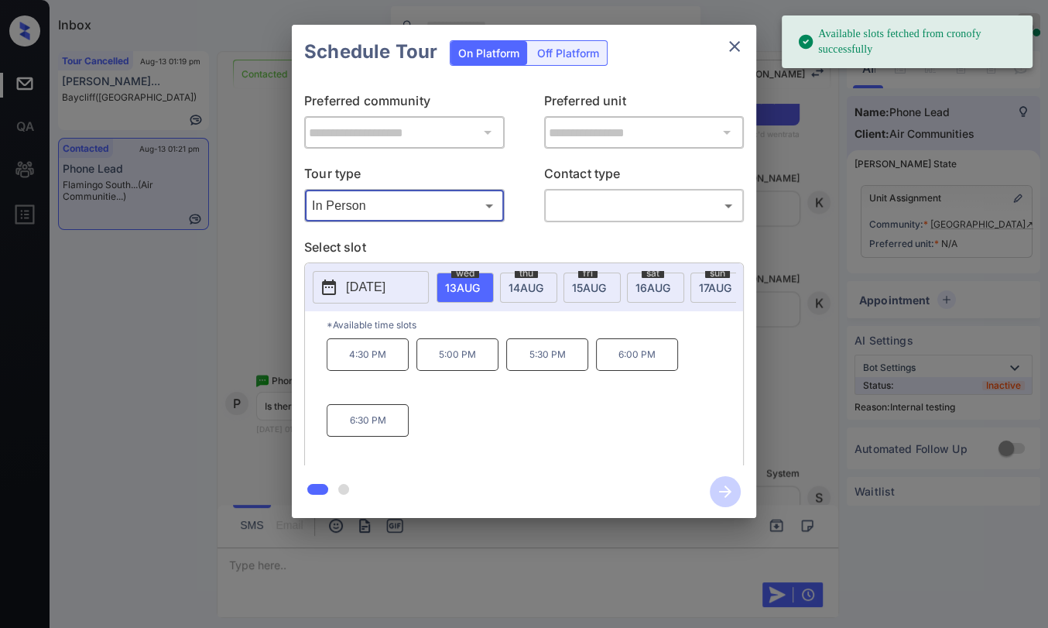
click at [525, 294] on div "[DATE]" at bounding box center [528, 288] width 57 height 30
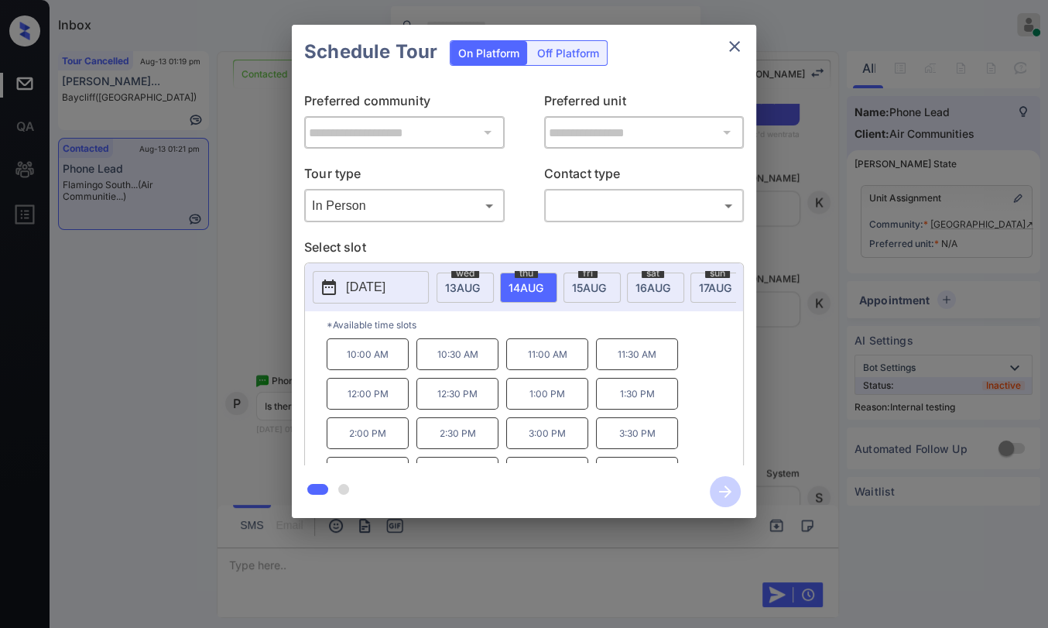
click at [731, 49] on icon "close" at bounding box center [734, 46] width 11 height 11
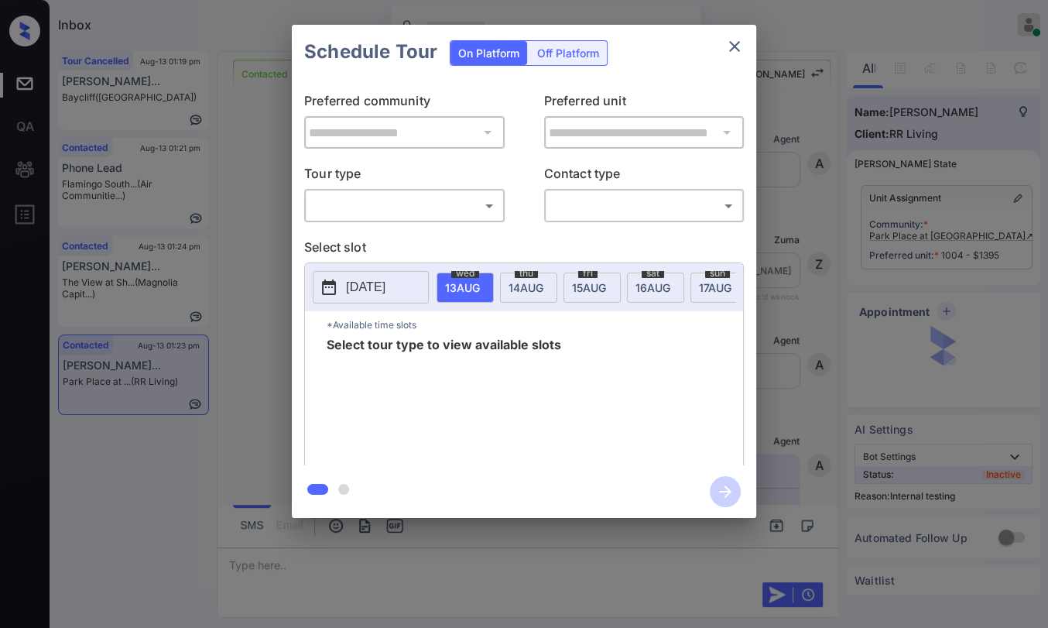
scroll to position [1521, 0]
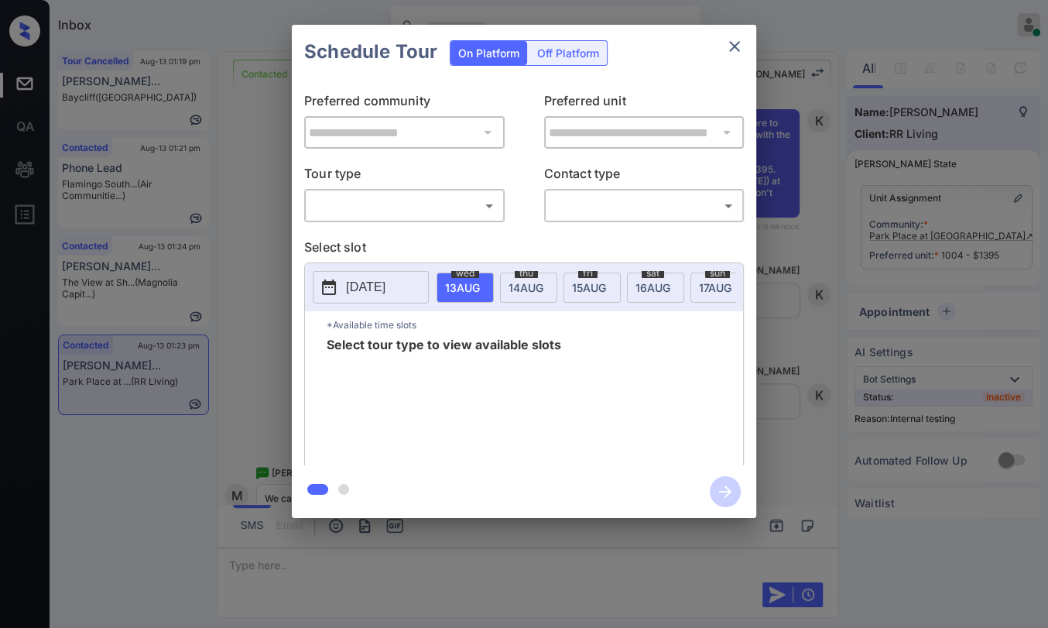
click at [424, 203] on body "Inbox [PERSON_NAME] [PERSON_NAME] Online Set yourself offline Set yourself on b…" at bounding box center [524, 314] width 1048 height 628
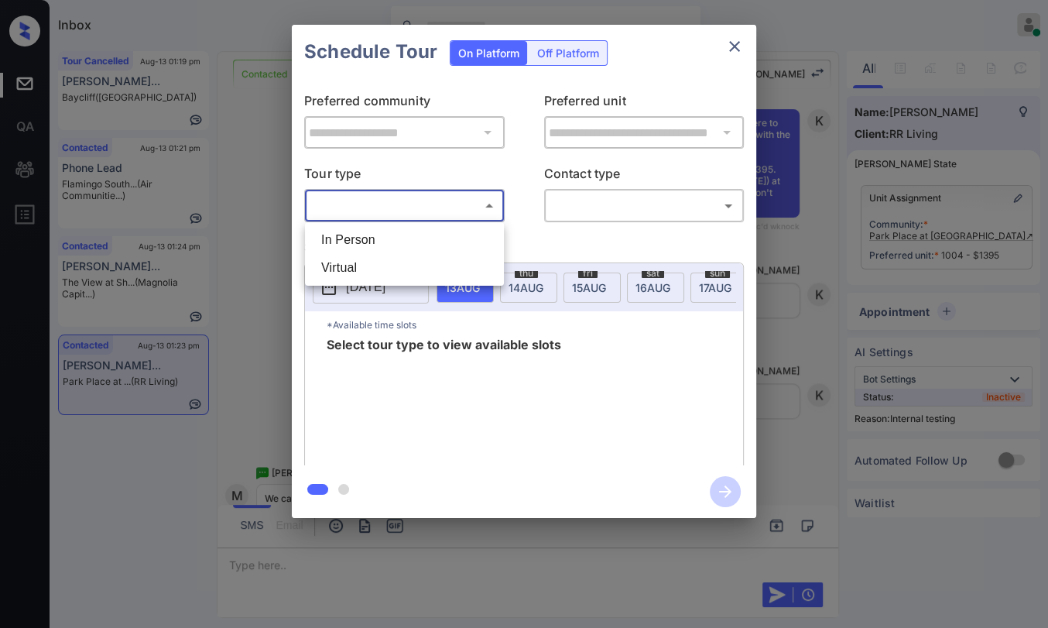
click at [378, 236] on li "In Person" at bounding box center [404, 240] width 191 height 28
type input "********"
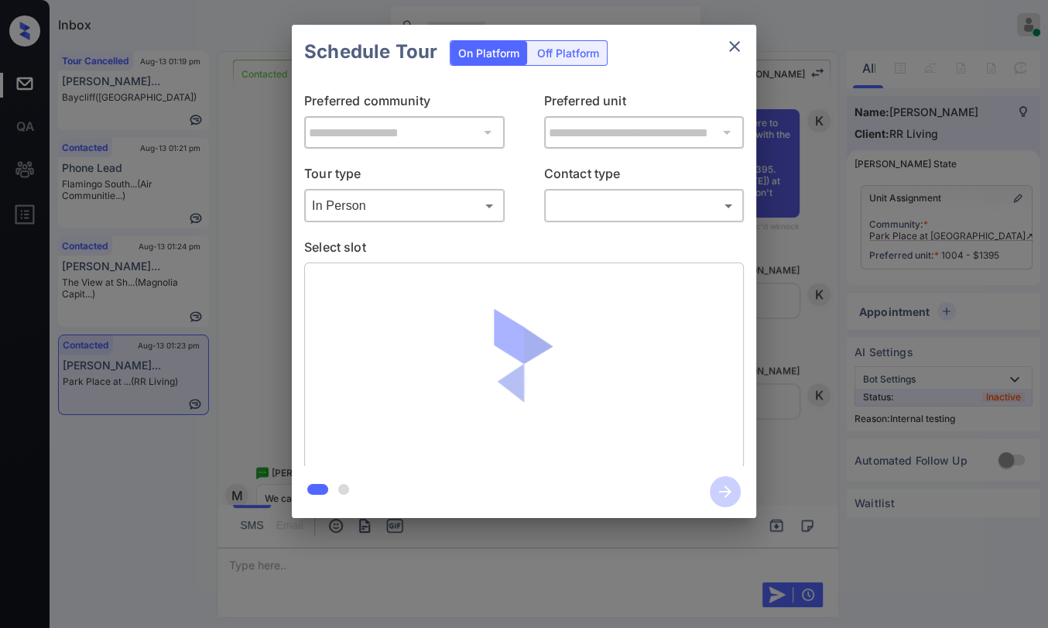
click at [595, 218] on body "Inbox Danielle Dela Cruz Online Set yourself offline Set yourself on break Prof…" at bounding box center [524, 314] width 1048 height 628
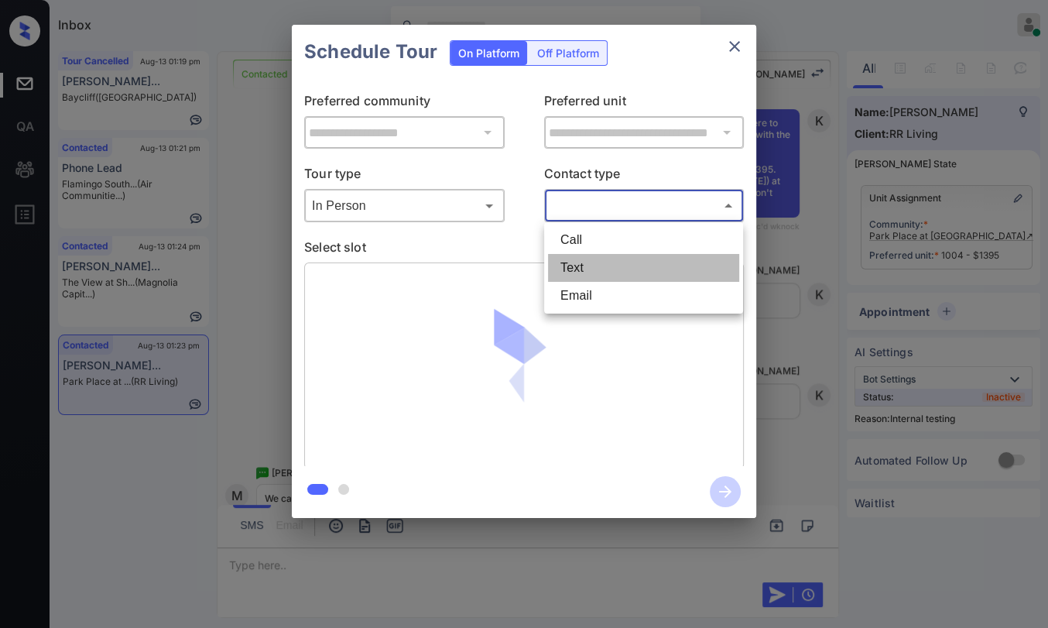
click at [581, 264] on li "Text" at bounding box center [643, 268] width 191 height 28
type input "****"
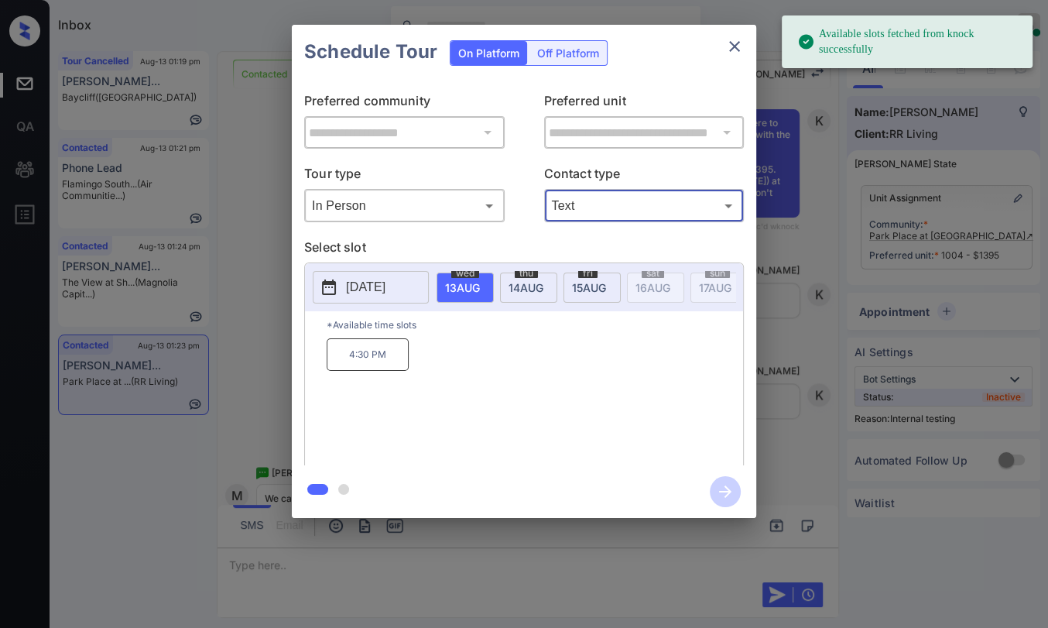
click at [370, 354] on p "4:30 PM" at bounding box center [368, 354] width 82 height 33
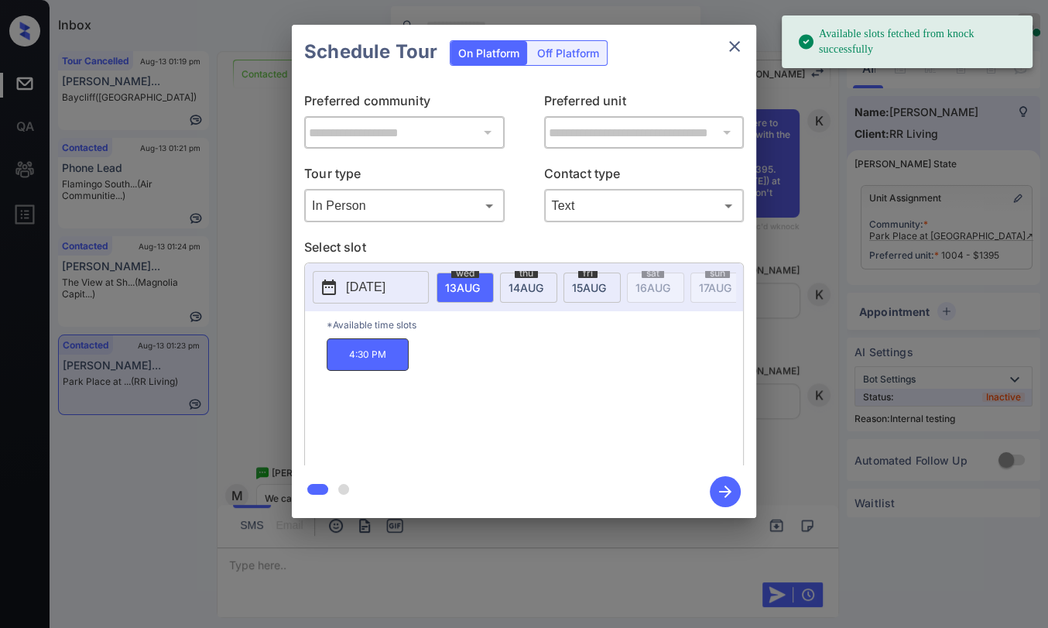
click at [715, 485] on icon "button" at bounding box center [725, 491] width 31 height 31
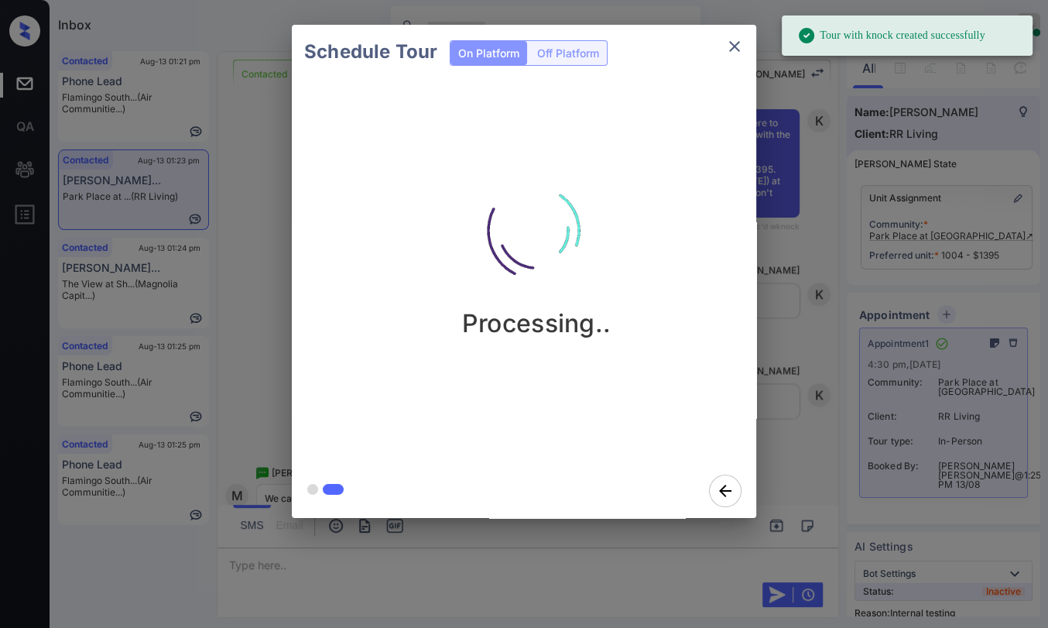
click at [727, 45] on icon "close" at bounding box center [734, 46] width 19 height 19
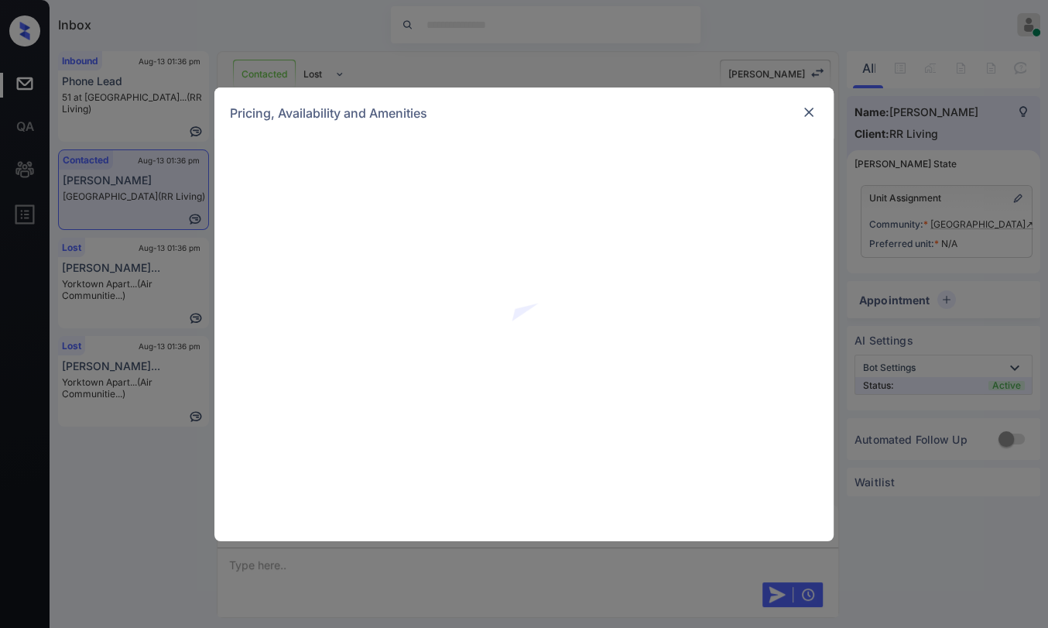
scroll to position [3505, 0]
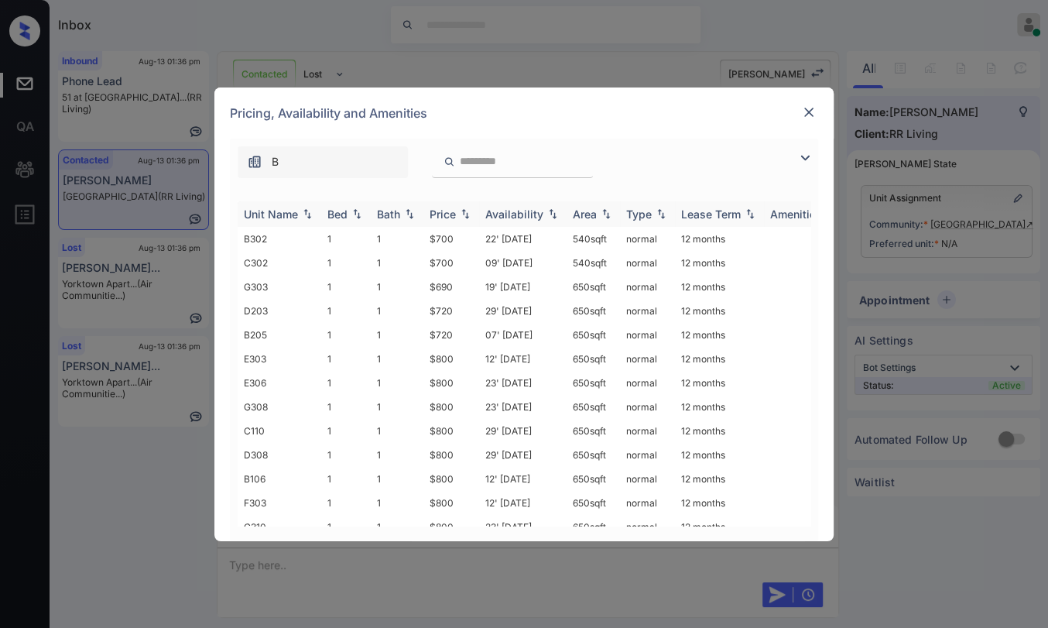
click at [332, 214] on div "Bed" at bounding box center [338, 213] width 20 height 13
drag, startPoint x: 427, startPoint y: 236, endPoint x: 470, endPoint y: 236, distance: 42.6
click at [470, 236] on td "$700" at bounding box center [452, 239] width 56 height 24
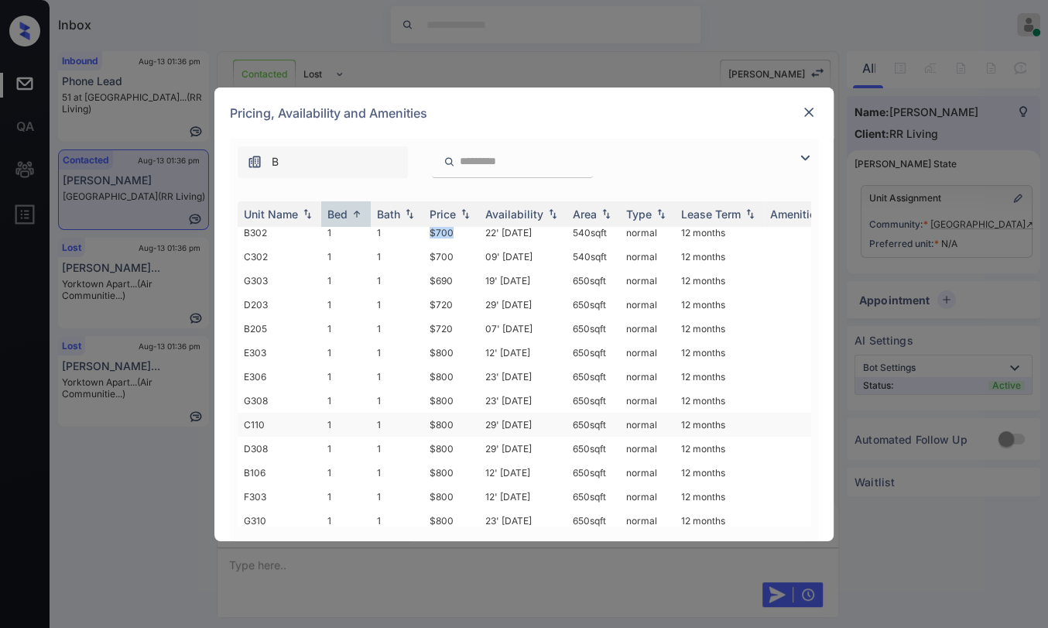
scroll to position [0, 0]
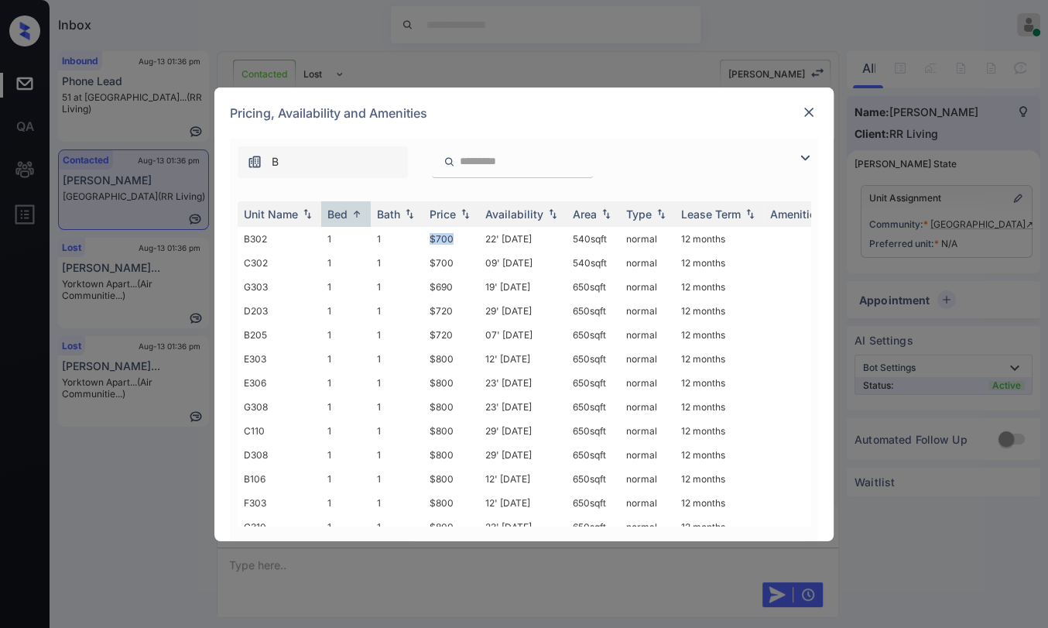
click at [805, 116] on img at bounding box center [808, 112] width 15 height 15
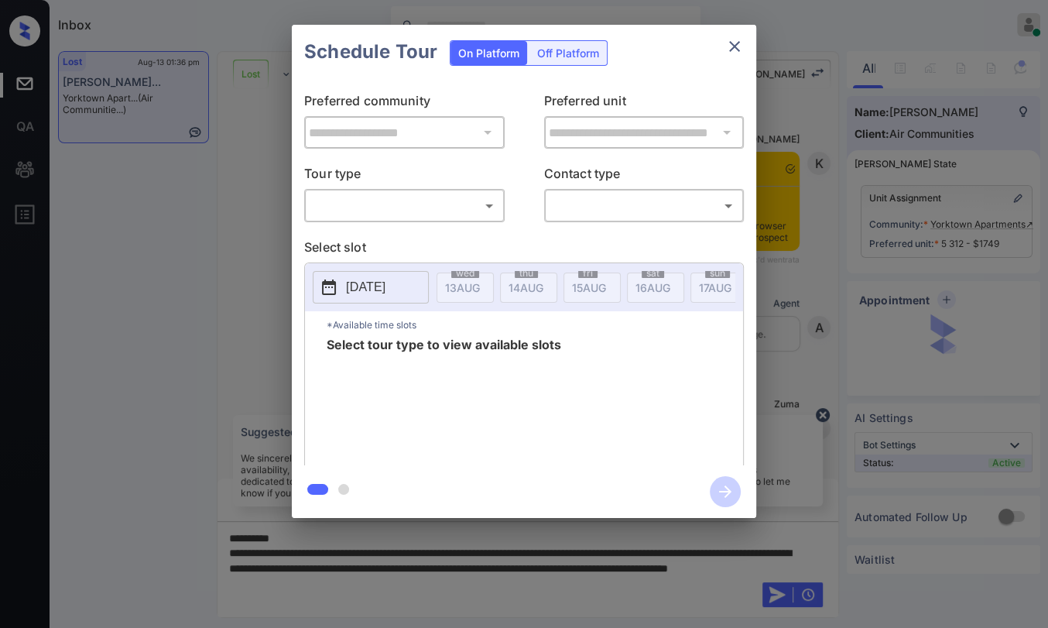
click at [307, 210] on div "​ ​" at bounding box center [404, 205] width 201 height 33
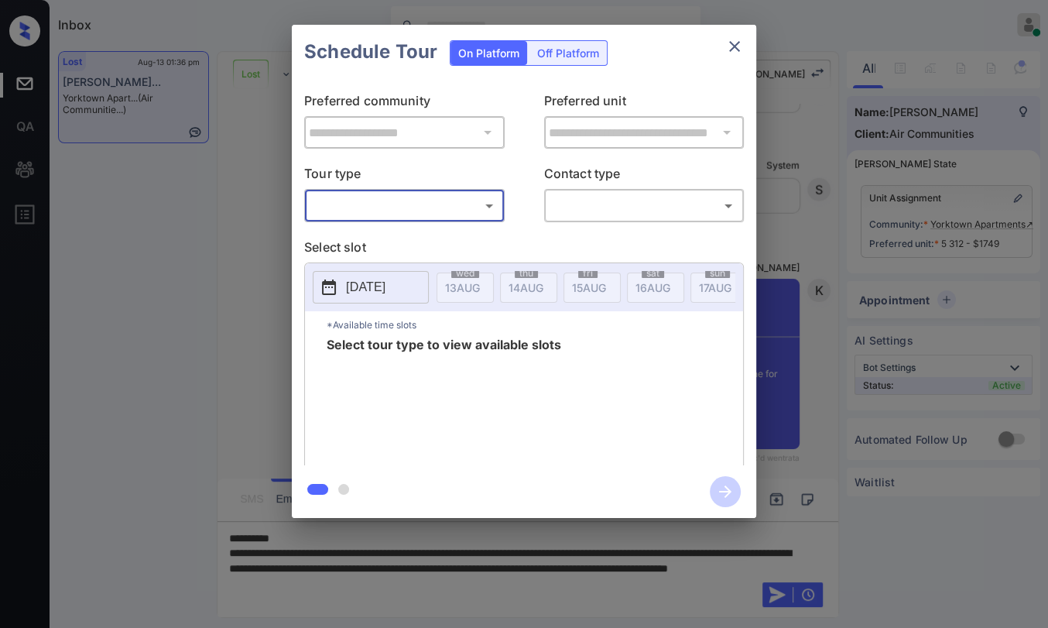
click at [372, 201] on body "Inbox [PERSON_NAME] [PERSON_NAME] Online Set yourself offline Set yourself on b…" at bounding box center [524, 314] width 1048 height 628
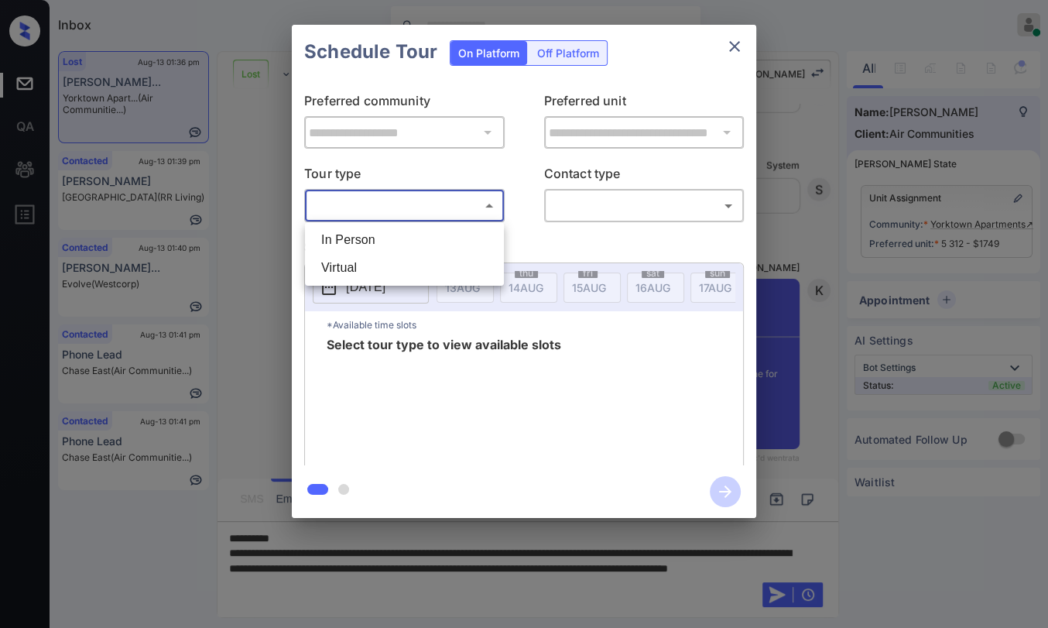
click at [362, 237] on li "In Person" at bounding box center [404, 240] width 191 height 28
type input "********"
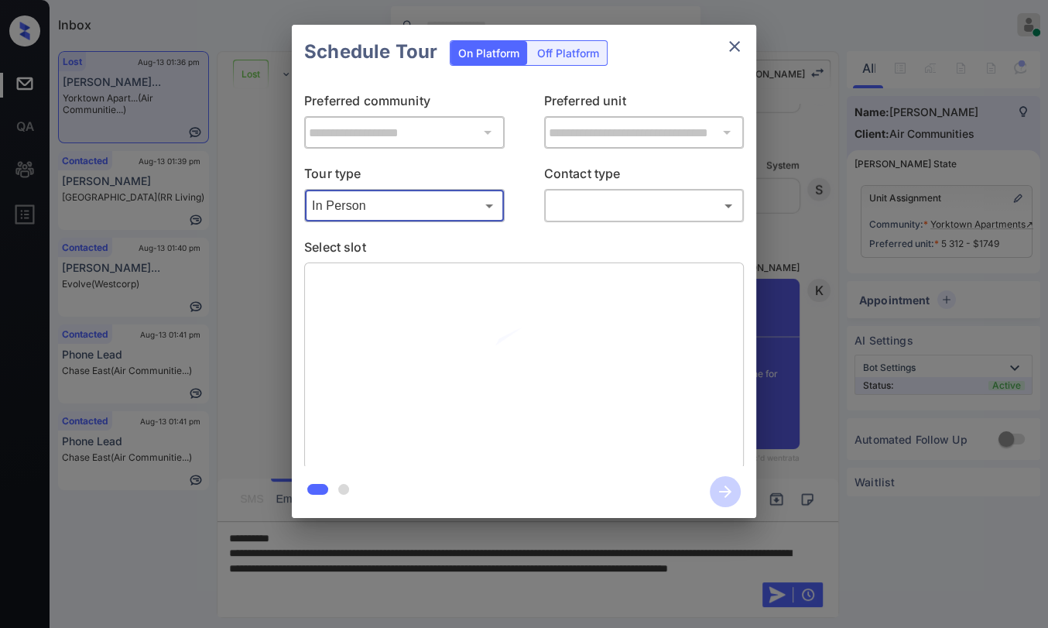
click at [598, 213] on body "Inbox [PERSON_NAME] [PERSON_NAME] Online Set yourself offline Set yourself on b…" at bounding box center [524, 314] width 1048 height 628
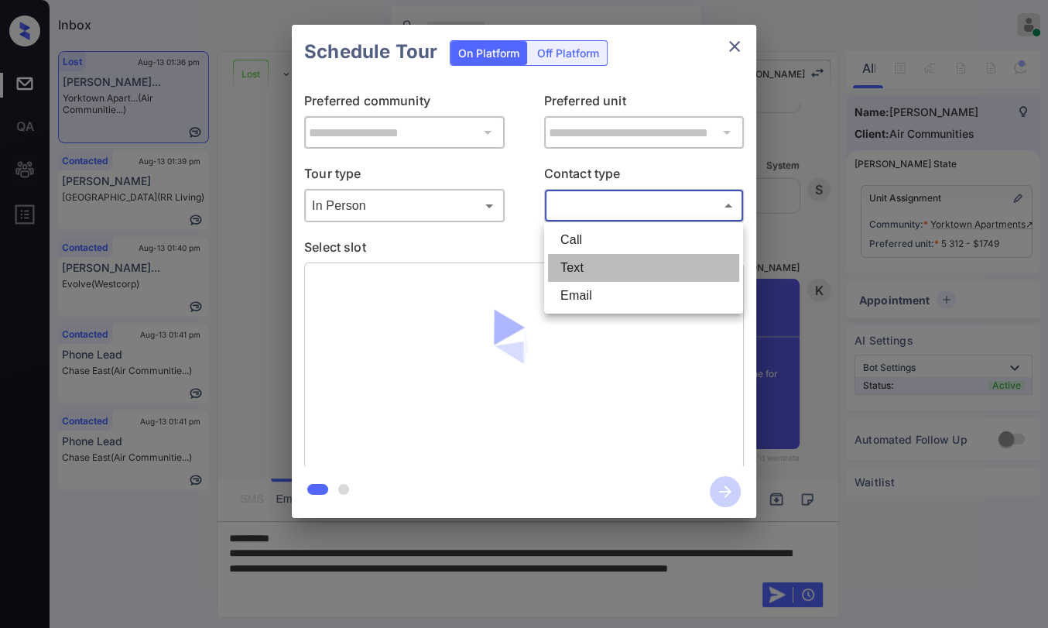
click at [569, 256] on li "Text" at bounding box center [643, 268] width 191 height 28
type input "****"
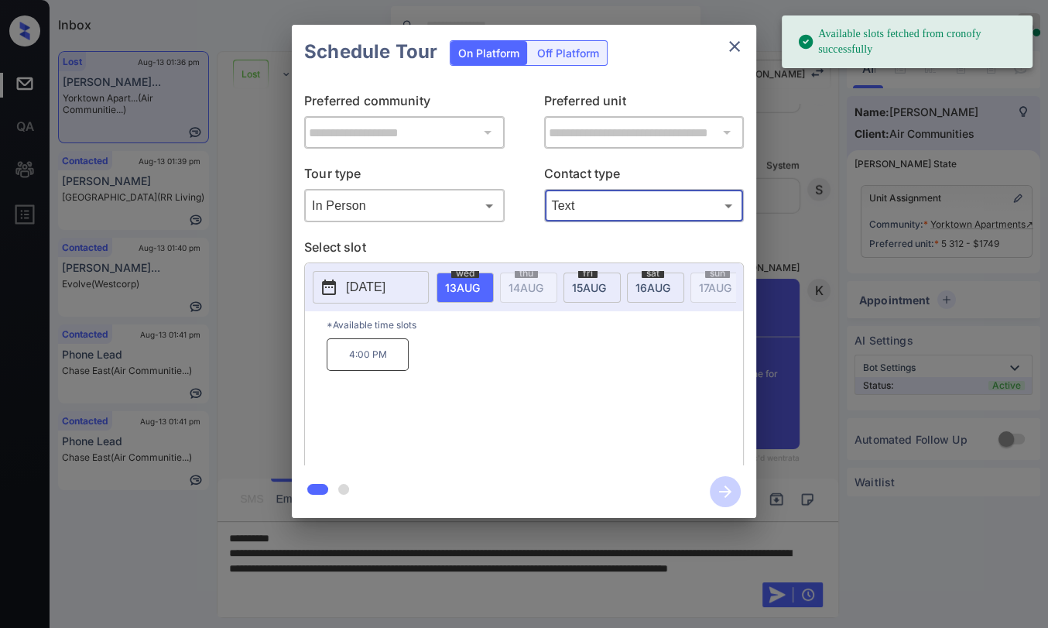
click at [480, 282] on span "[DATE]" at bounding box center [462, 287] width 35 height 13
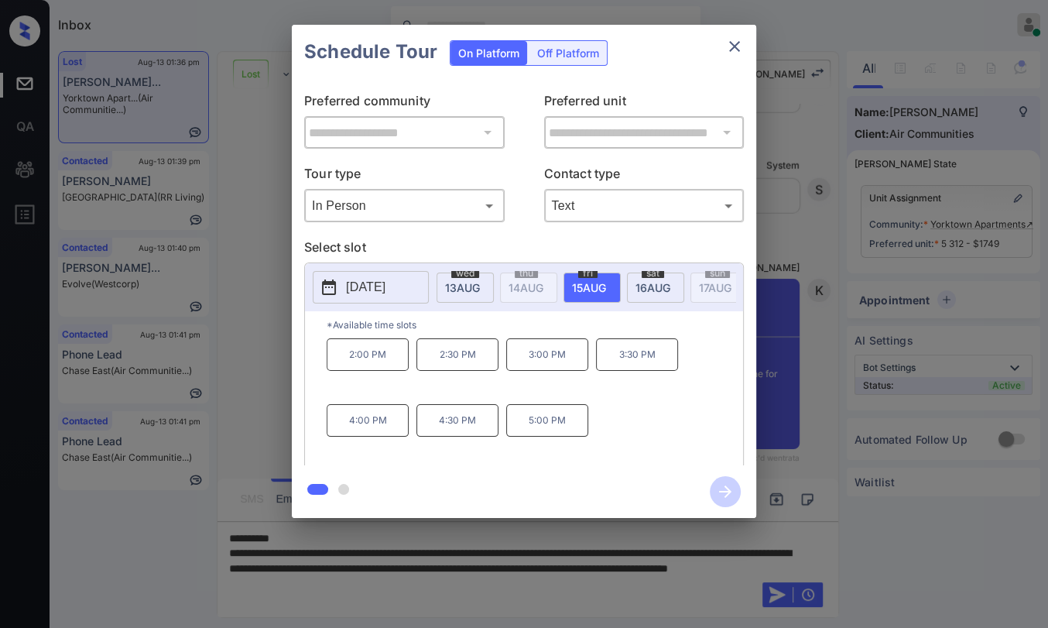
click at [259, 327] on div "**********" at bounding box center [524, 271] width 1048 height 543
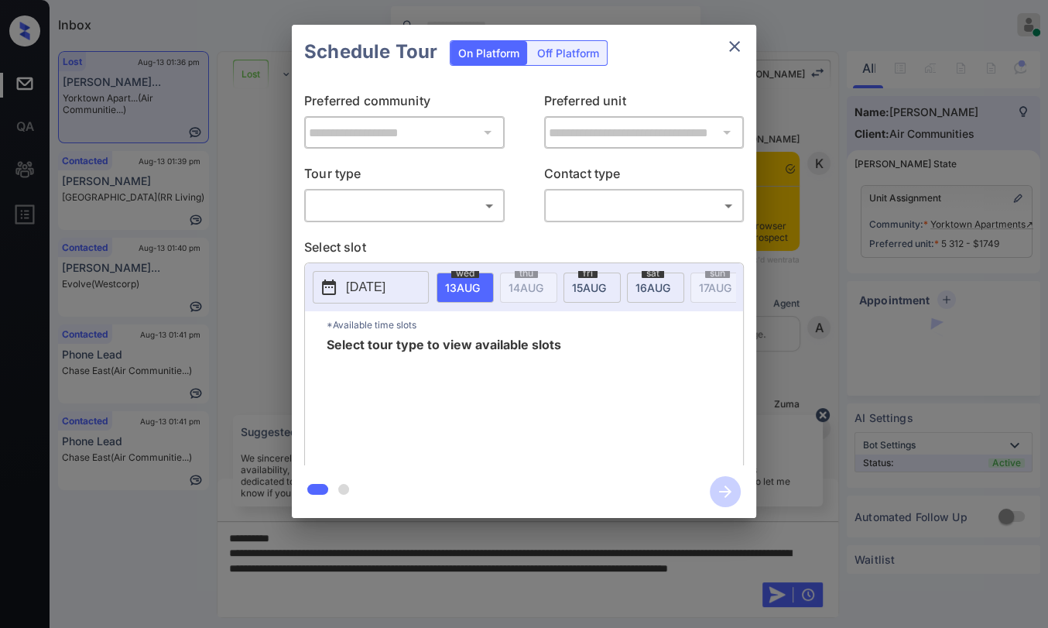
scroll to position [8152, 0]
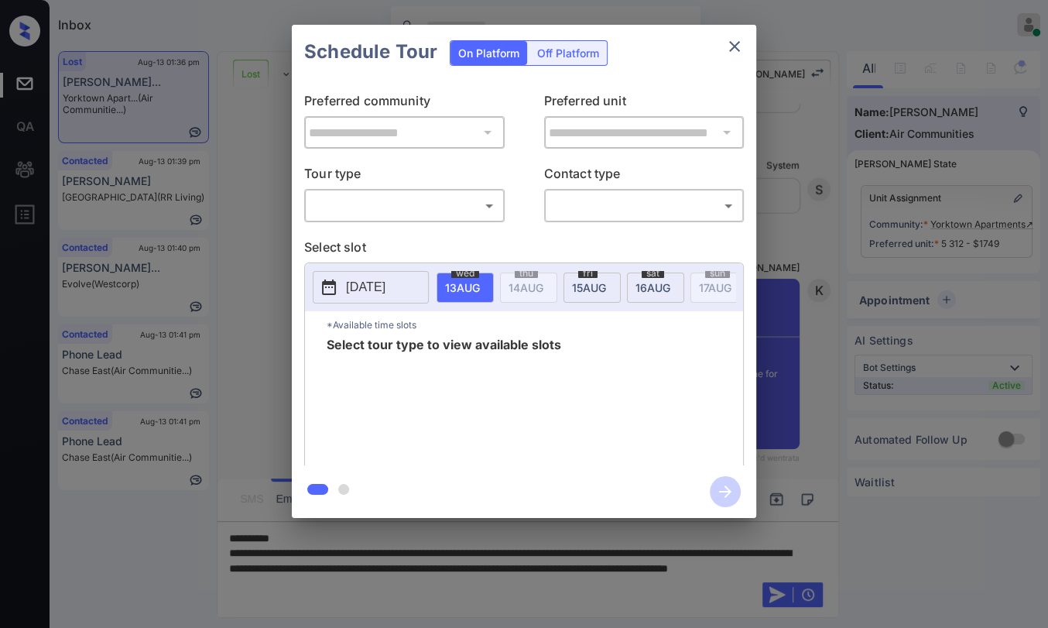
click at [354, 203] on body "Inbox [PERSON_NAME] [PERSON_NAME] Online Set yourself offline Set yourself on b…" at bounding box center [524, 314] width 1048 height 628
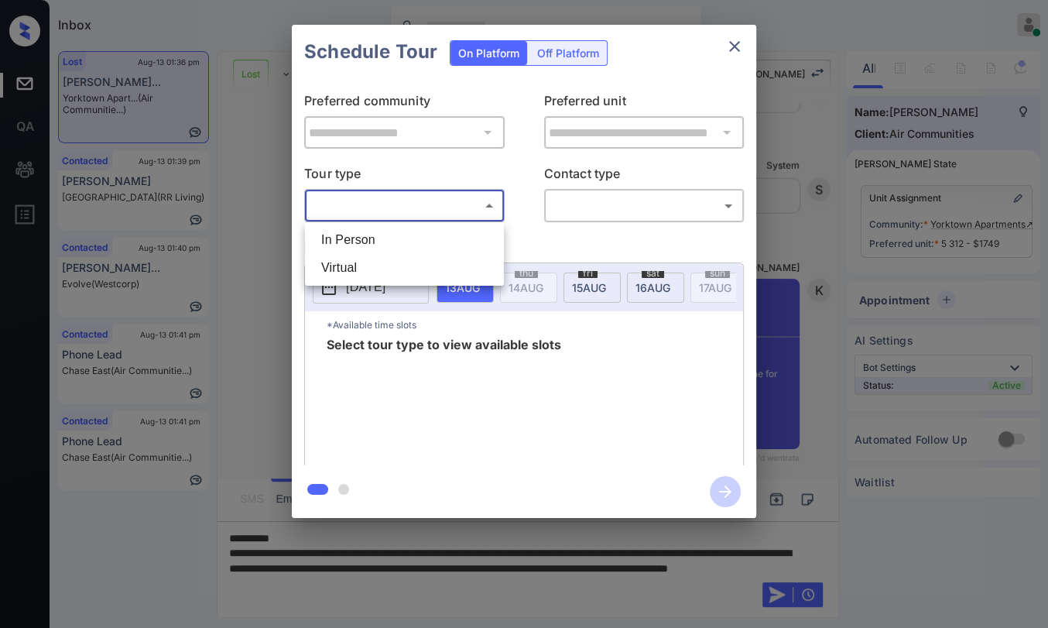
click at [332, 243] on li "In Person" at bounding box center [404, 240] width 191 height 28
type input "********"
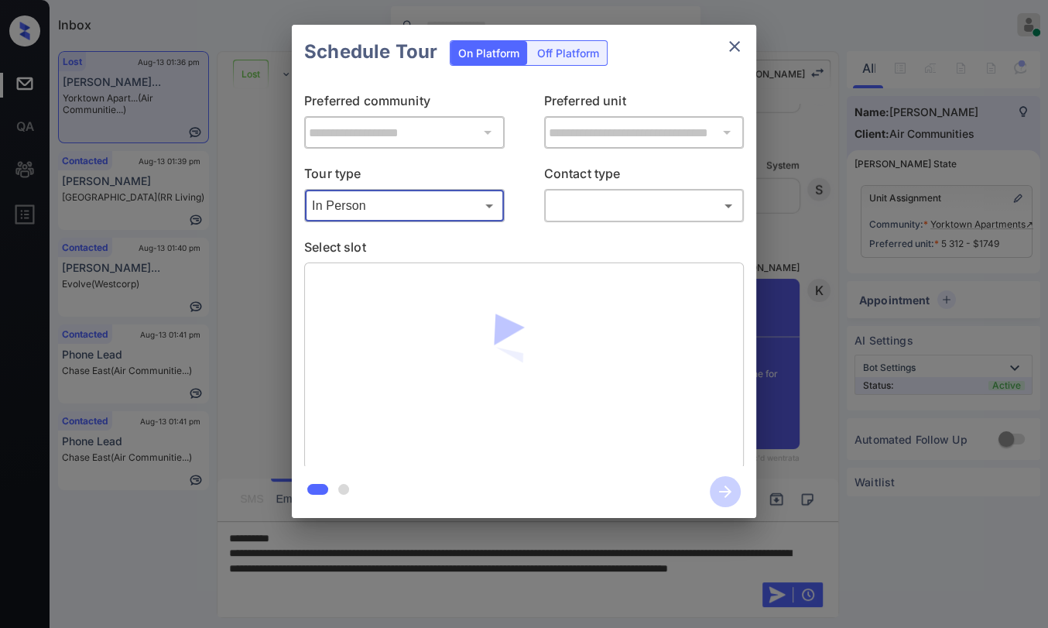
click at [616, 208] on body "Inbox [PERSON_NAME] [PERSON_NAME] Online Set yourself offline Set yourself on b…" at bounding box center [524, 314] width 1048 height 628
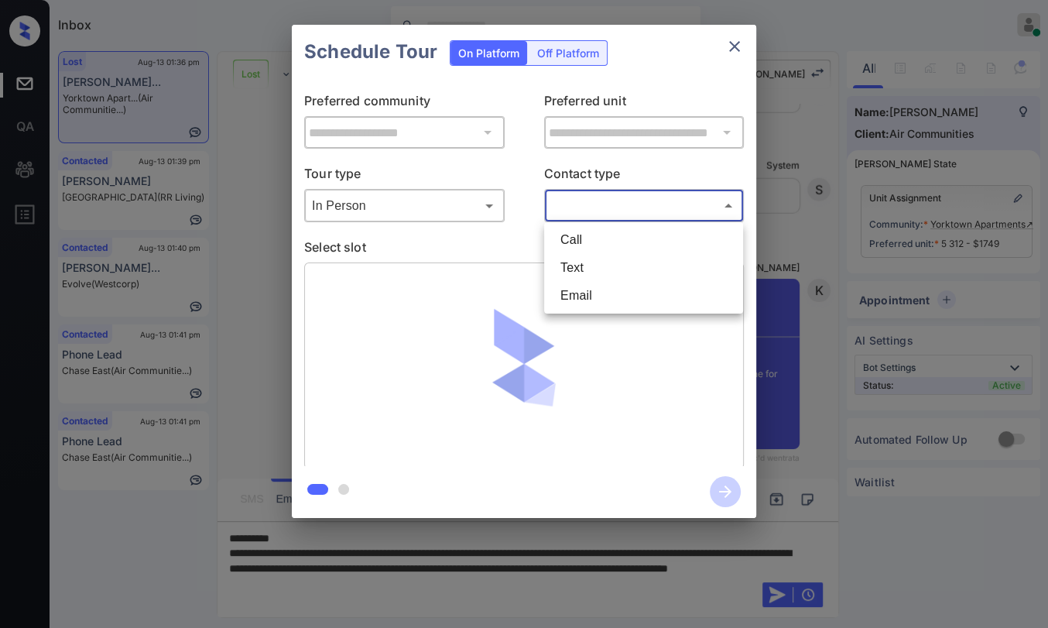
click at [569, 279] on li "Text" at bounding box center [643, 268] width 191 height 28
type input "****"
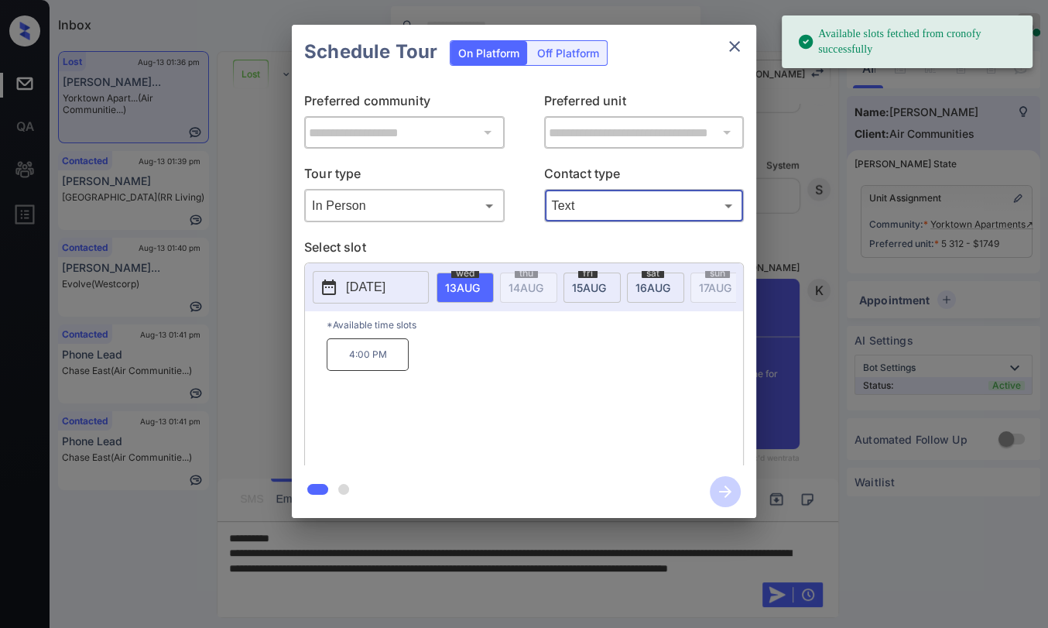
click at [480, 281] on span "[DATE]" at bounding box center [462, 287] width 35 height 13
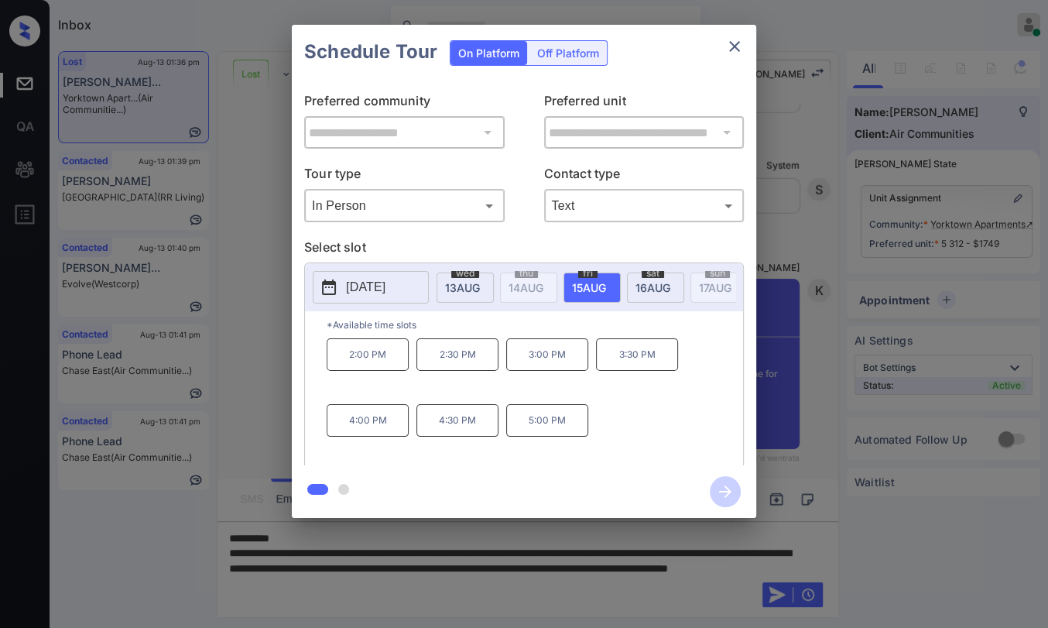
click at [457, 427] on p "4:30 PM" at bounding box center [458, 420] width 82 height 33
click at [720, 485] on icon "button" at bounding box center [725, 491] width 31 height 31
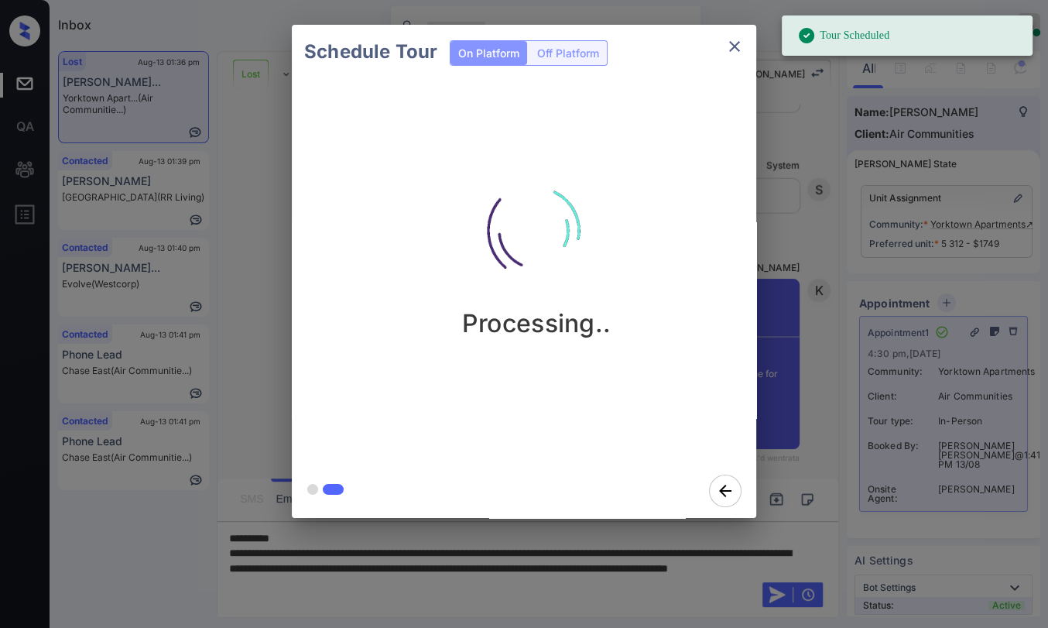
click at [737, 42] on icon "close" at bounding box center [734, 46] width 19 height 19
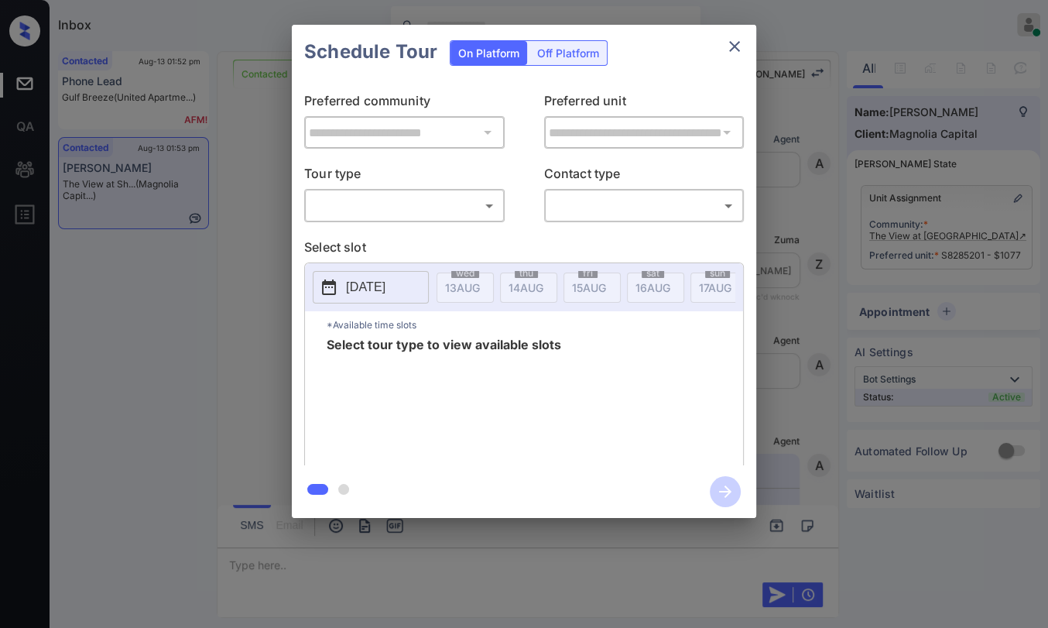
scroll to position [3321, 0]
click at [396, 207] on body "Inbox [PERSON_NAME] [PERSON_NAME] Online Set yourself offline Set yourself on b…" at bounding box center [524, 314] width 1048 height 628
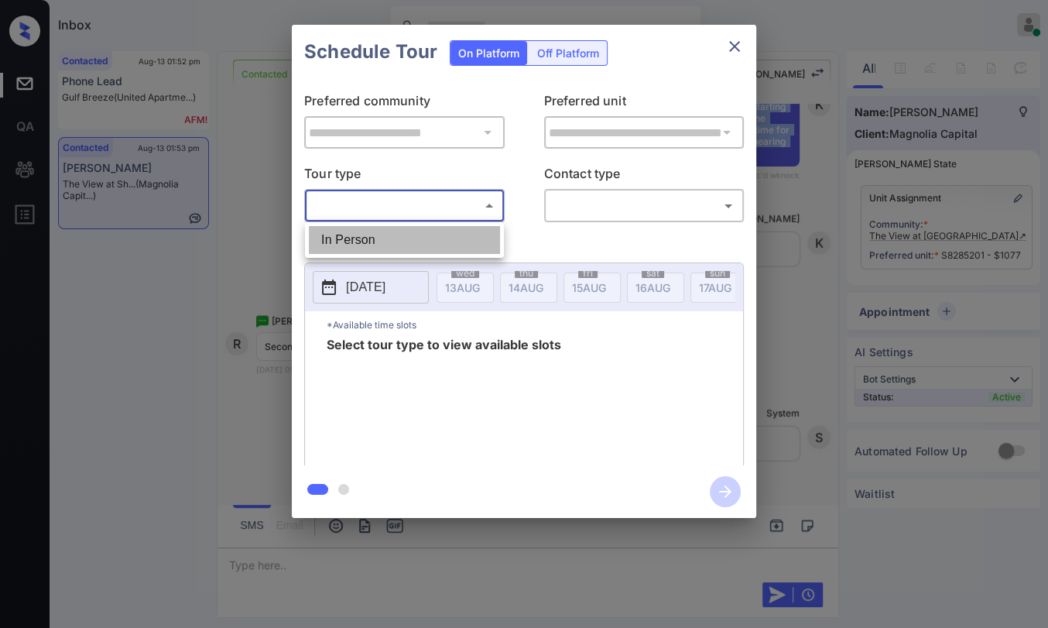
click at [374, 234] on li "In Person" at bounding box center [404, 240] width 191 height 28
type input "********"
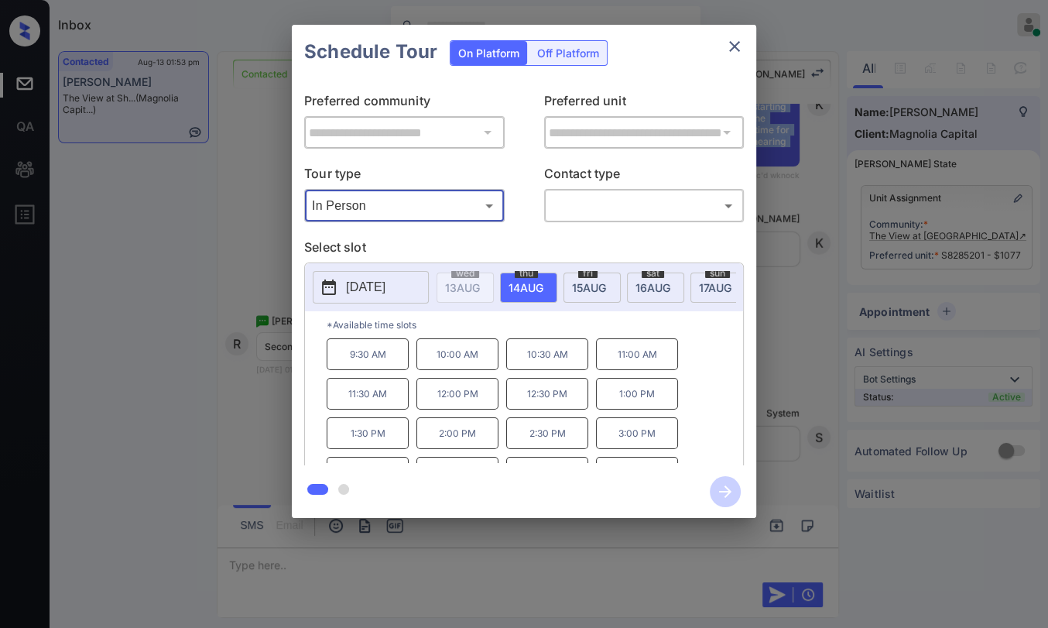
click at [372, 289] on p "[DATE]" at bounding box center [365, 287] width 39 height 19
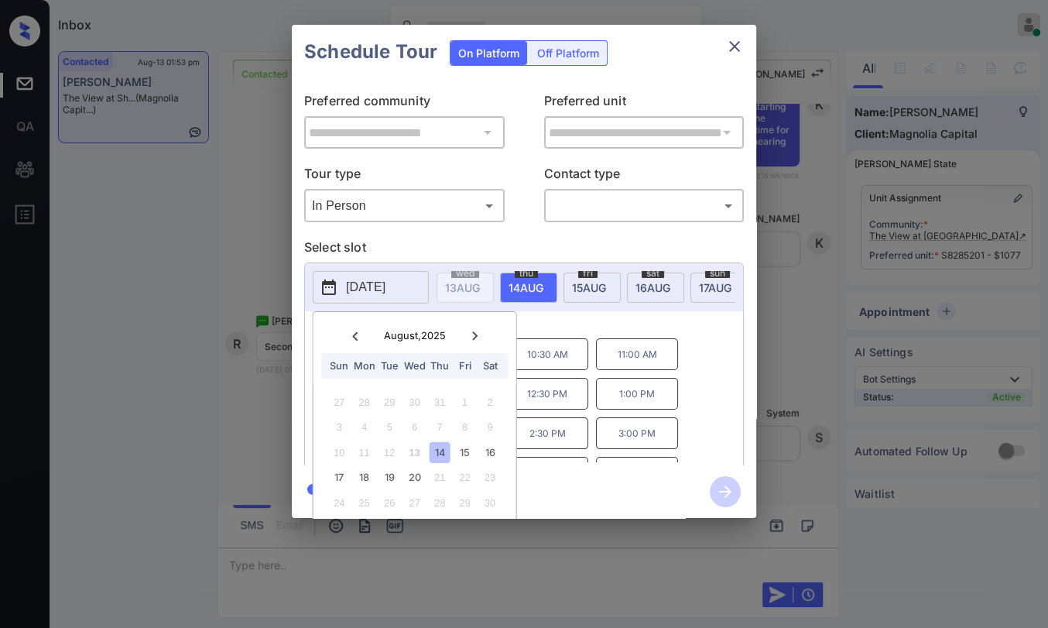
click at [478, 337] on icon at bounding box center [474, 335] width 9 height 9
click at [790, 165] on div "**********" at bounding box center [524, 271] width 1048 height 543
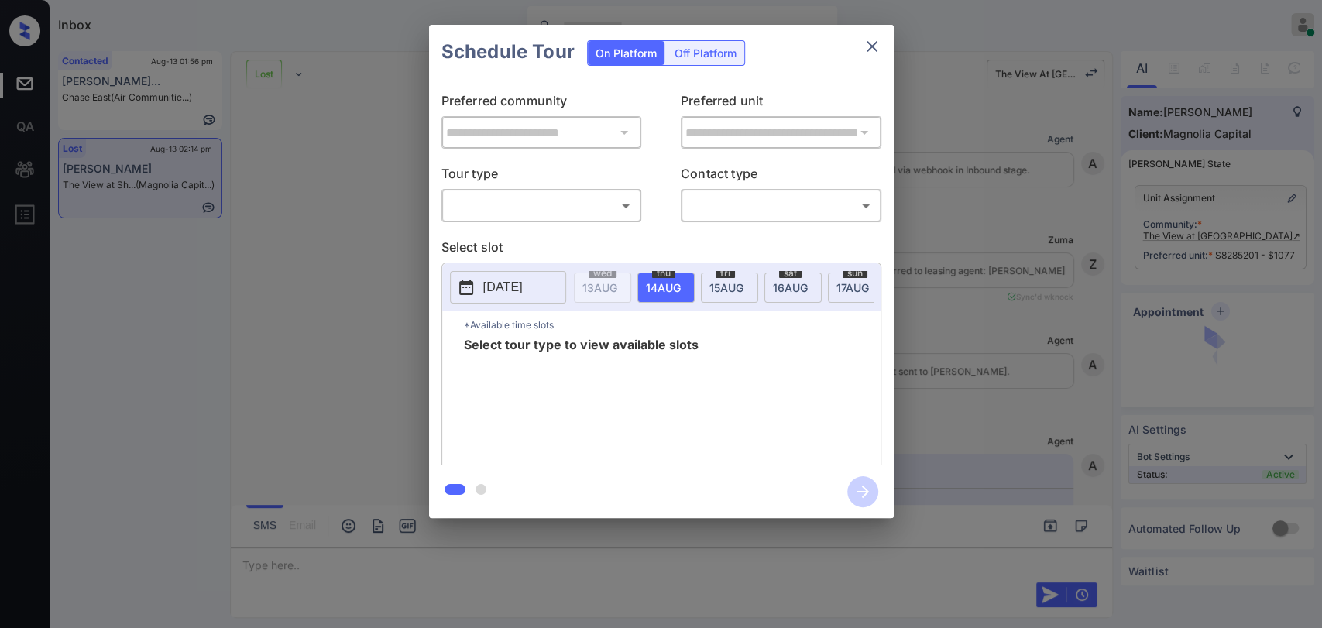
scroll to position [3274, 0]
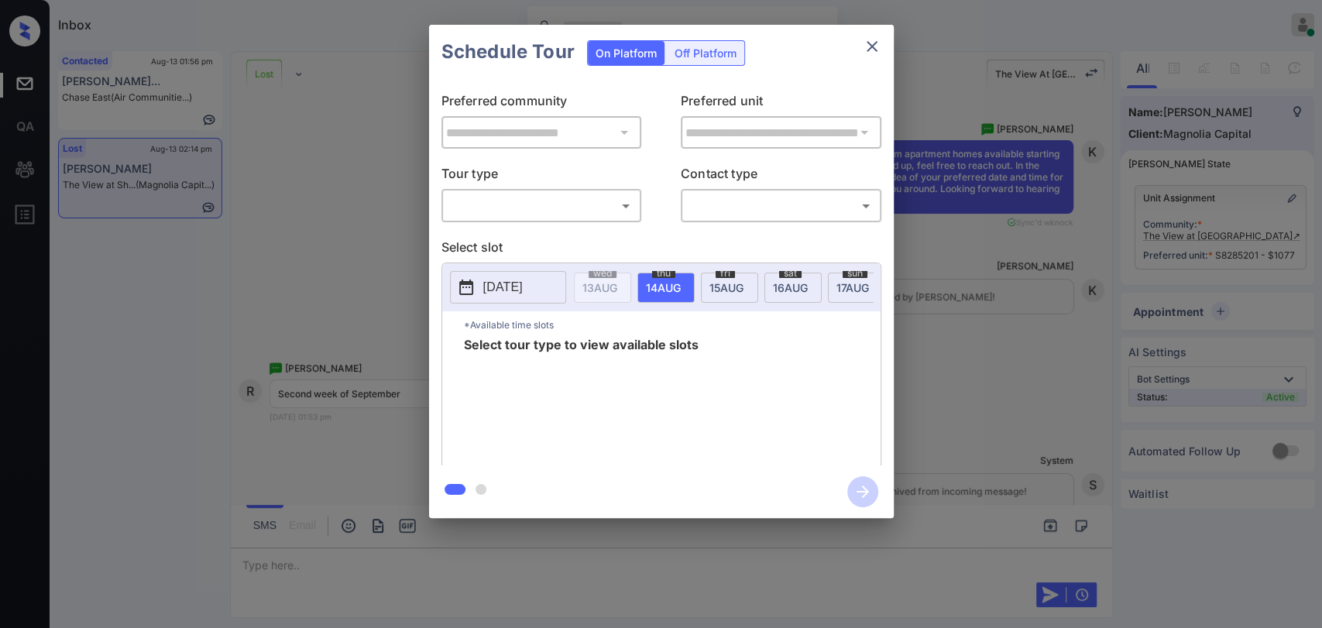
click at [877, 42] on icon "close" at bounding box center [871, 46] width 19 height 19
